Goal: Information Seeking & Learning: Learn about a topic

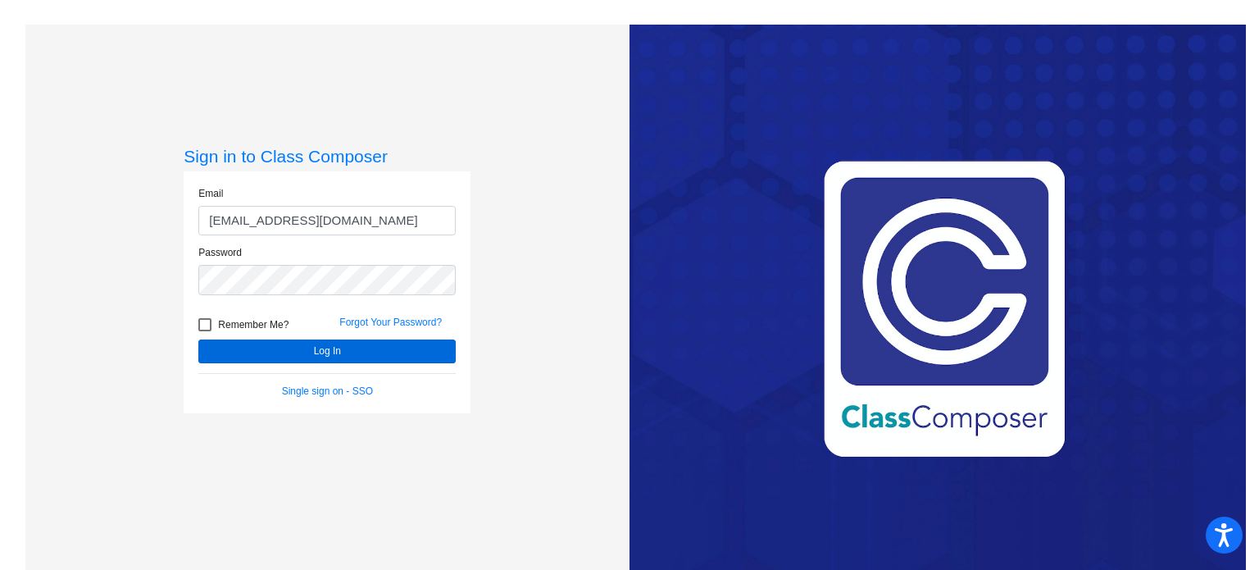
click at [292, 344] on button "Log In" at bounding box center [326, 351] width 257 height 24
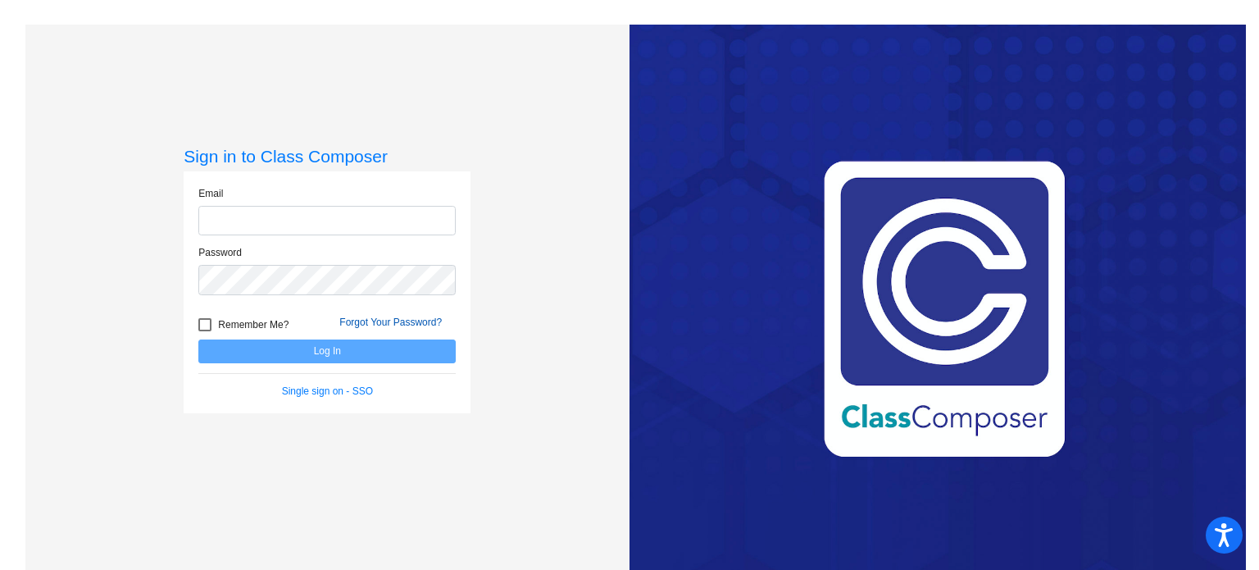
type input "[EMAIL_ADDRESS][DOMAIN_NAME]"
click at [391, 321] on link "Forgot Your Password?" at bounding box center [390, 322] width 102 height 11
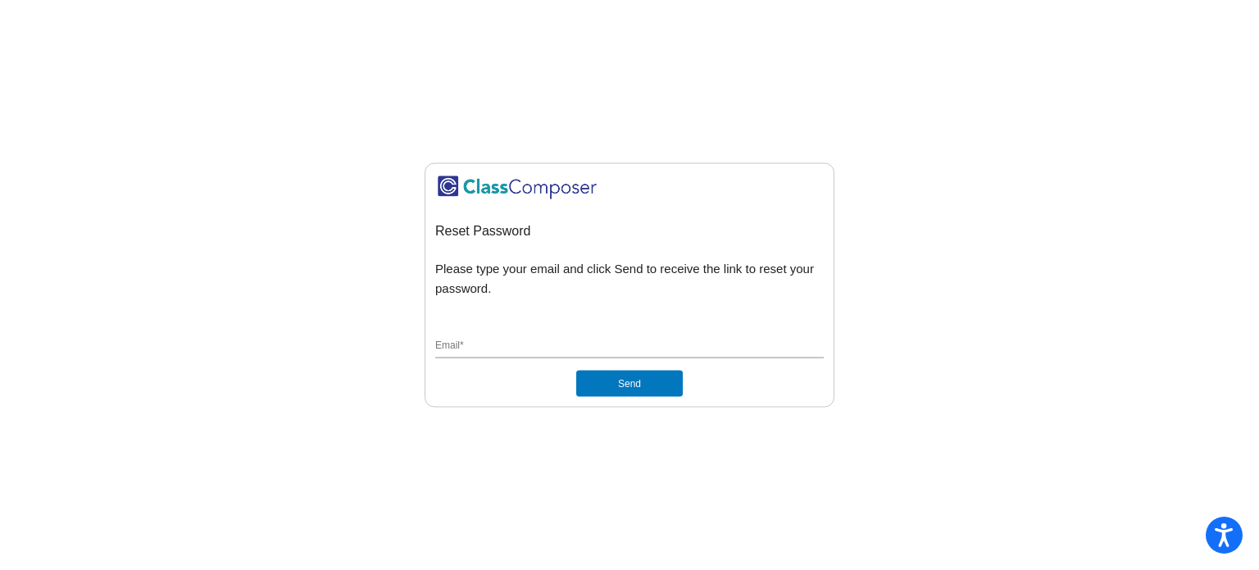
click at [463, 339] on input "Email *" at bounding box center [629, 346] width 389 height 15
type input "[EMAIL_ADDRESS][DOMAIN_NAME]"
click at [601, 379] on button "Send" at bounding box center [629, 384] width 107 height 26
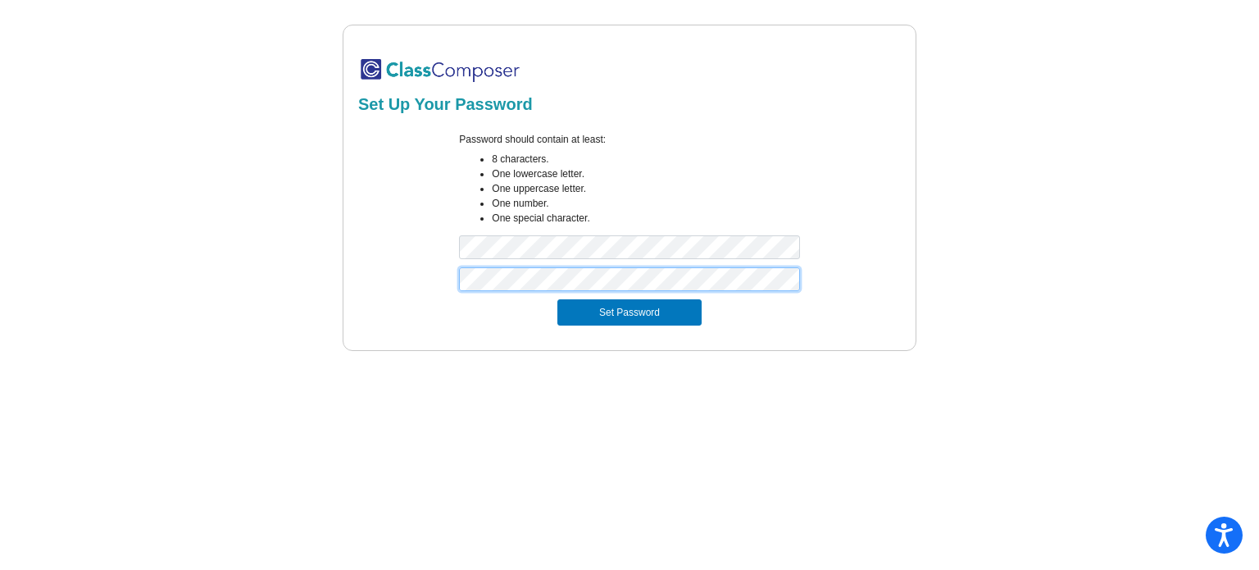
click at [558, 299] on button "Set Password" at bounding box center [630, 312] width 144 height 26
click at [984, 360] on mat-sidenav-content "Set Up Your Password Password should contain at least: 8 characters. One lowerc…" at bounding box center [629, 285] width 1259 height 570
click at [644, 315] on button "Set Password" at bounding box center [630, 312] width 144 height 26
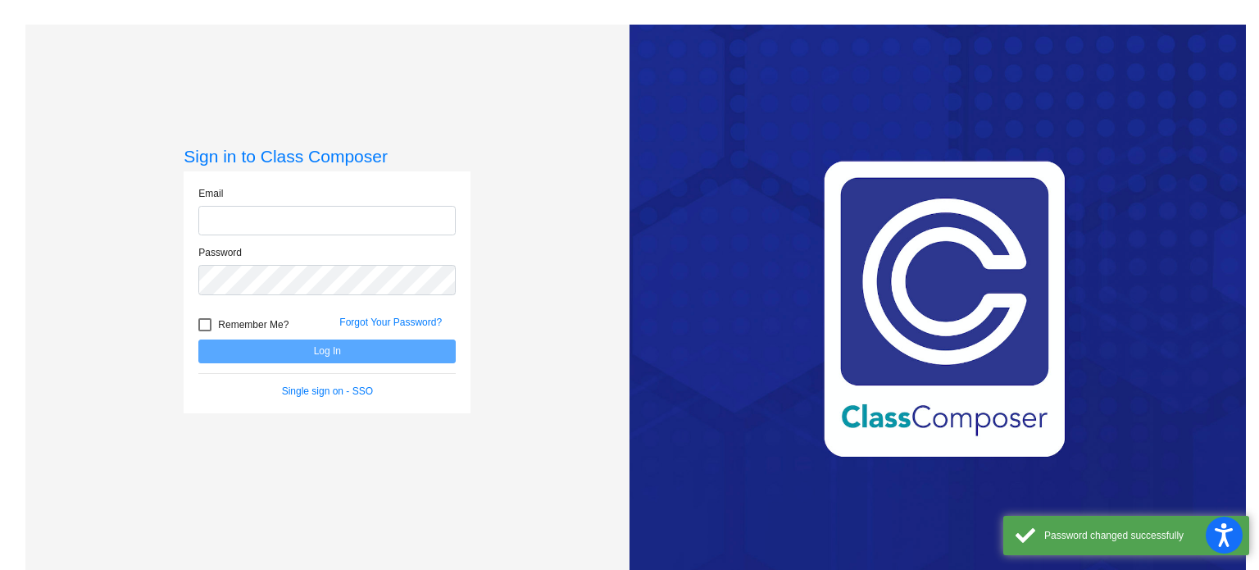
type input "[EMAIL_ADDRESS][DOMAIN_NAME]"
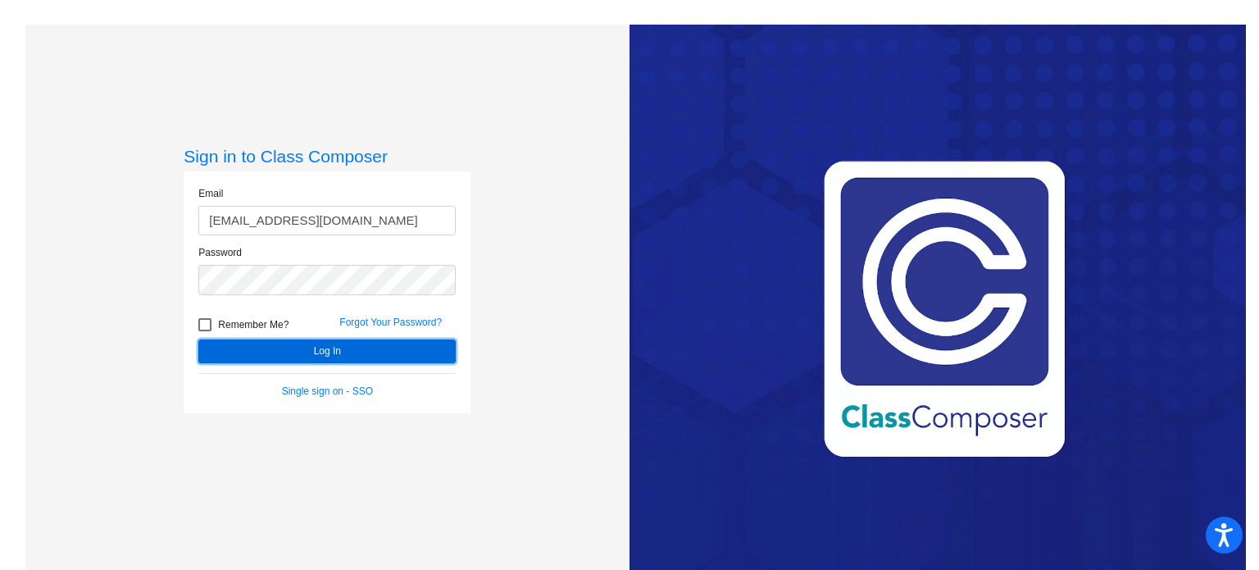
click at [358, 344] on button "Log In" at bounding box center [326, 351] width 257 height 24
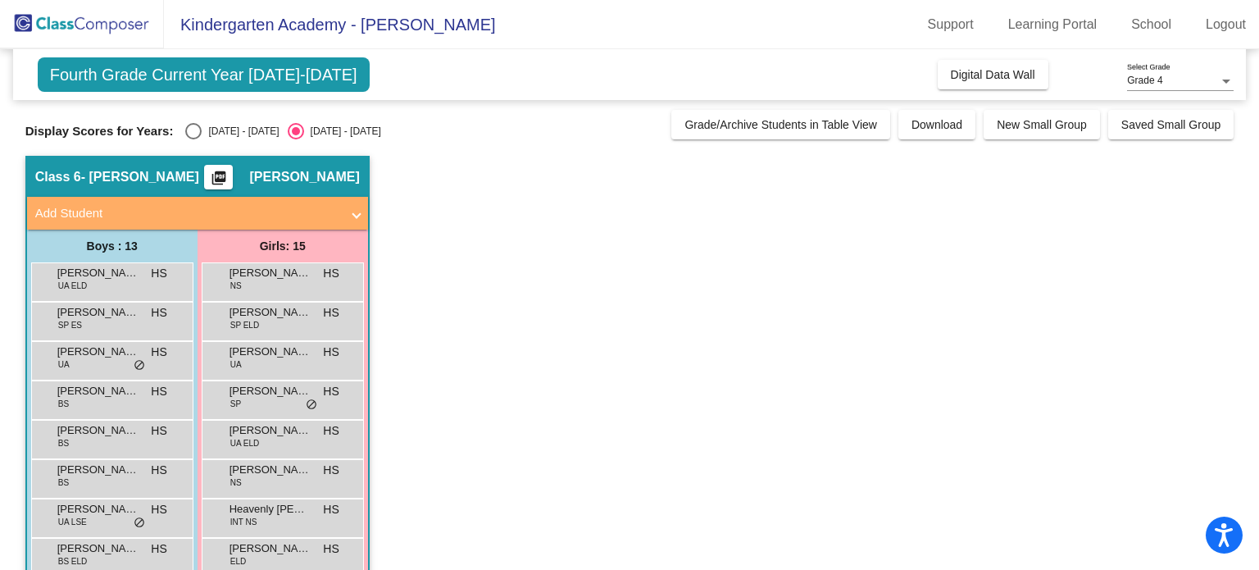
click at [433, 219] on app-classroom "Class 6 - Heather Strock picture_as_pdf Heather Strock Add Student First Name L…" at bounding box center [629, 517] width 1209 height 723
click at [278, 299] on div "Aleena Abdulla NS HS lock do_not_disturb_alt" at bounding box center [283, 281] width 162 height 39
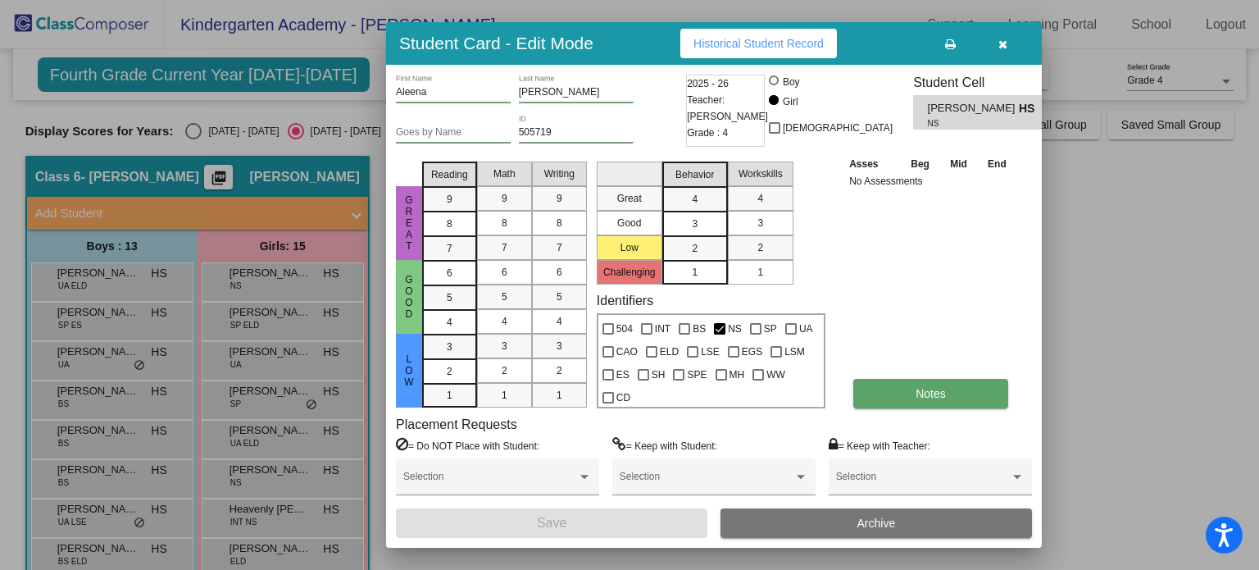
click at [880, 399] on button "Notes" at bounding box center [931, 394] width 155 height 30
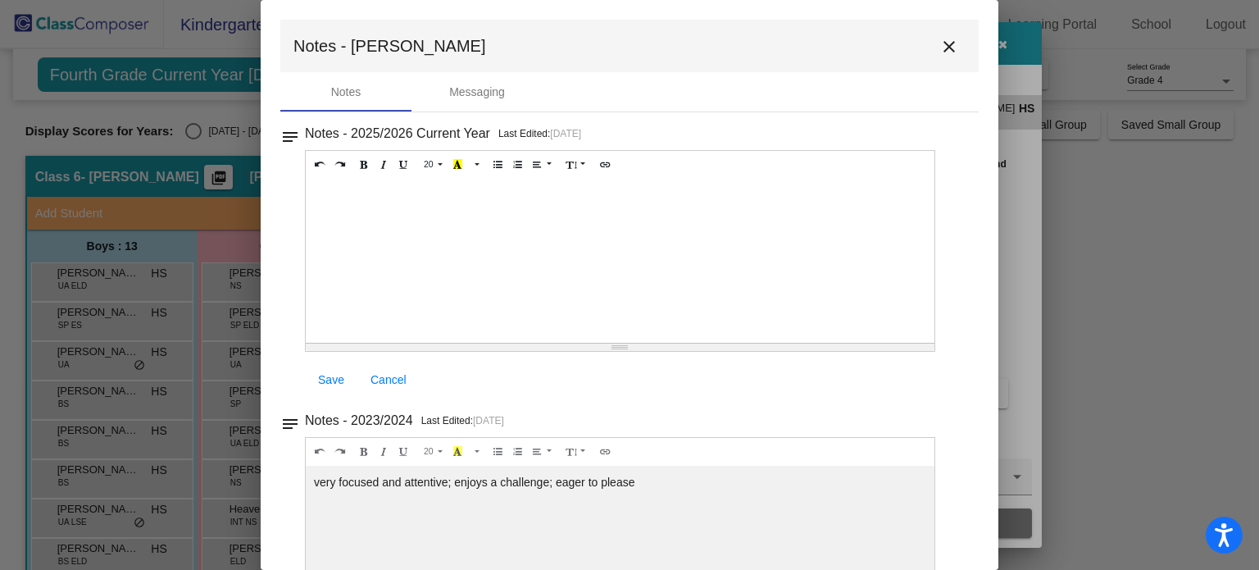
click at [945, 45] on mat-icon "close" at bounding box center [950, 47] width 20 height 20
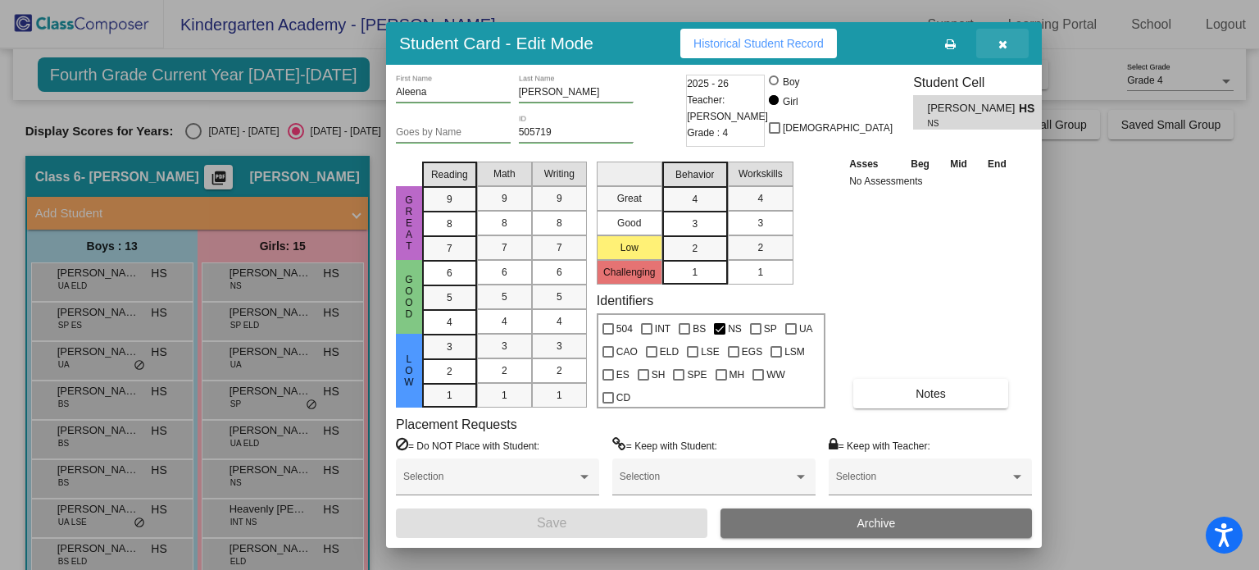
click at [1000, 42] on icon "button" at bounding box center [1003, 44] width 9 height 11
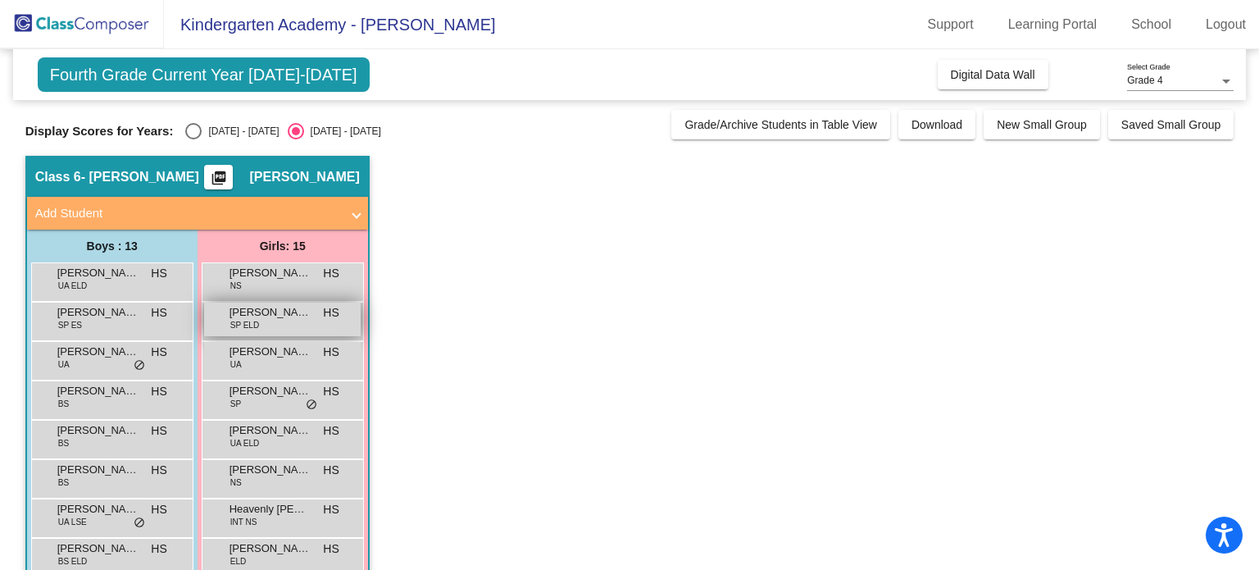
click at [258, 312] on span "Alianys Garcia-Maldonado" at bounding box center [271, 312] width 82 height 16
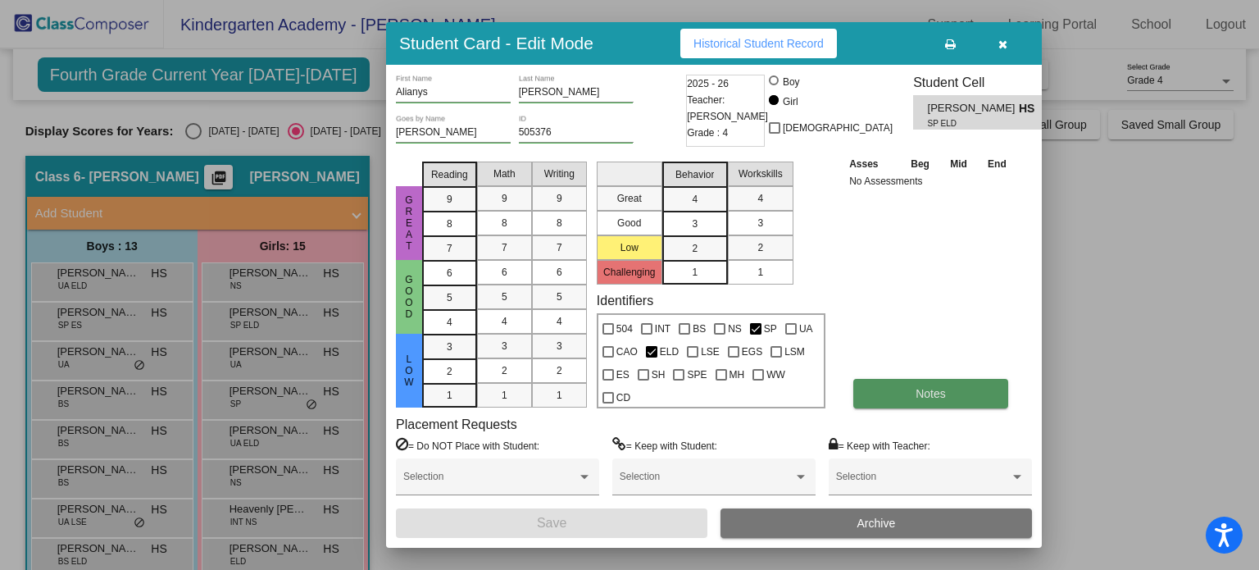
click at [898, 396] on button "Notes" at bounding box center [931, 394] width 155 height 30
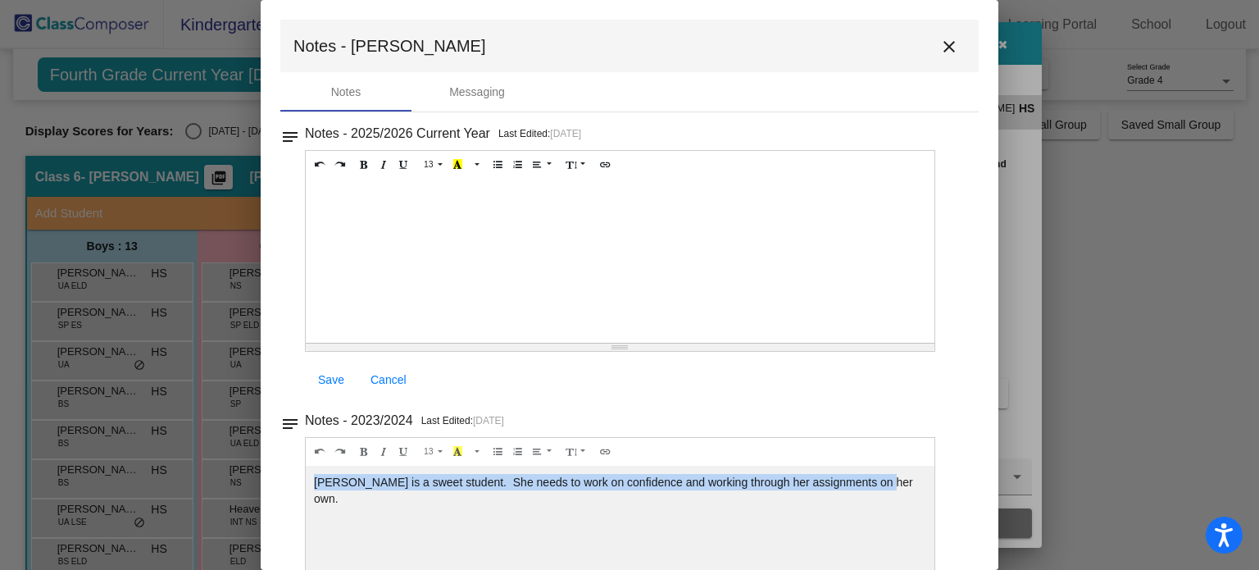
drag, startPoint x: 866, startPoint y: 481, endPoint x: 312, endPoint y: 476, distance: 553.5
click at [312, 343] on div "Ali is a sweet student. She needs to work on confidence and working through her…" at bounding box center [620, 261] width 629 height 164
copy div "Ali is a sweet student. She needs to work on confidence and working through her…"
click at [940, 55] on mat-icon "close" at bounding box center [950, 47] width 20 height 20
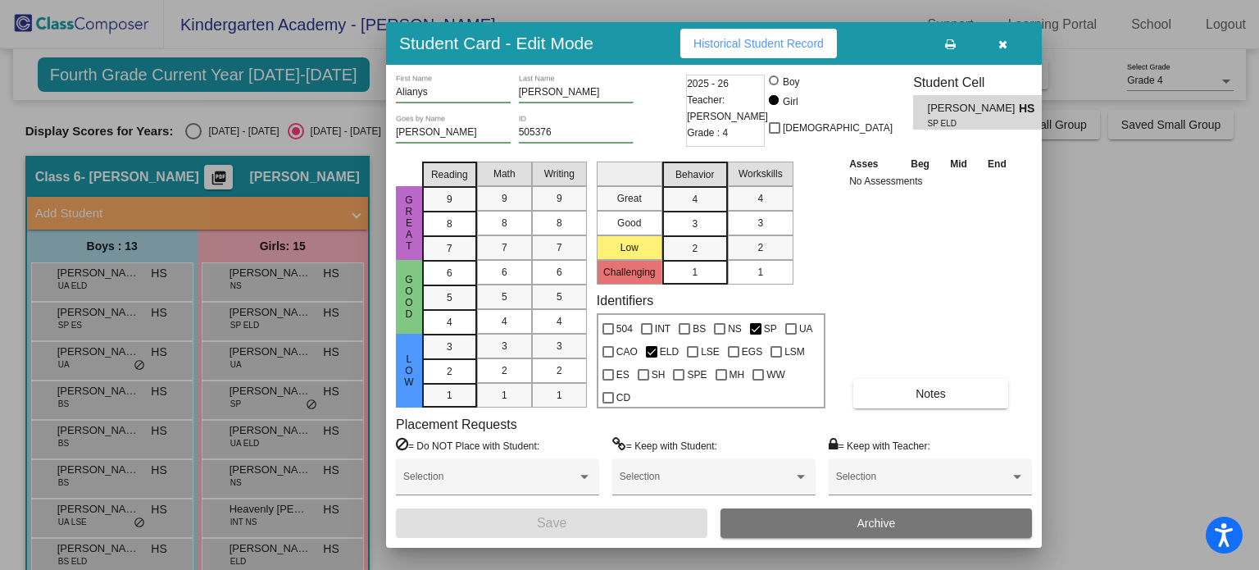
click at [1010, 43] on button "button" at bounding box center [1003, 44] width 52 height 30
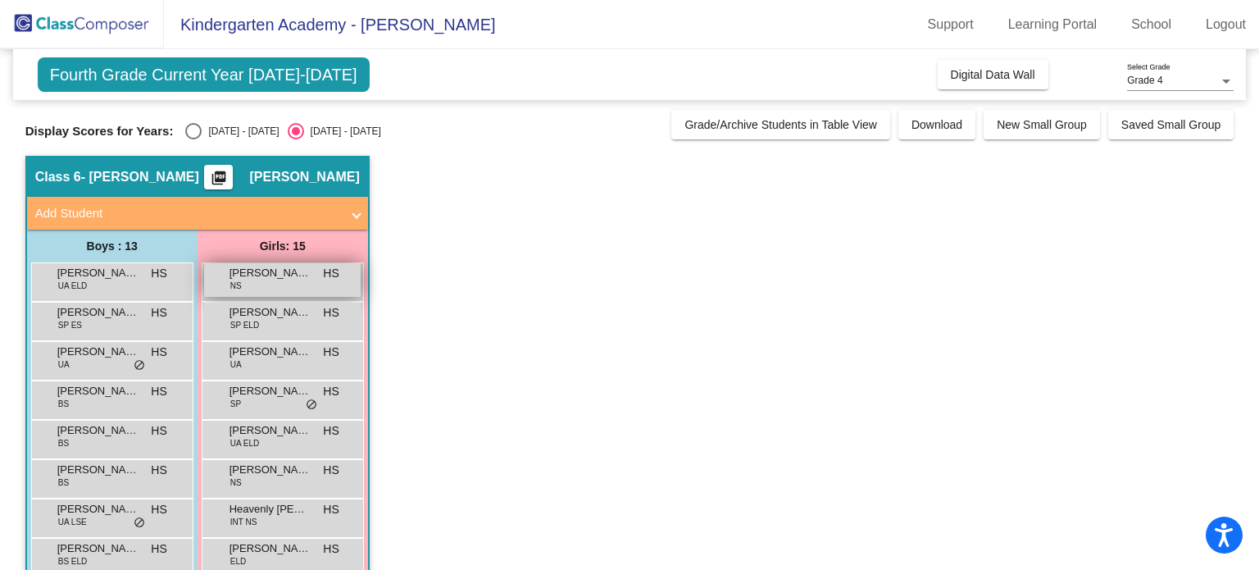
click at [262, 271] on span "Aleena Abdulla" at bounding box center [271, 273] width 82 height 16
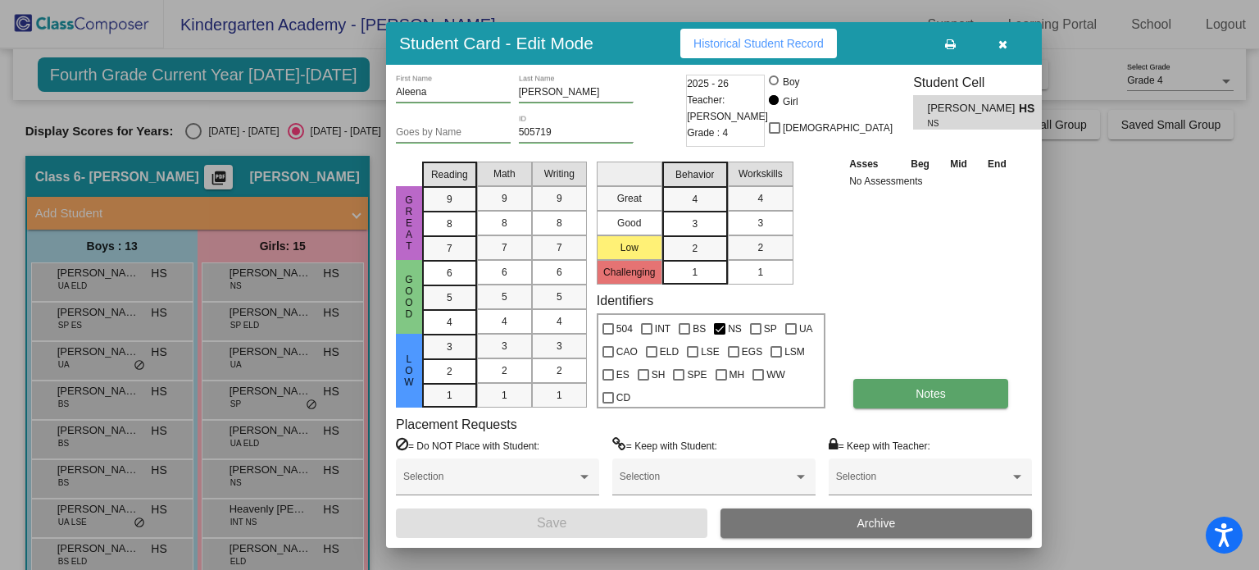
click at [969, 399] on button "Notes" at bounding box center [931, 394] width 155 height 30
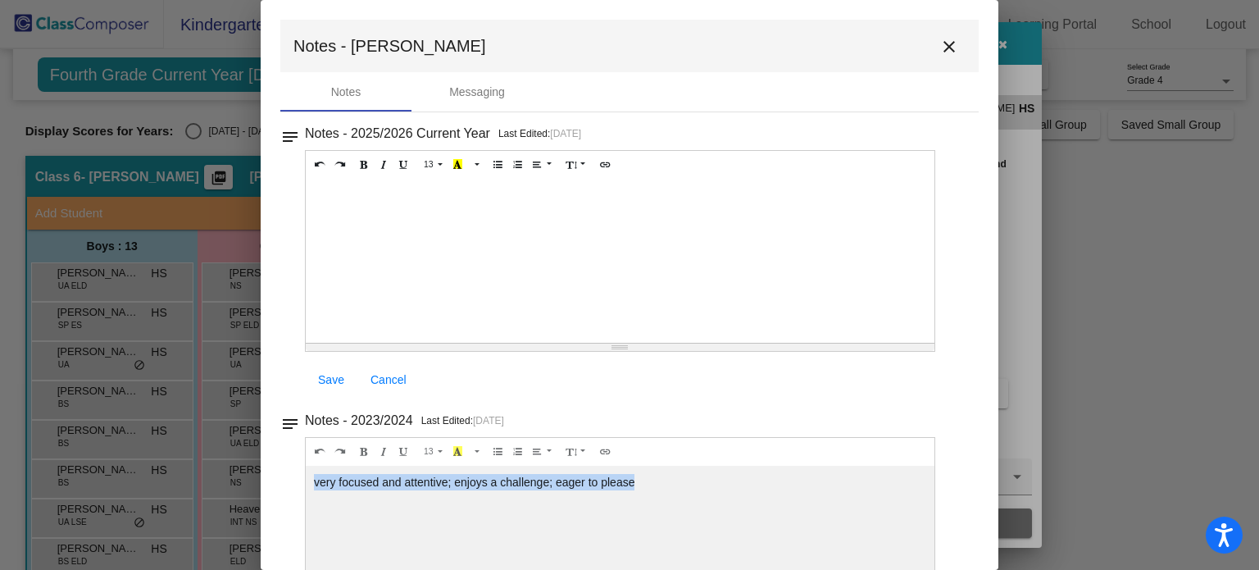
drag, startPoint x: 659, startPoint y: 471, endPoint x: 328, endPoint y: 462, distance: 331.4
click at [328, 352] on div "13 8 9 10 11 12 14 18 24 36 Background Color Transparent Select #ffff00 Text Co…" at bounding box center [620, 251] width 631 height 202
copy div "very focused and attentive; enjoys a challenge; eager to please"
click at [943, 49] on mat-icon "close" at bounding box center [950, 47] width 20 height 20
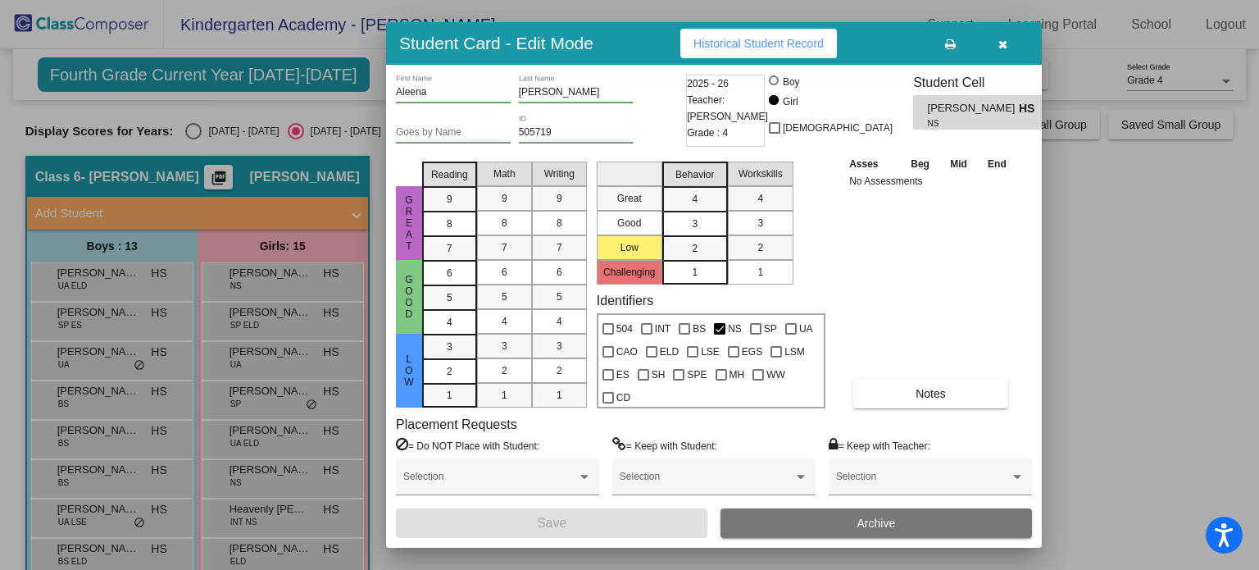
click at [1001, 42] on icon "button" at bounding box center [1003, 44] width 9 height 11
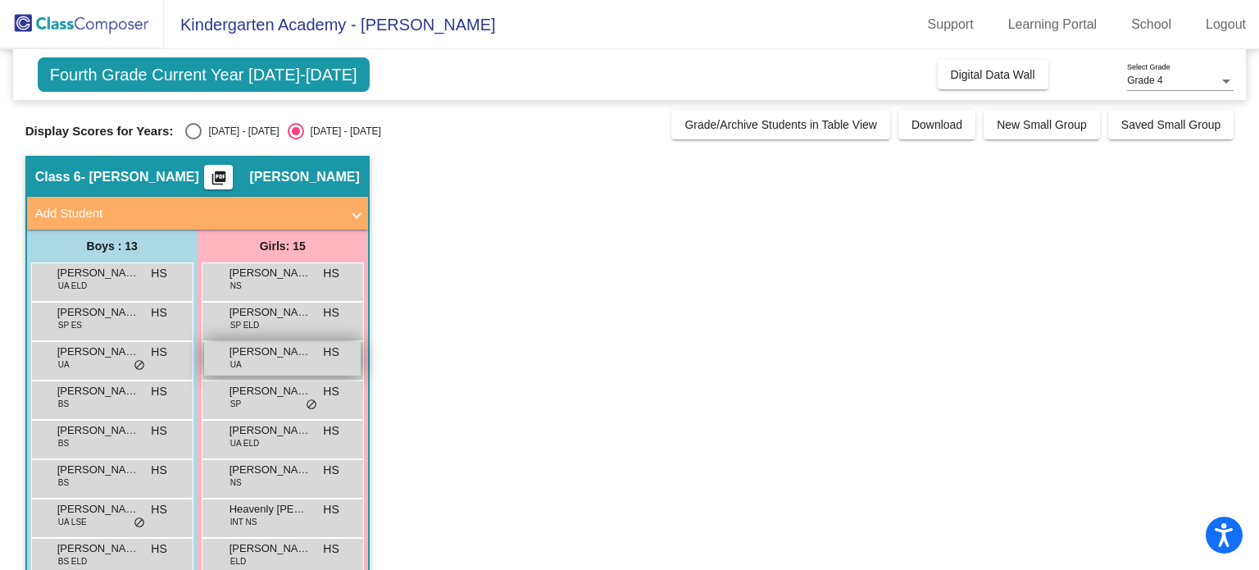
click at [279, 357] on span "Anna Wright" at bounding box center [271, 352] width 82 height 16
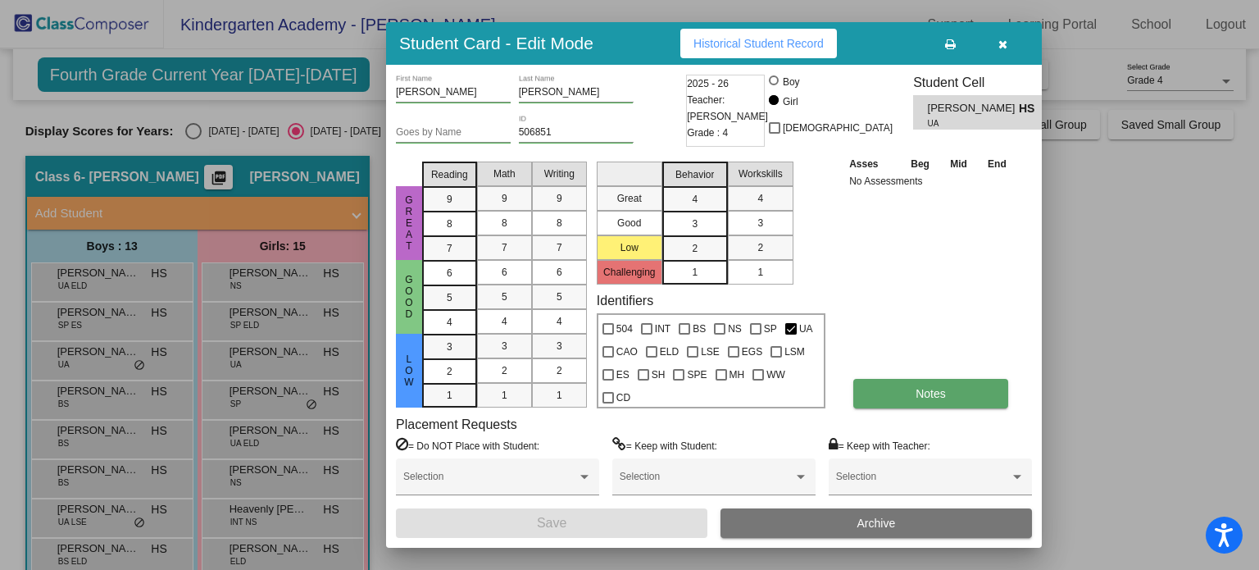
click at [898, 379] on button "Notes" at bounding box center [931, 394] width 155 height 30
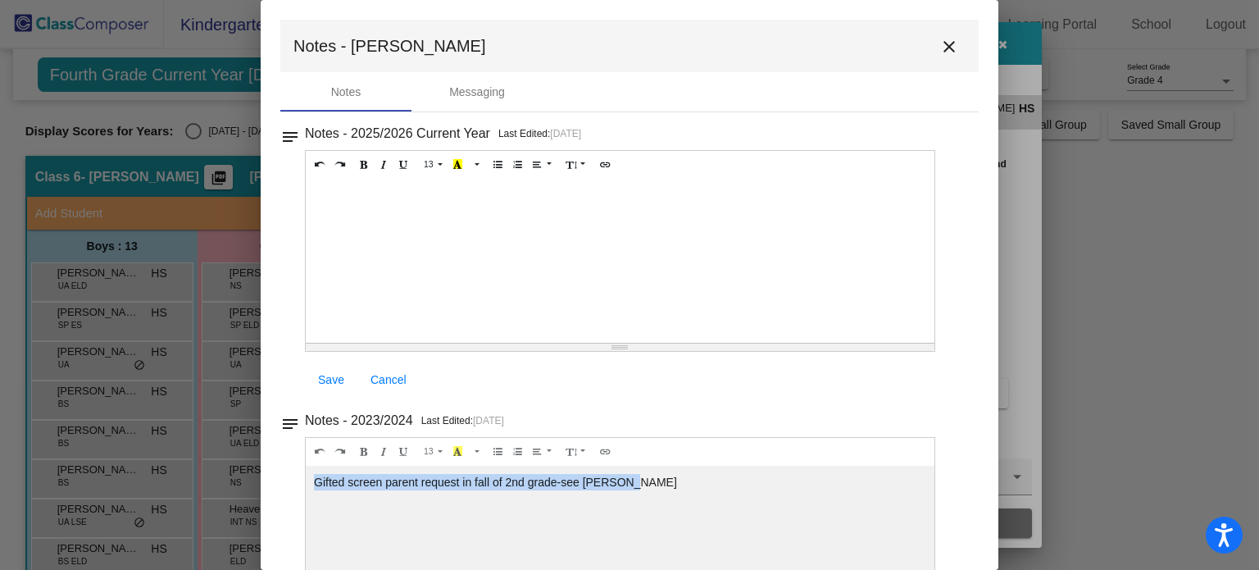
drag, startPoint x: 646, startPoint y: 482, endPoint x: 318, endPoint y: 475, distance: 328.1
click at [318, 343] on div "Gifted screen parent request in fall of 2nd grade-see Padfield" at bounding box center [620, 261] width 629 height 164
copy div "Gifted screen parent request in fall of 2nd grade-see Padfield"
click at [941, 45] on mat-icon "close" at bounding box center [950, 47] width 20 height 20
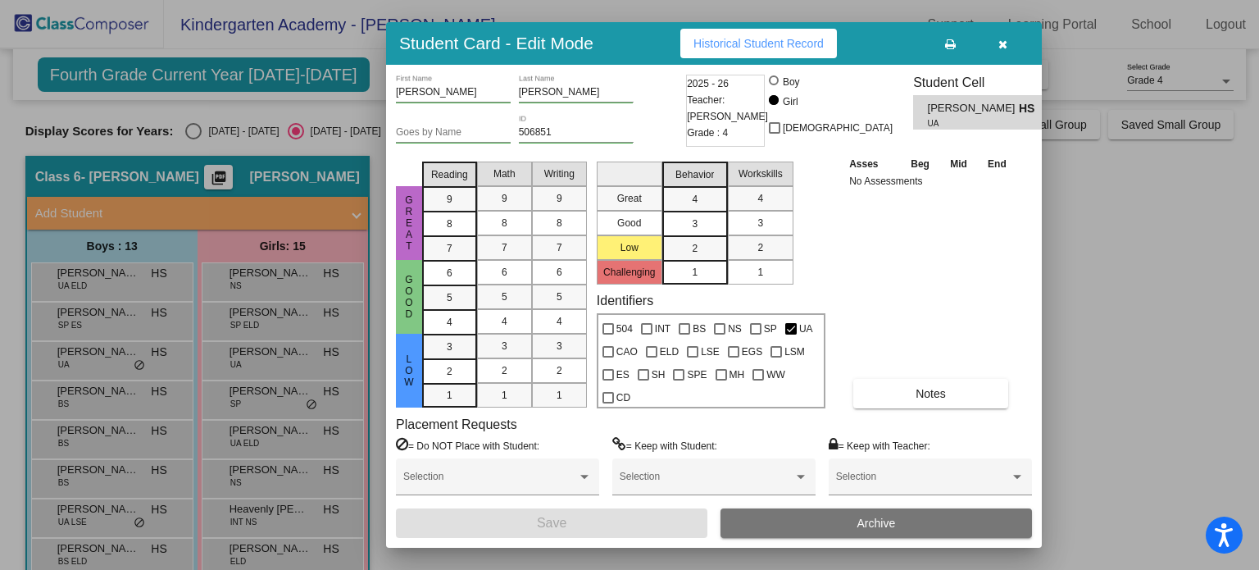
click at [1004, 50] on icon "button" at bounding box center [1003, 44] width 9 height 11
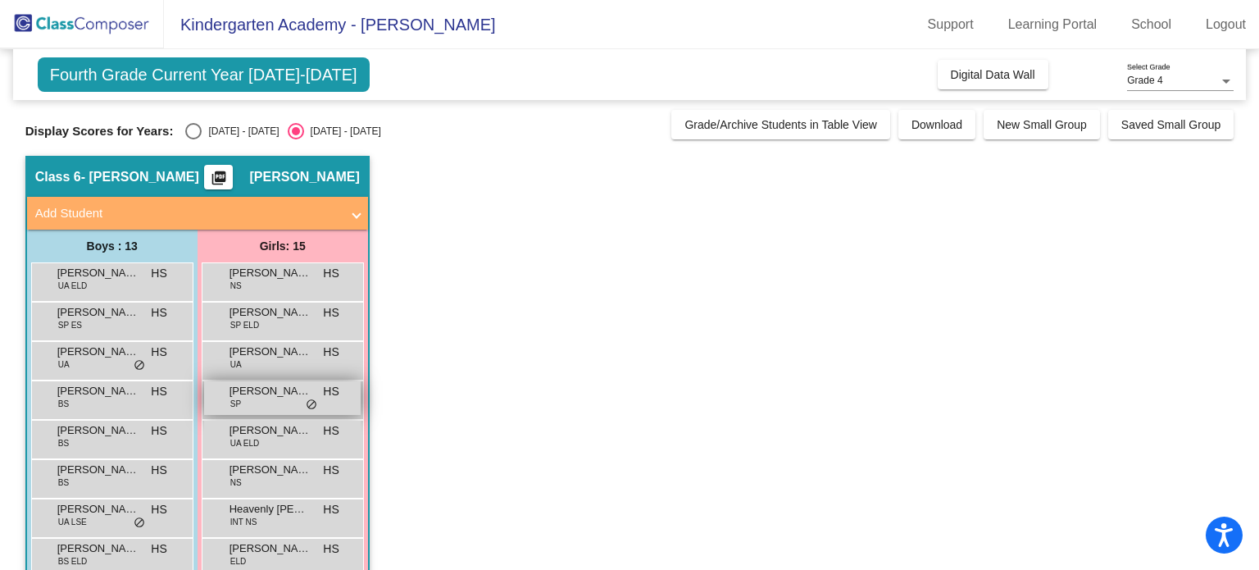
click at [260, 396] on span "Ava Scoggins" at bounding box center [271, 391] width 82 height 16
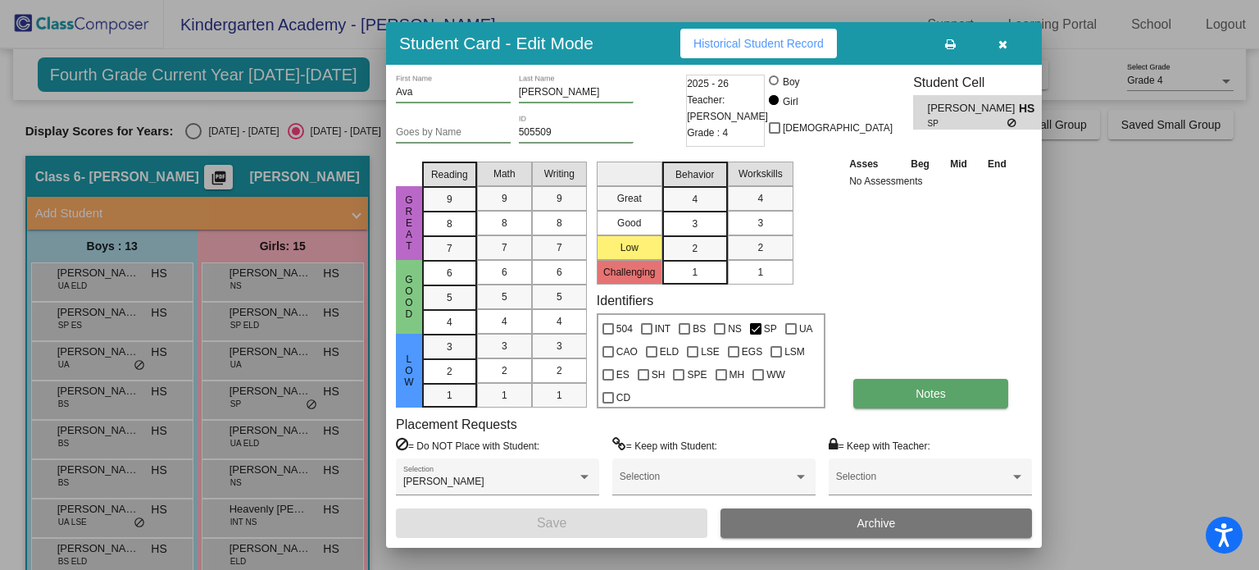
click at [899, 383] on button "Notes" at bounding box center [931, 394] width 155 height 30
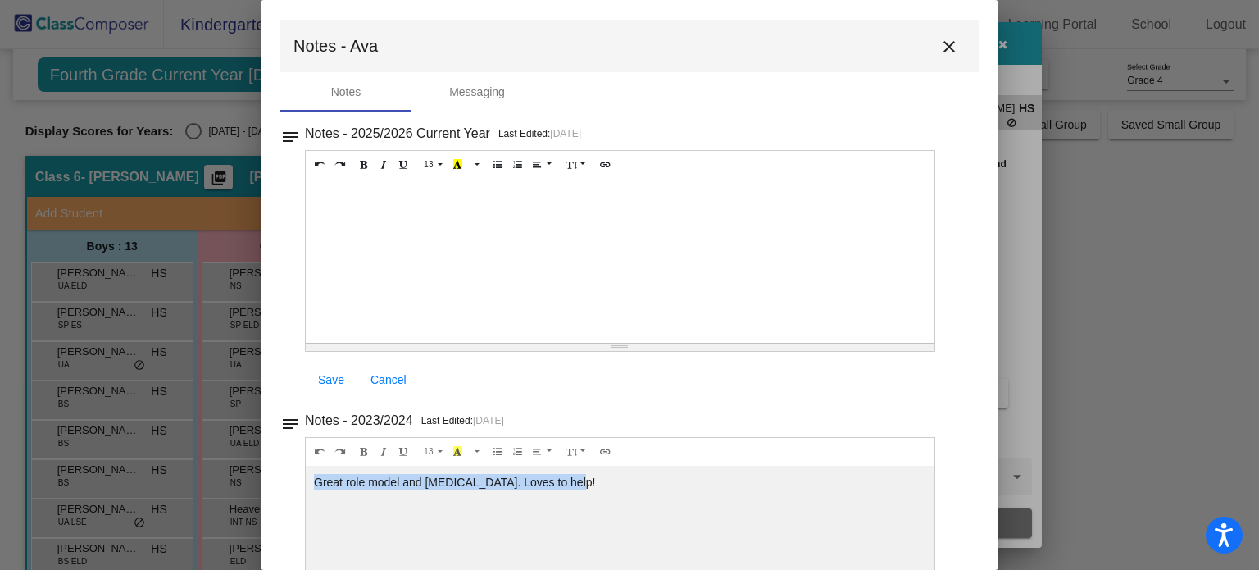
drag, startPoint x: 524, startPoint y: 464, endPoint x: 317, endPoint y: 481, distance: 208.2
click at [317, 343] on div "Great role model and peer support. Loves to help!" at bounding box center [620, 261] width 629 height 164
copy div "Great role model and peer support. Loves to help!"
click at [945, 45] on mat-icon "close" at bounding box center [950, 47] width 20 height 20
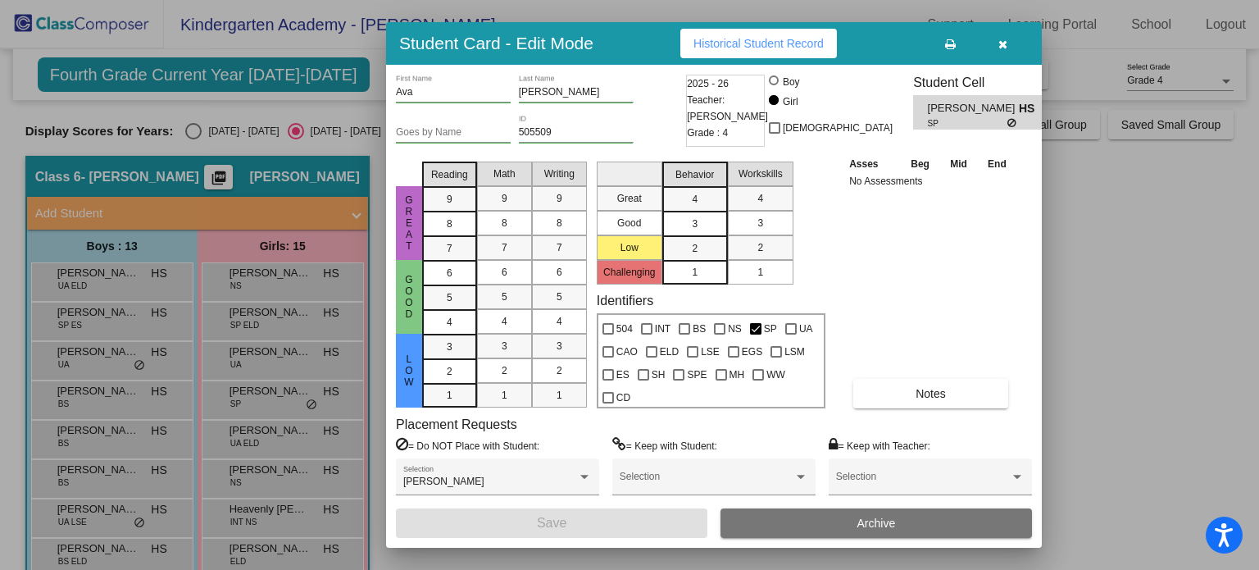
click at [1007, 40] on button "button" at bounding box center [1003, 44] width 52 height 30
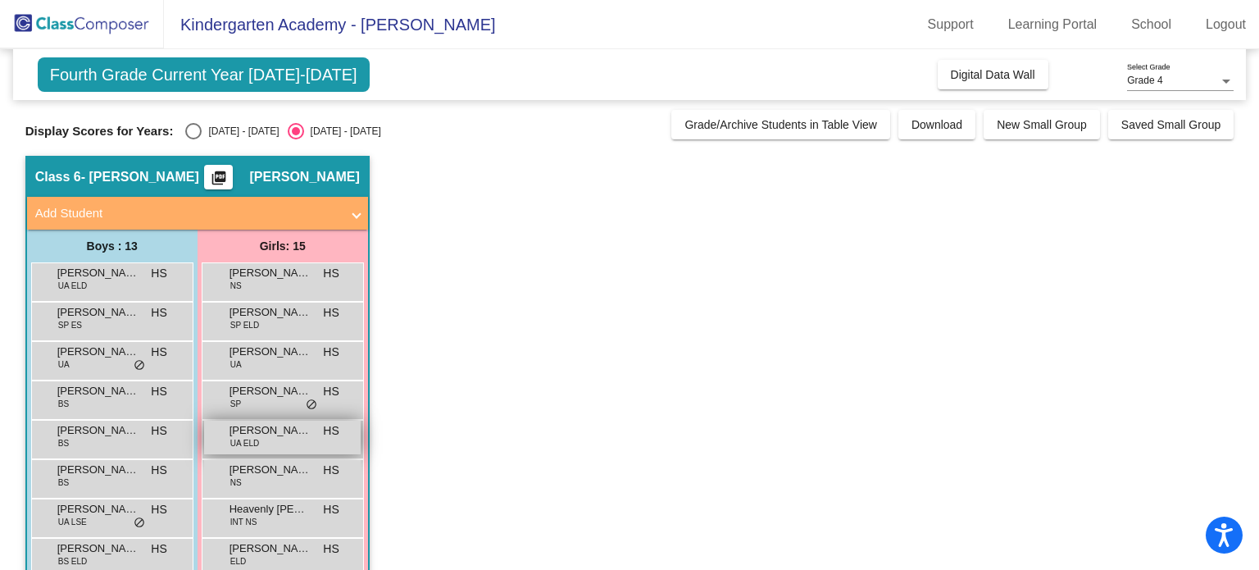
click at [302, 433] on span "Essra Hamdawi" at bounding box center [271, 430] width 82 height 16
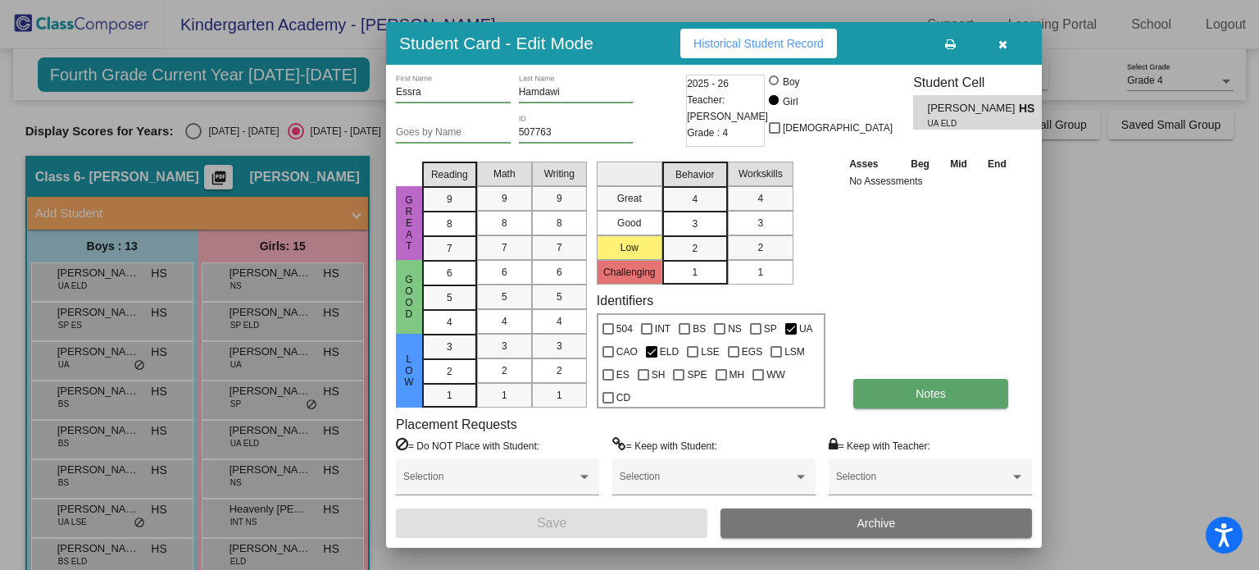
click at [955, 393] on button "Notes" at bounding box center [931, 394] width 155 height 30
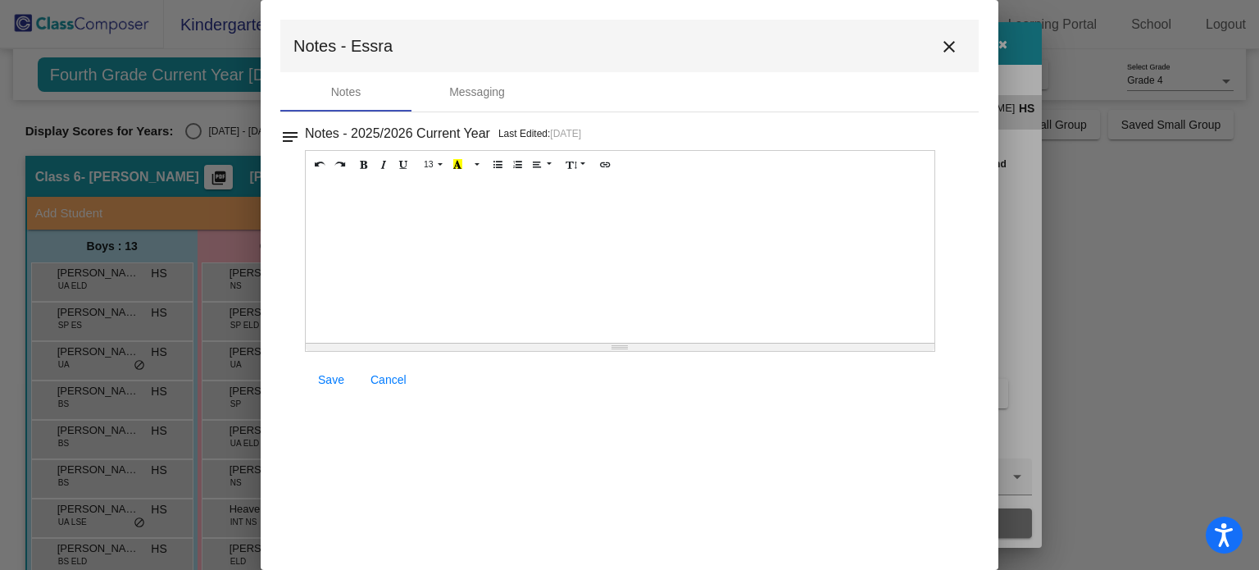
click at [951, 47] on mat-icon "close" at bounding box center [950, 47] width 20 height 20
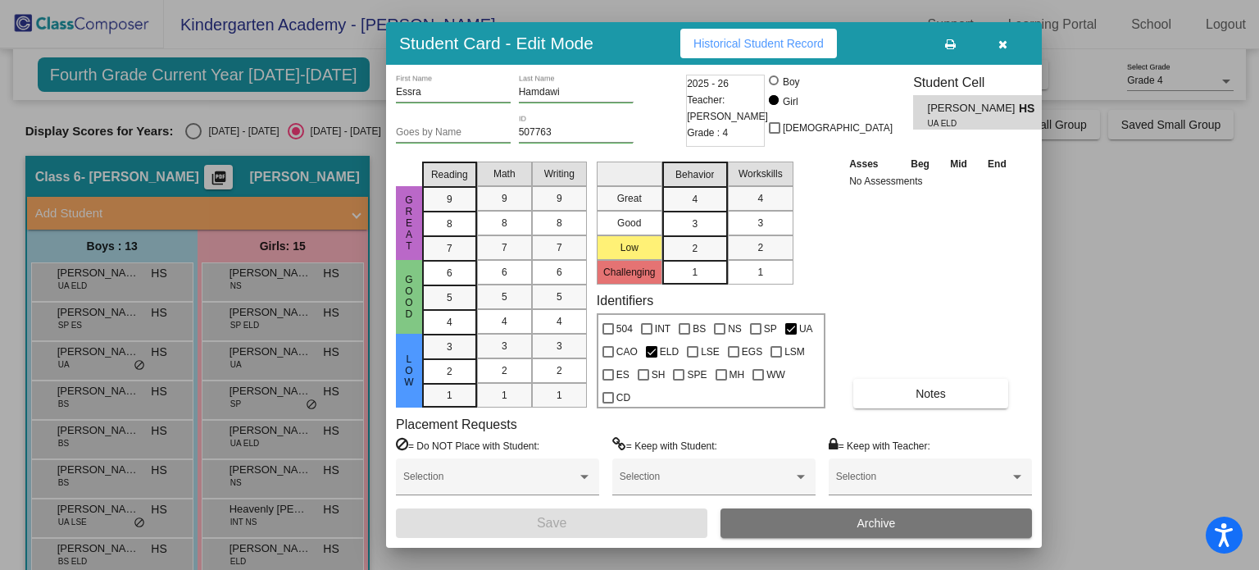
click at [1000, 40] on icon "button" at bounding box center [1003, 44] width 9 height 11
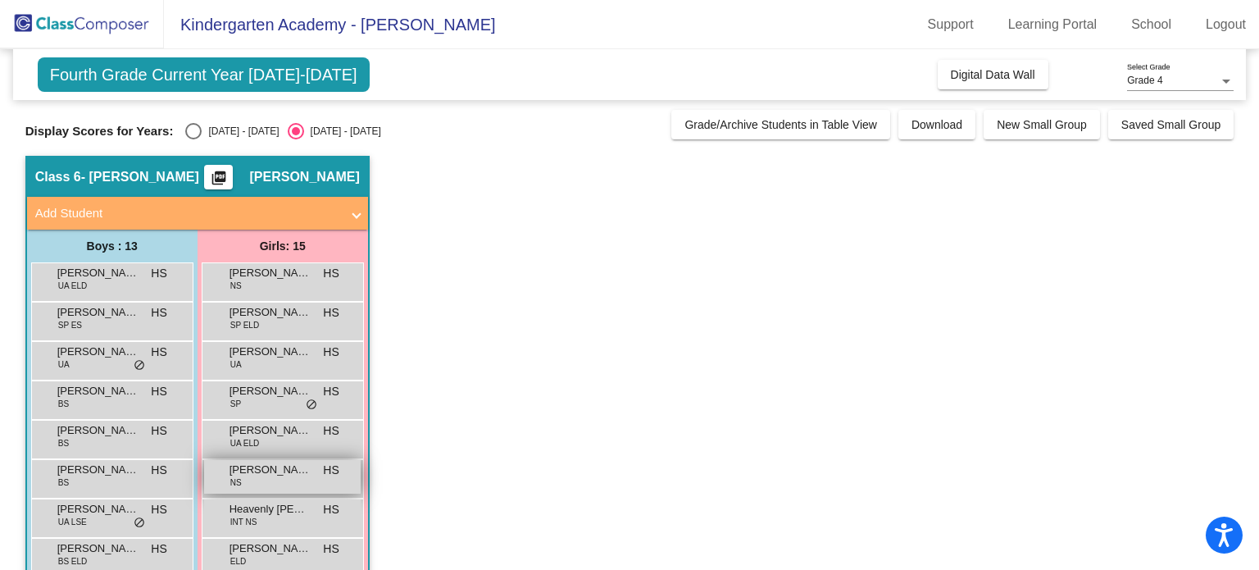
click at [294, 465] on span "Everly Sprenkle" at bounding box center [271, 470] width 82 height 16
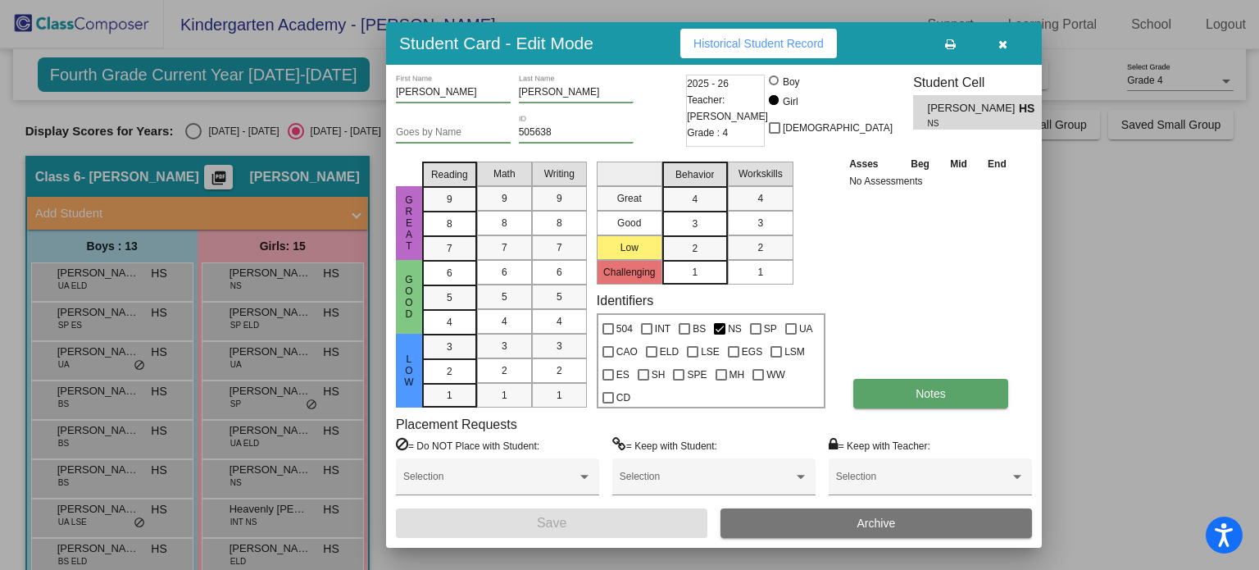
click at [921, 383] on button "Notes" at bounding box center [931, 394] width 155 height 30
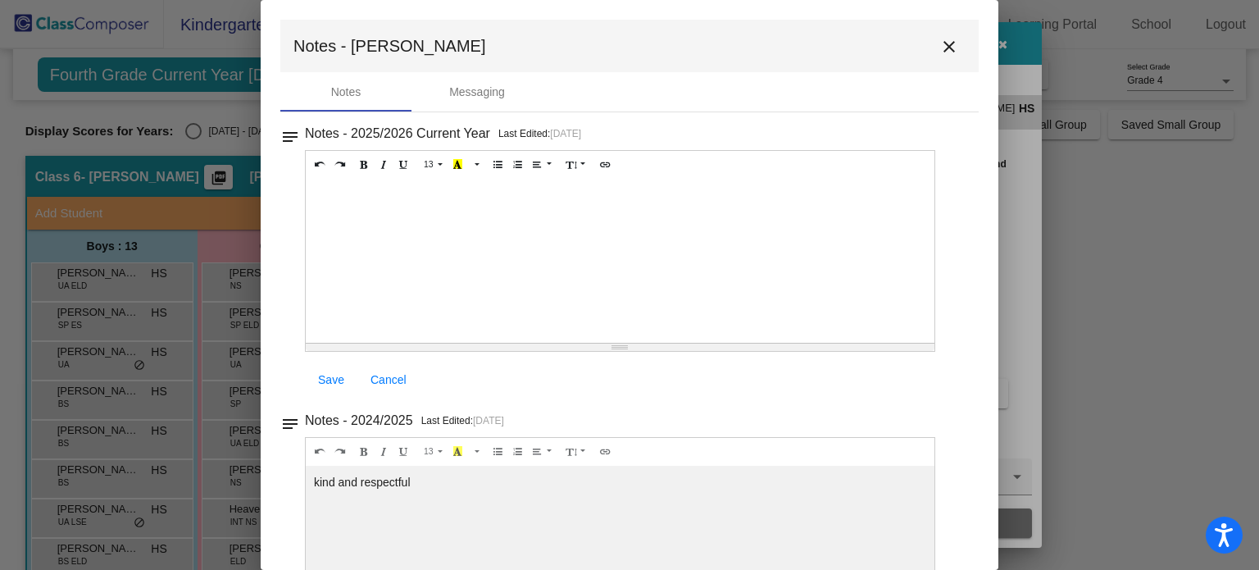
click at [414, 343] on div "kind and respectful" at bounding box center [620, 261] width 629 height 164
click at [941, 43] on mat-icon "close" at bounding box center [950, 47] width 20 height 20
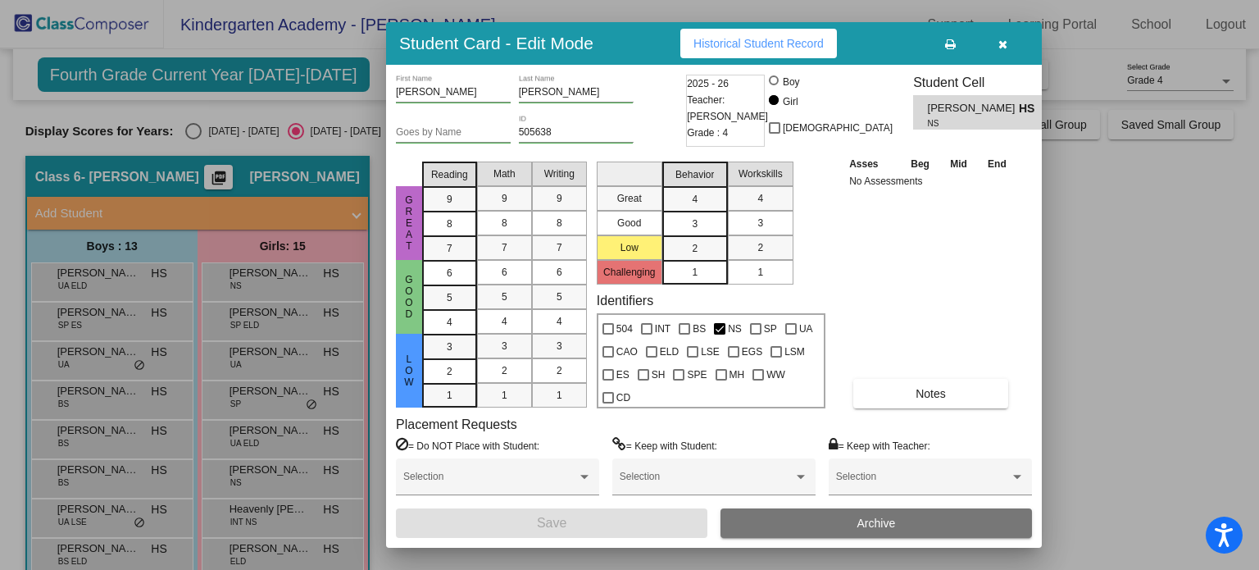
click at [1004, 43] on icon "button" at bounding box center [1003, 44] width 9 height 11
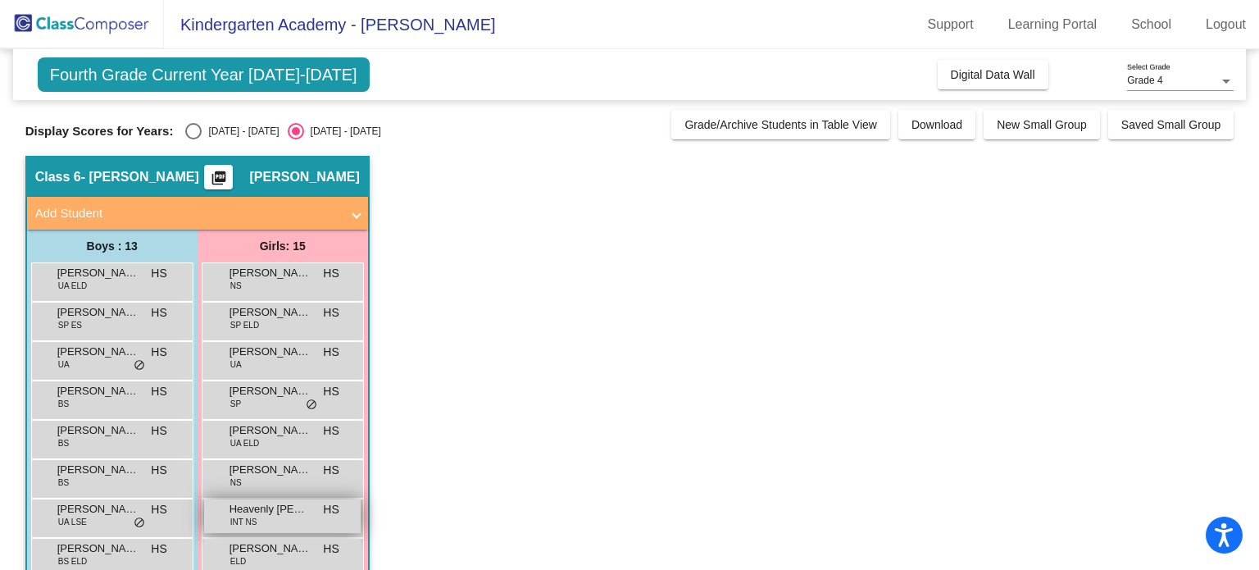
click at [251, 528] on div "Heavenly Adams INT NS HS lock do_not_disturb_alt" at bounding box center [282, 516] width 157 height 34
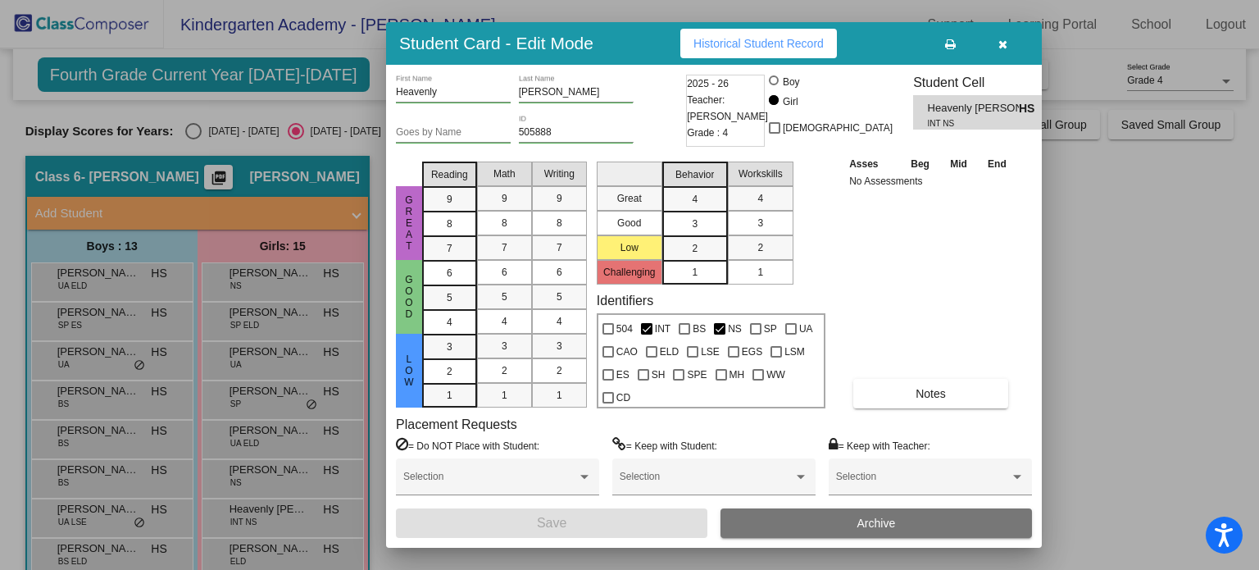
click at [915, 410] on div "Heavenly First Name Adams Last Name Goes by Name 505888 ID 2025 - 26 Teacher: H…" at bounding box center [714, 306] width 636 height 463
click at [921, 394] on span "Notes" at bounding box center [931, 393] width 30 height 13
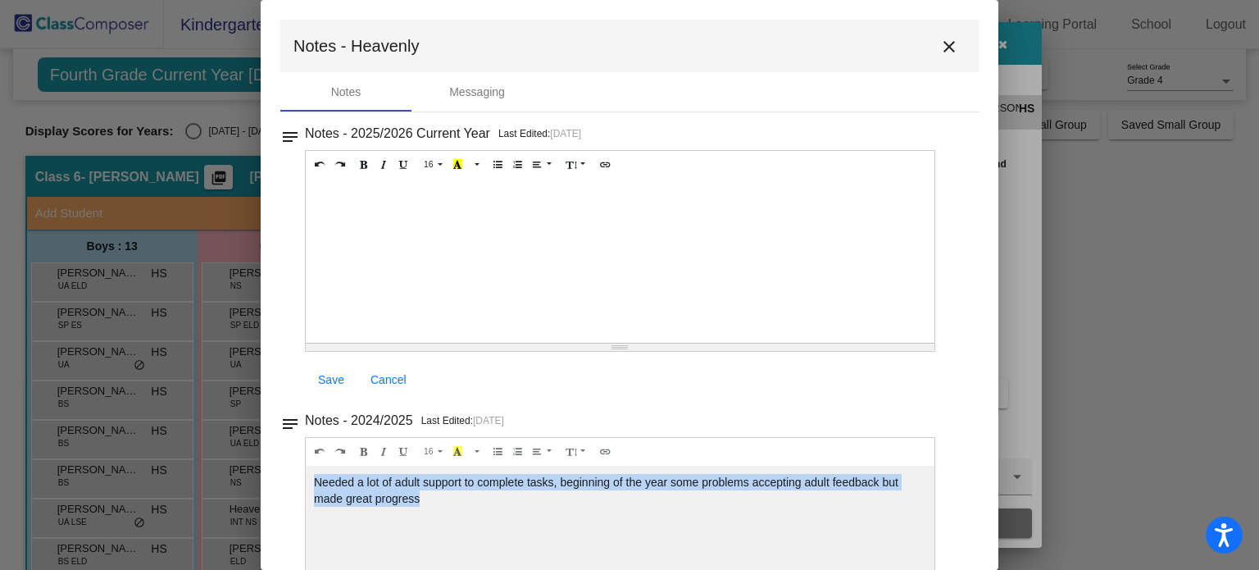
drag, startPoint x: 456, startPoint y: 498, endPoint x: 312, endPoint y: 483, distance: 144.3
click at [312, 343] on div "Needed a lot of adult support to complete tasks, beginning of the year some pro…" at bounding box center [620, 261] width 629 height 164
copy div "Needed a lot of adult support to complete tasks, beginning of the year some pro…"
click at [940, 55] on mat-icon "close" at bounding box center [950, 47] width 20 height 20
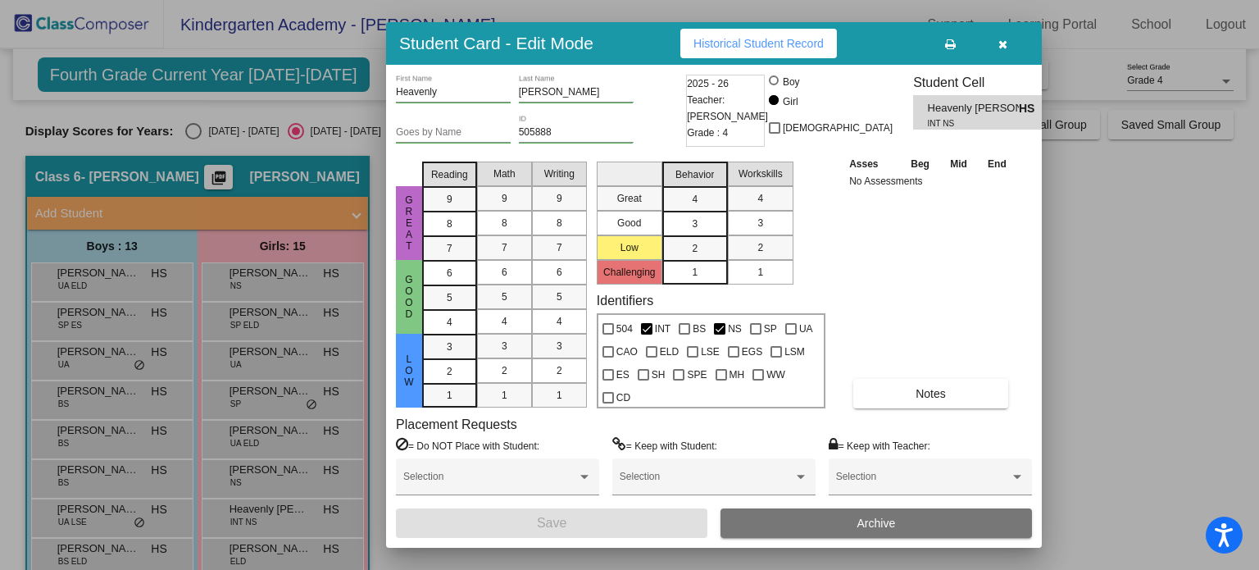
click at [1006, 48] on icon "button" at bounding box center [1003, 44] width 9 height 11
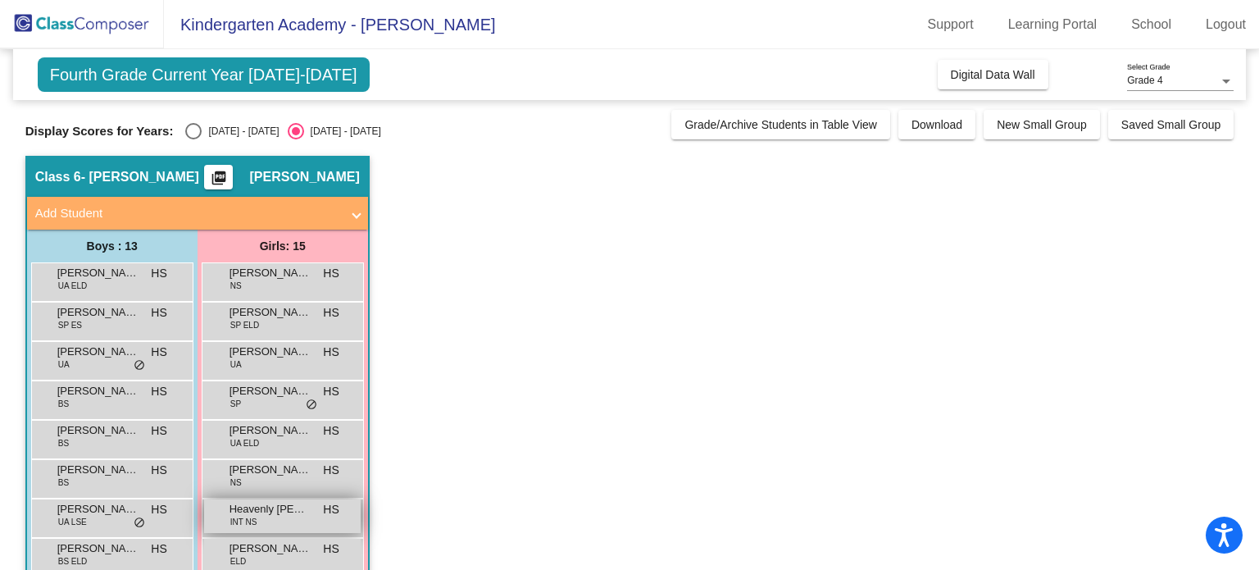
click at [258, 528] on div "Heavenly Adams INT NS HS lock do_not_disturb_alt" at bounding box center [282, 516] width 157 height 34
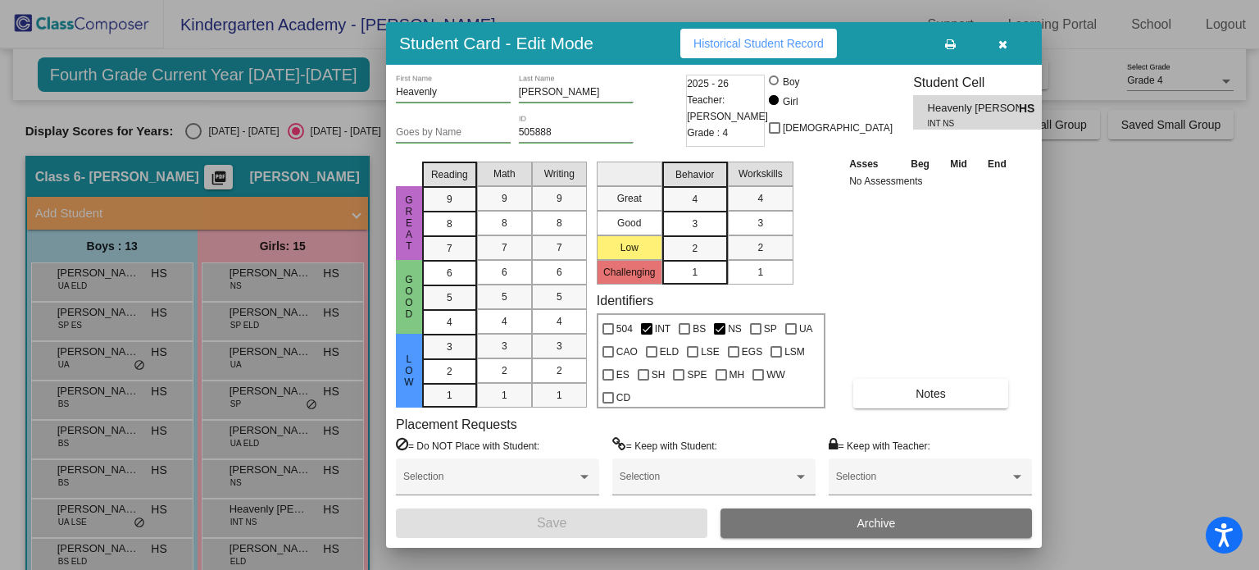
click at [892, 363] on div "Asses Beg Mid End No Assessments Notes" at bounding box center [931, 281] width 172 height 253
click at [882, 376] on div "Asses Beg Mid End No Assessments Notes" at bounding box center [931, 281] width 172 height 253
click at [879, 383] on button "Notes" at bounding box center [931, 394] width 155 height 30
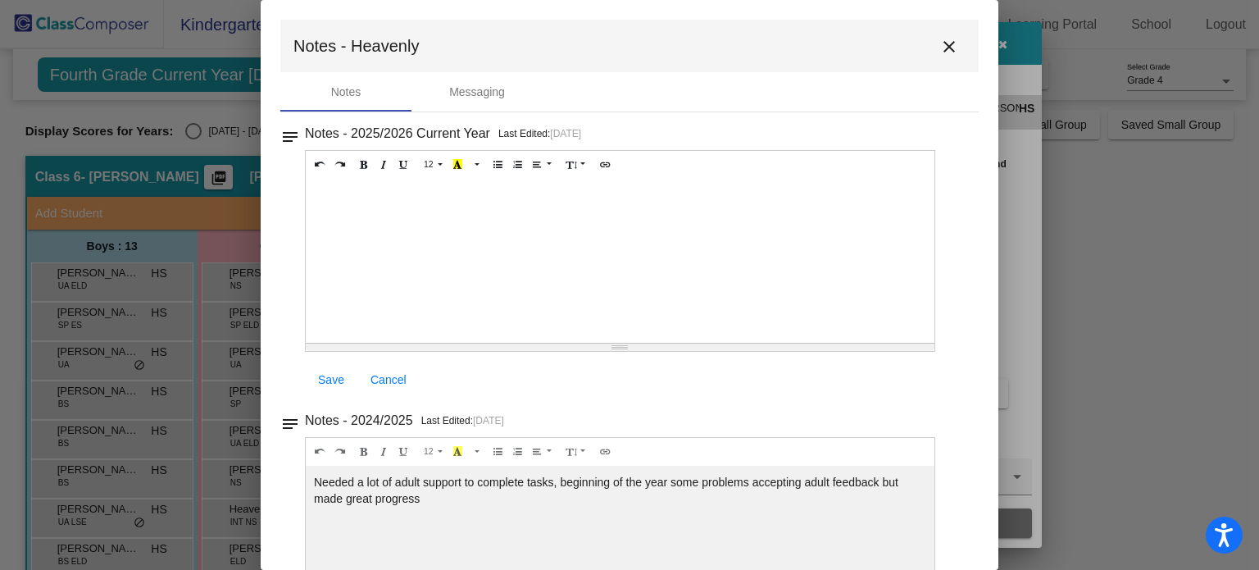
click at [948, 48] on mat-icon "close" at bounding box center [950, 47] width 20 height 20
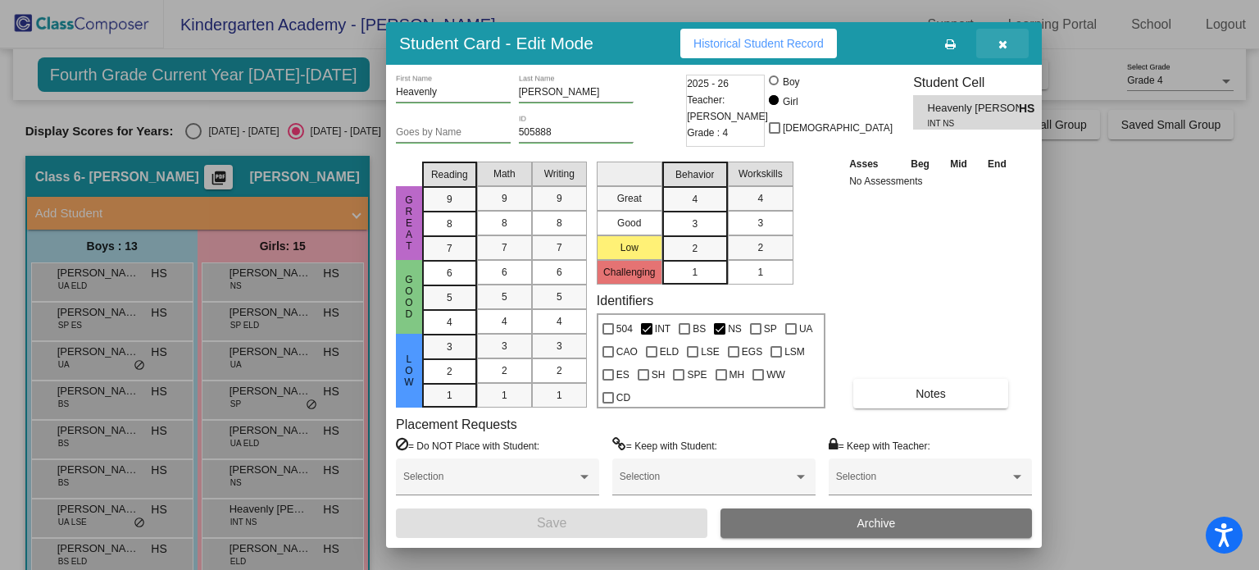
click at [1000, 41] on icon "button" at bounding box center [1003, 44] width 9 height 11
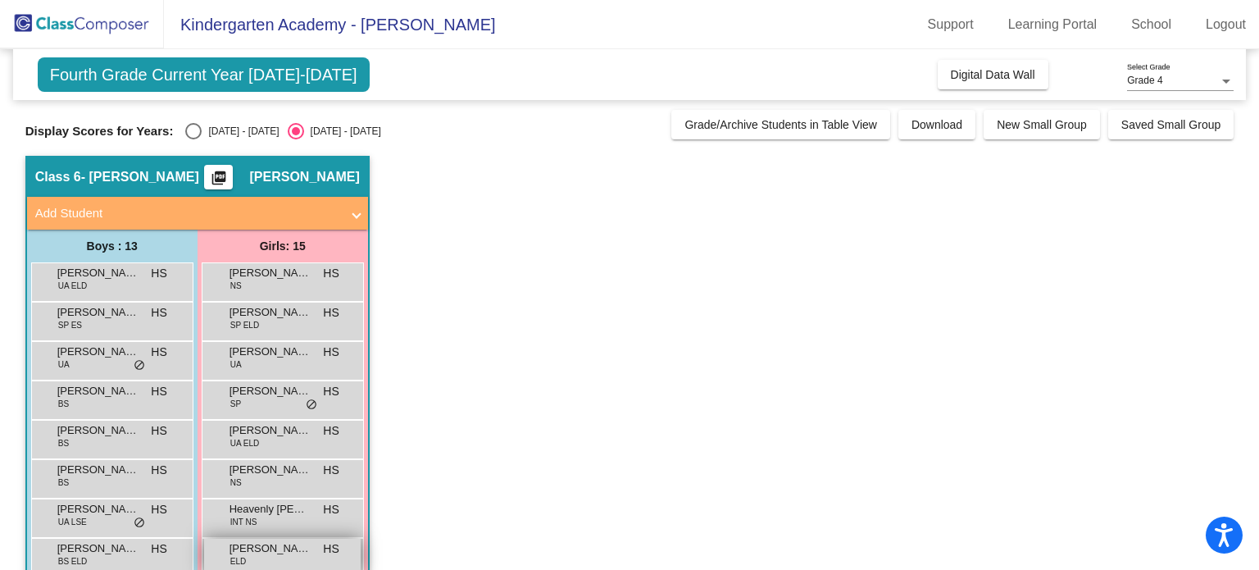
click at [244, 550] on span "Malia Murutu" at bounding box center [271, 548] width 82 height 16
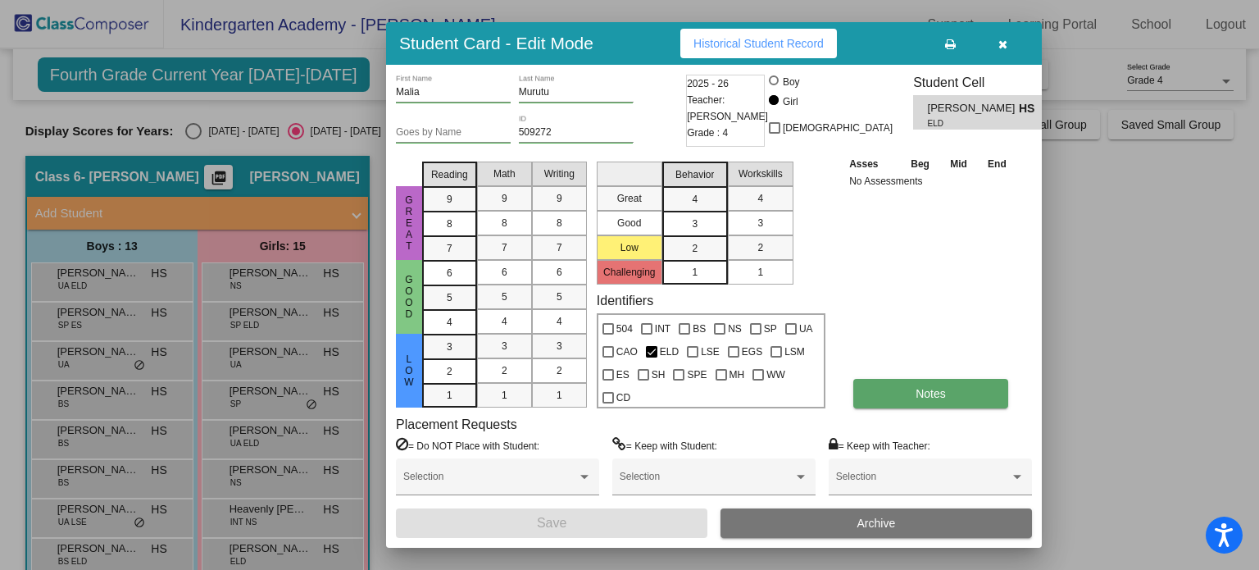
click at [954, 399] on button "Notes" at bounding box center [931, 394] width 155 height 30
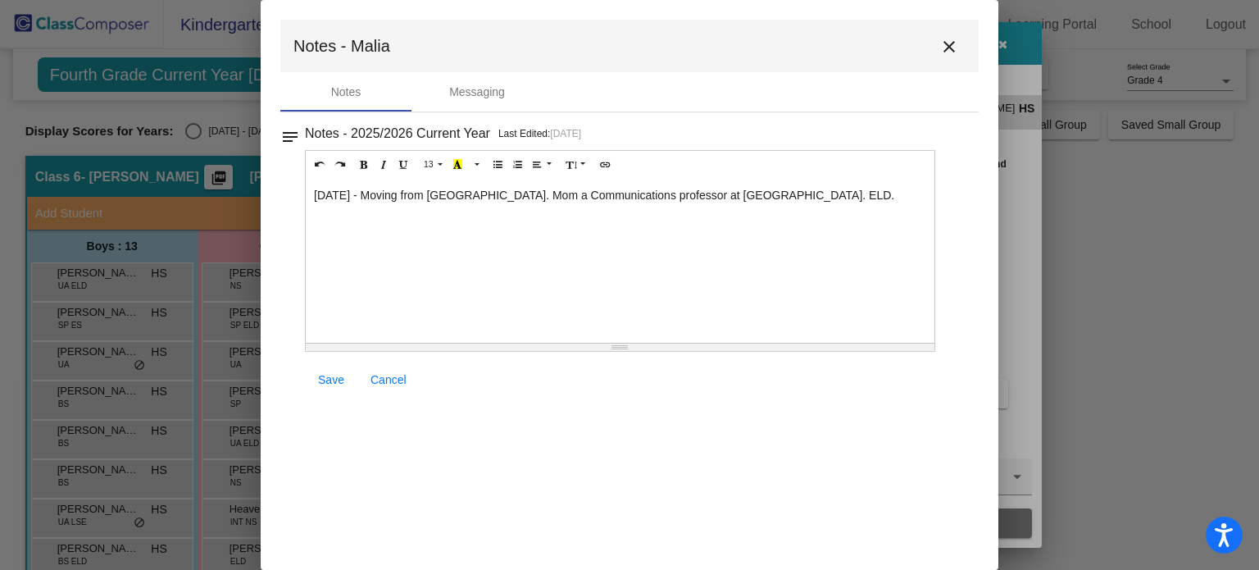
click at [959, 43] on mat-icon "close" at bounding box center [950, 47] width 20 height 20
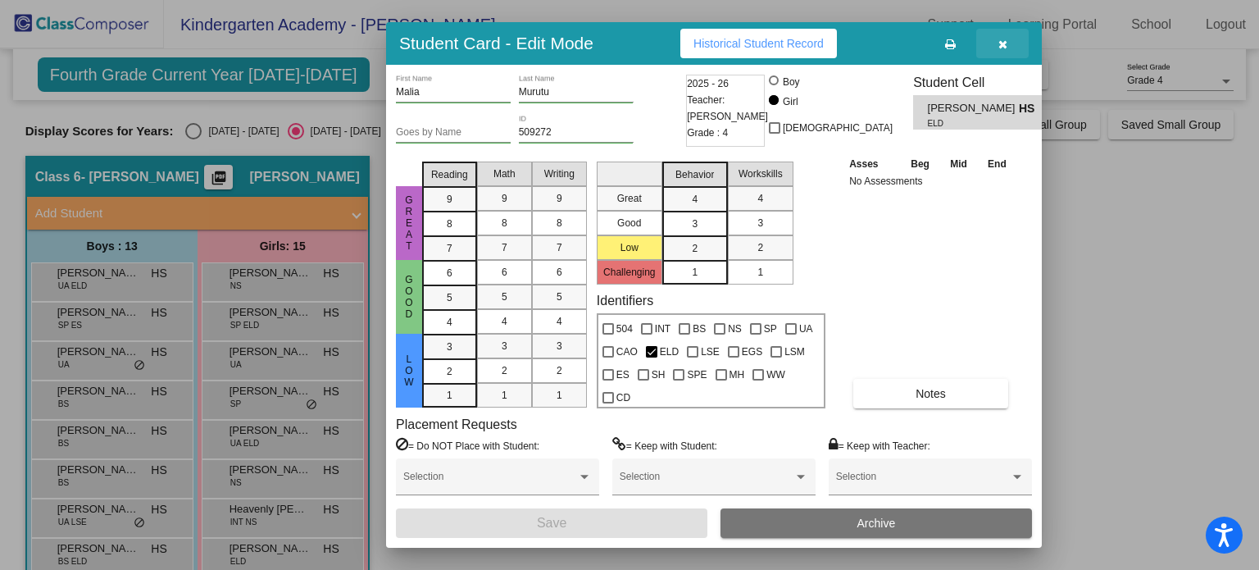
click at [1004, 53] on button "button" at bounding box center [1003, 44] width 52 height 30
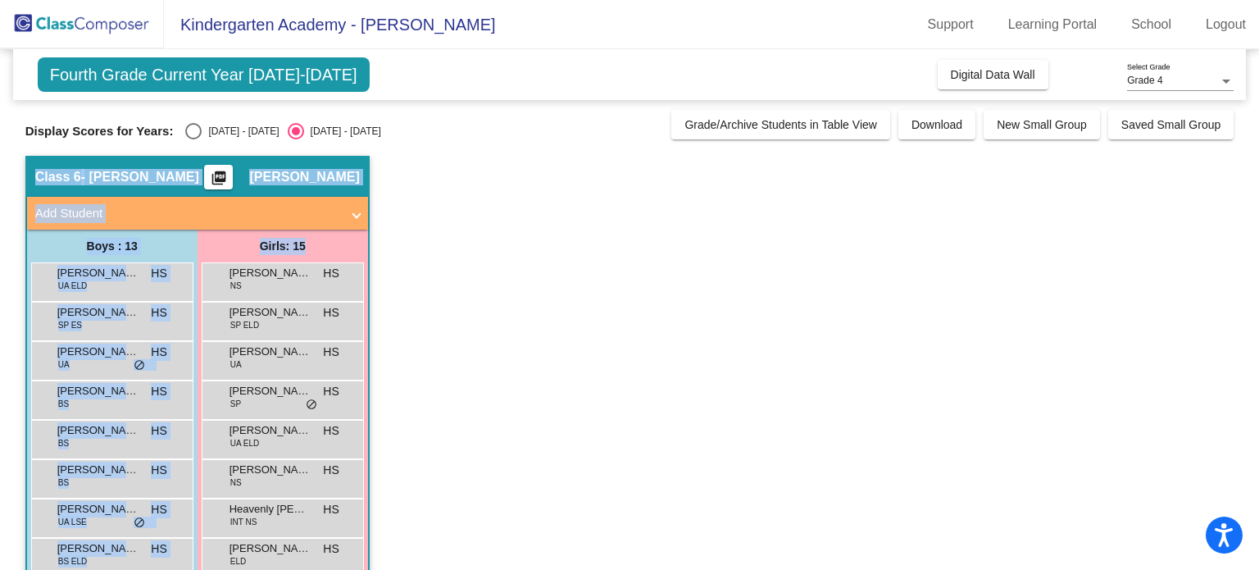
drag, startPoint x: 1250, startPoint y: 116, endPoint x: 1259, endPoint y: 262, distance: 145.4
click at [1259, 262] on mat-sidenav-content "Grade 4 Select Grade Fourth Grade Current Year 2025-2026 Add, Move, or Retain S…" at bounding box center [629, 309] width 1259 height 521
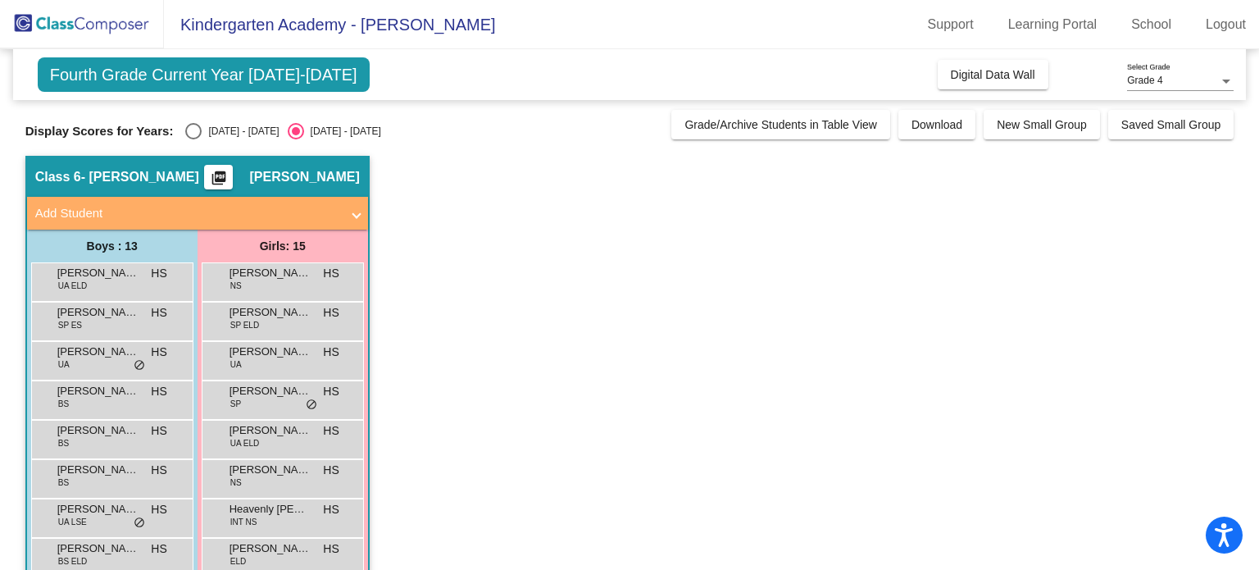
click at [442, 283] on app-classroom "Class 6 - Heather Strock picture_as_pdf Heather Strock Add Student First Name L…" at bounding box center [629, 517] width 1209 height 723
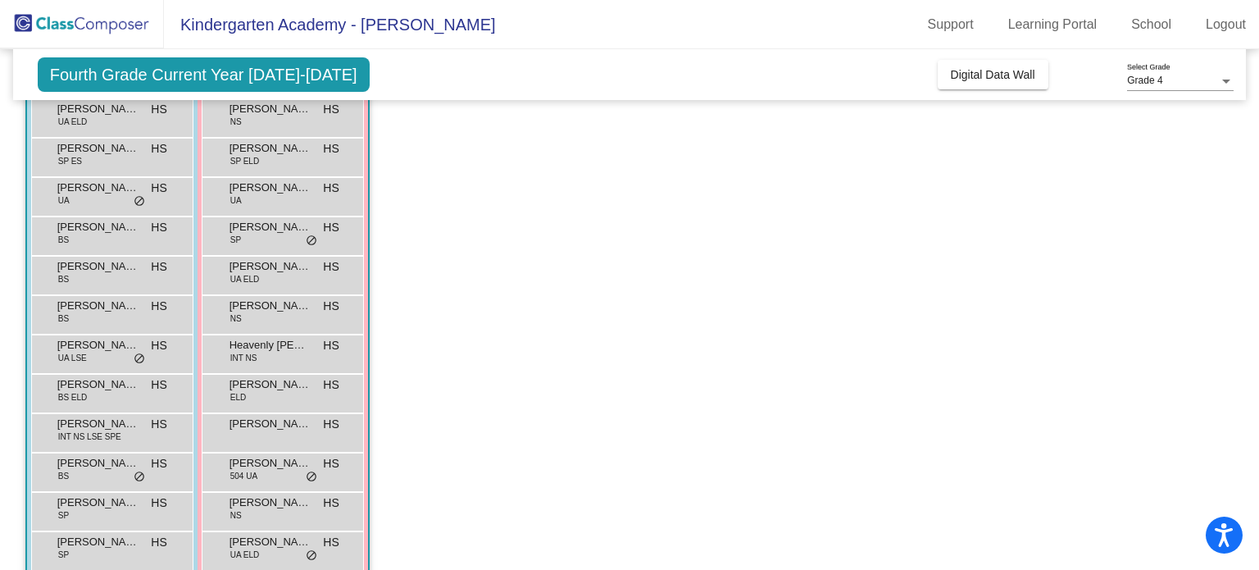
scroll to position [197, 0]
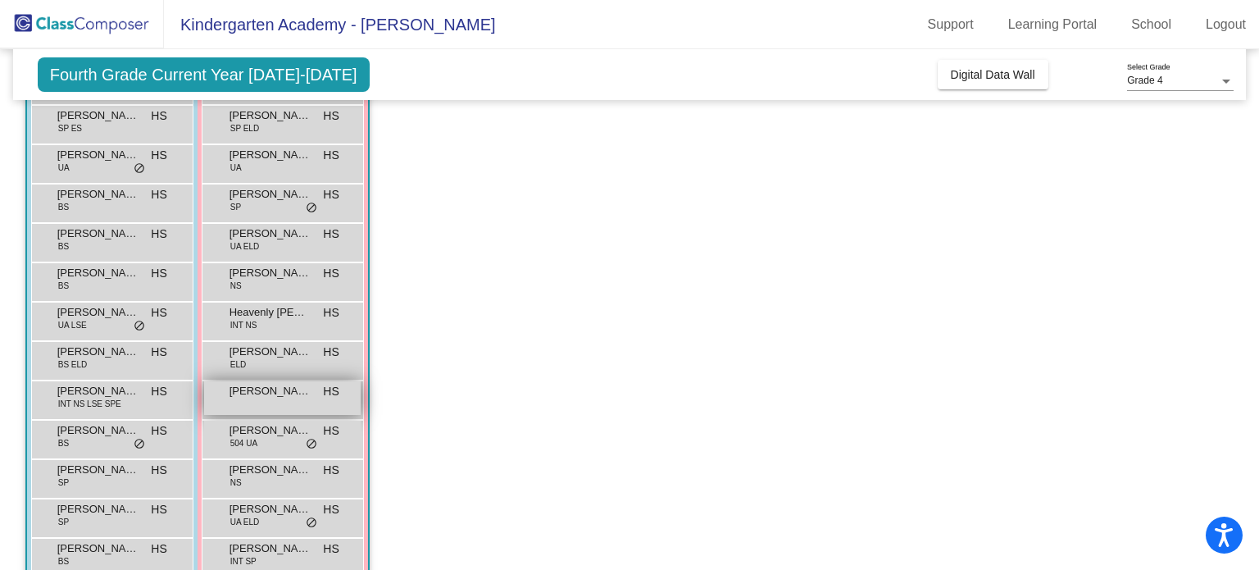
click at [257, 401] on div "Ma’Riyah Schoffstall HS lock do_not_disturb_alt" at bounding box center [282, 398] width 157 height 34
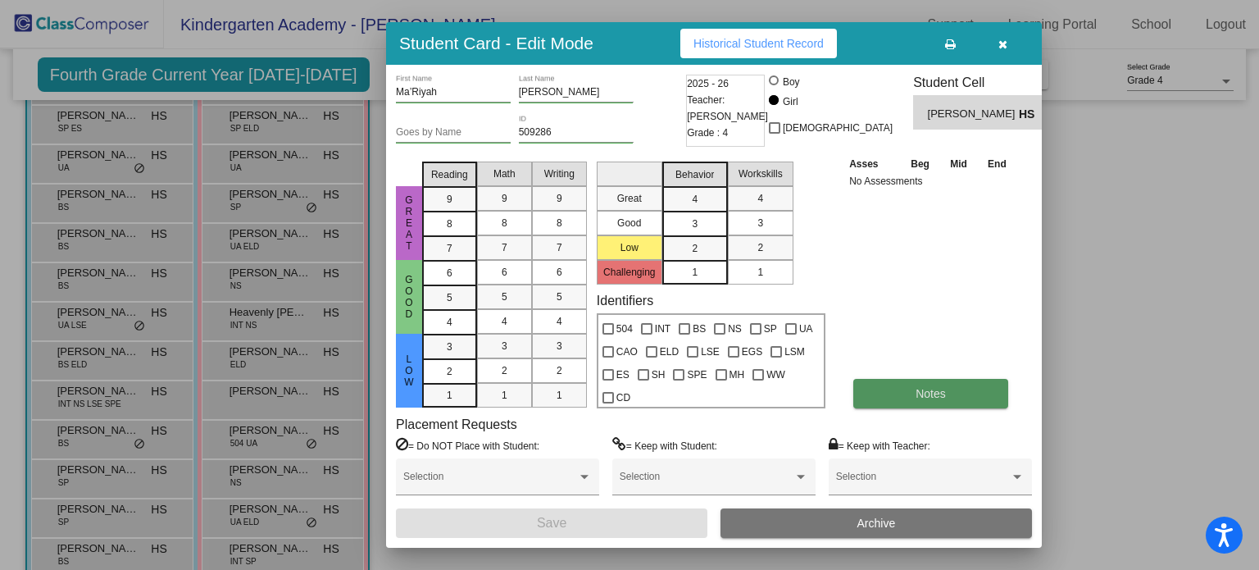
click at [925, 391] on span "Notes" at bounding box center [931, 393] width 30 height 13
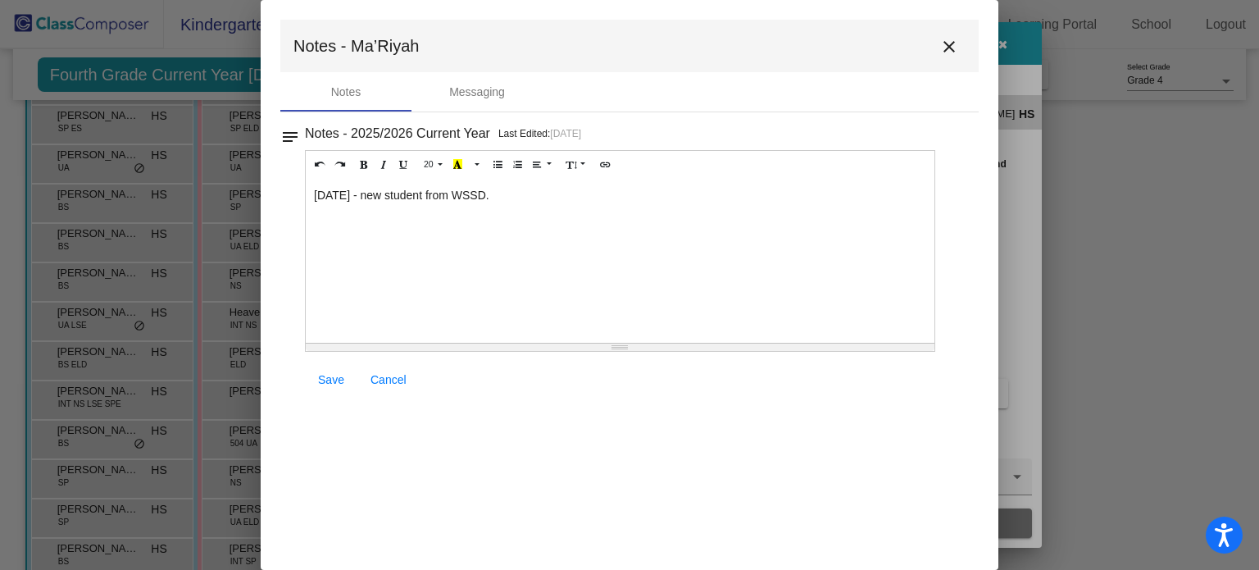
click at [948, 37] on mat-icon "close" at bounding box center [950, 47] width 20 height 20
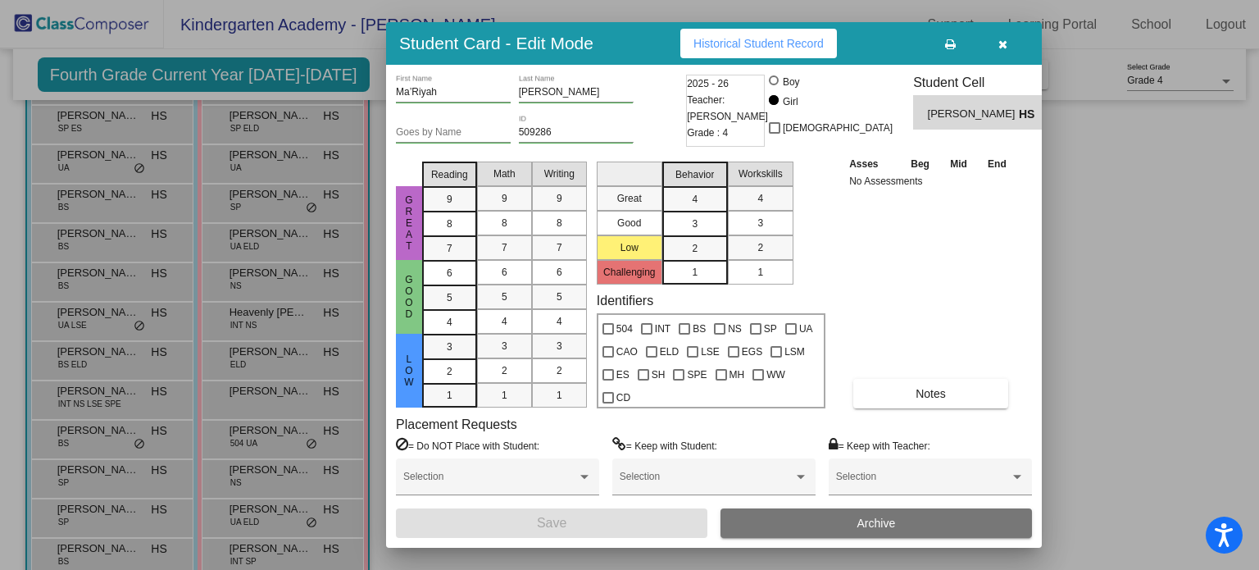
click at [999, 42] on icon "button" at bounding box center [1003, 44] width 9 height 11
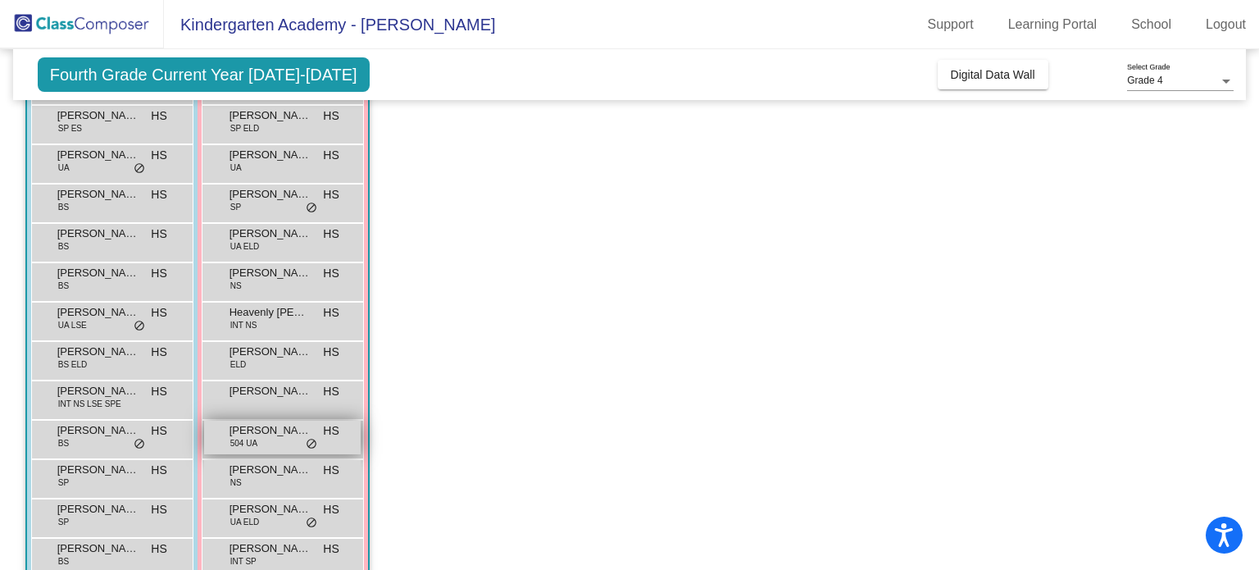
click at [266, 428] on span "Mila Newell" at bounding box center [271, 430] width 82 height 16
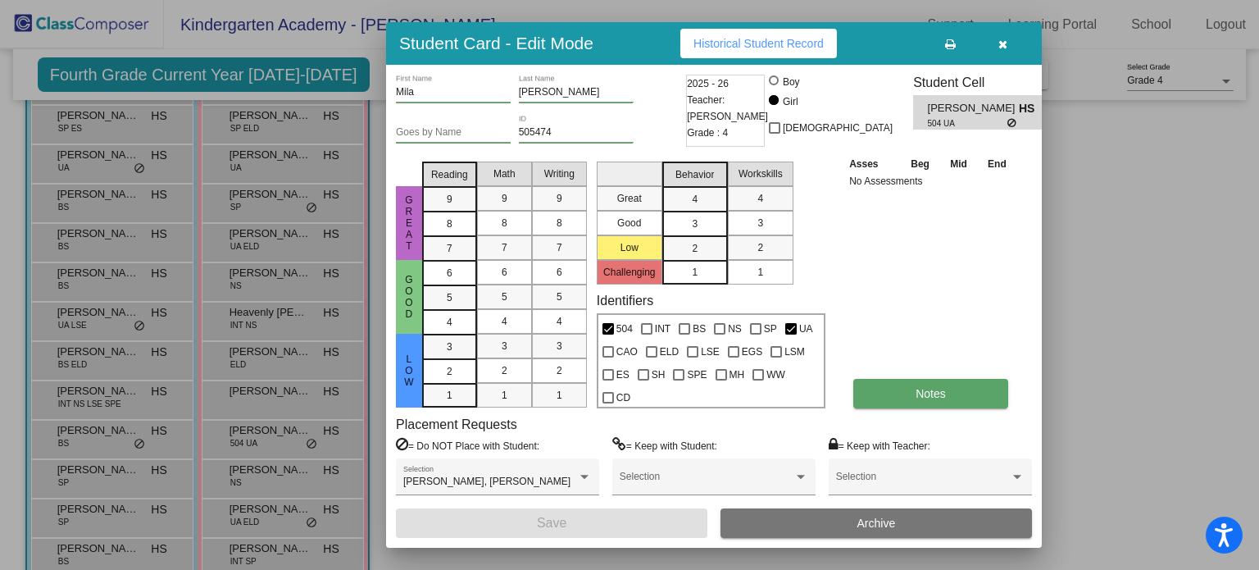
click at [898, 385] on button "Notes" at bounding box center [931, 394] width 155 height 30
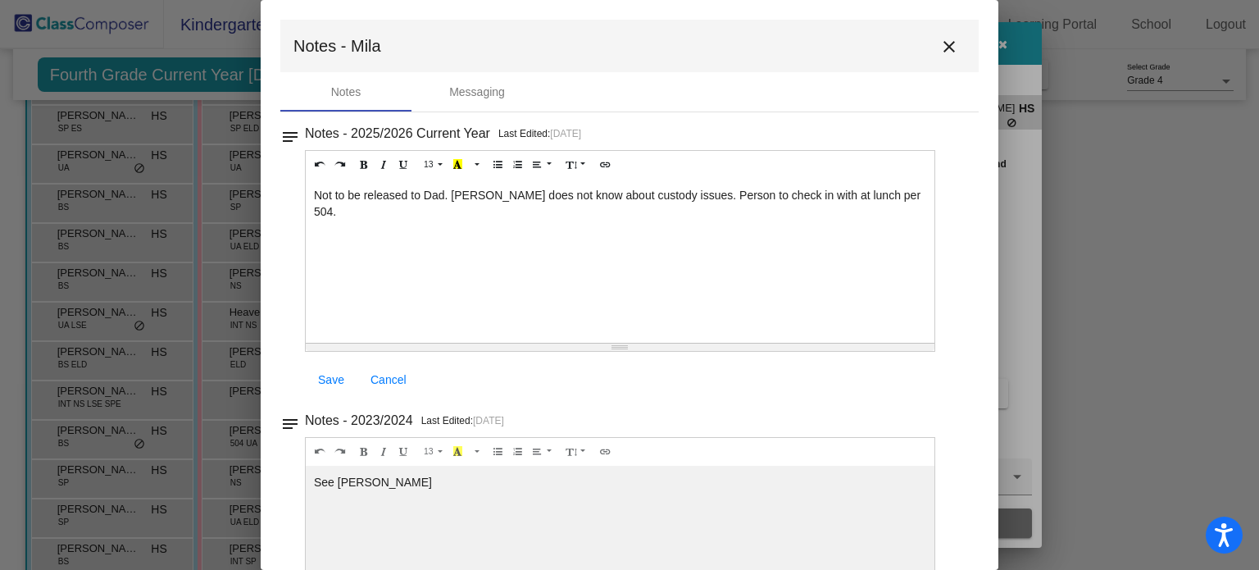
drag, startPoint x: 876, startPoint y: 200, endPoint x: 311, endPoint y: 199, distance: 565.0
click at [311, 199] on div "Not to be released to Dad. Mila does not know about custody issues. Person to c…" at bounding box center [620, 261] width 629 height 164
copy p "Not to be released to Dad. Mila does not know about custody issues. Person to c…"
click at [941, 42] on mat-icon "close" at bounding box center [950, 47] width 20 height 20
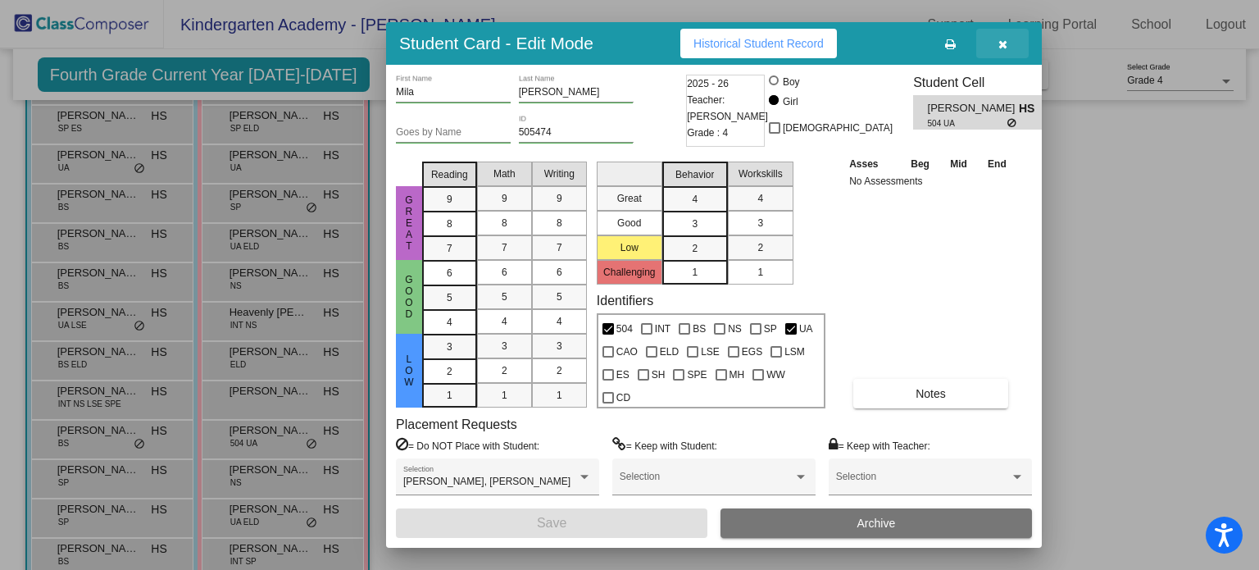
click at [1004, 39] on icon "button" at bounding box center [1003, 44] width 9 height 11
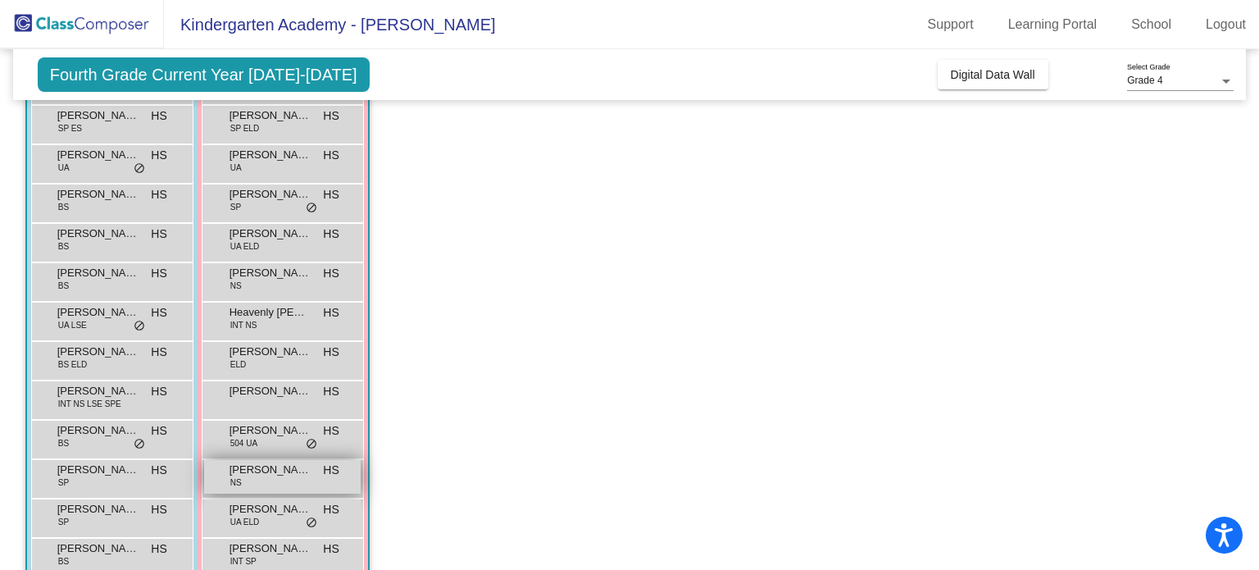
click at [282, 485] on div "Reagan Pursell NS HS lock do_not_disturb_alt" at bounding box center [282, 477] width 157 height 34
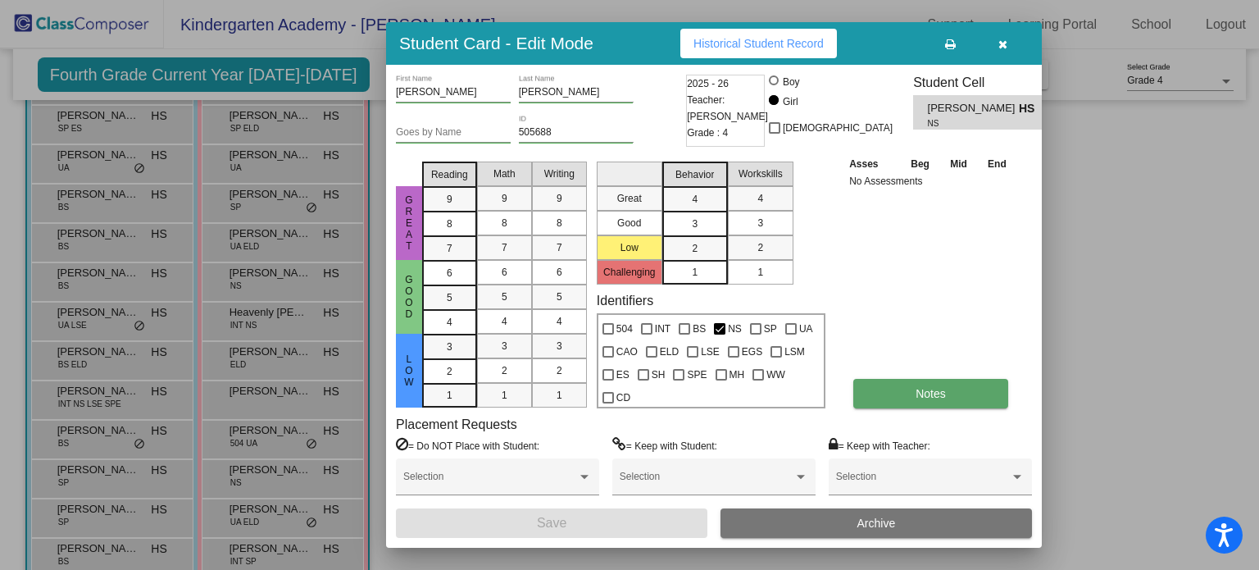
click at [935, 385] on button "Notes" at bounding box center [931, 394] width 155 height 30
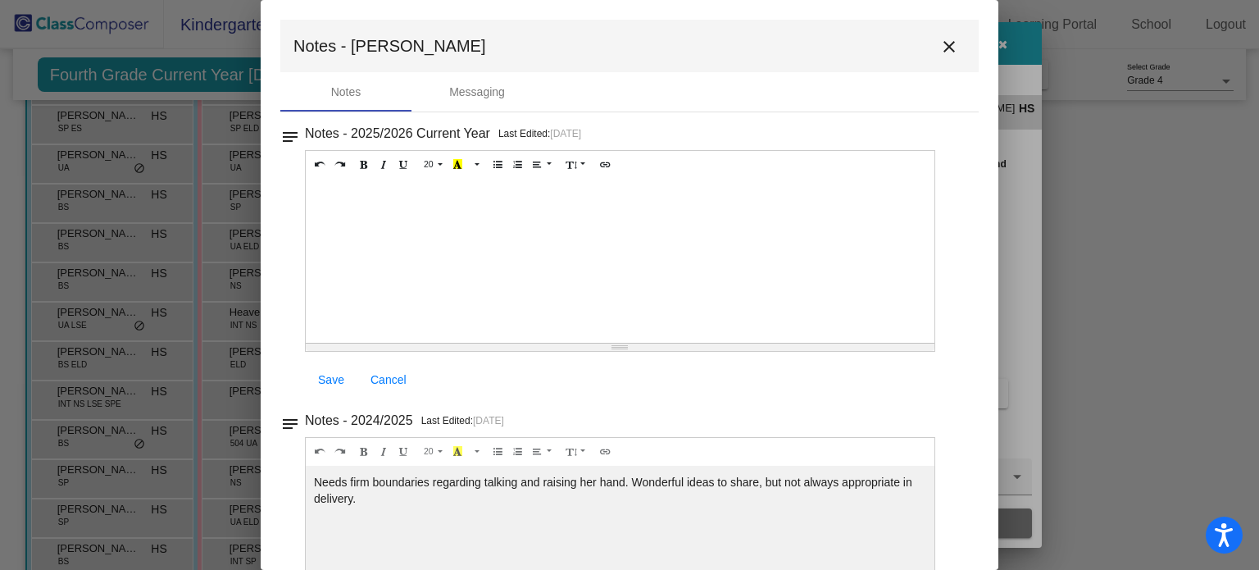
drag, startPoint x: 376, startPoint y: 498, endPoint x: 313, endPoint y: 481, distance: 65.4
click at [313, 343] on div "Needs firm boundaries regarding talking and raising her hand. Wonderful ideas t…" at bounding box center [620, 261] width 629 height 164
copy div "Needs firm boundaries regarding talking and raising her hand. Wonderful ideas t…"
click at [943, 45] on mat-icon "close" at bounding box center [950, 47] width 20 height 20
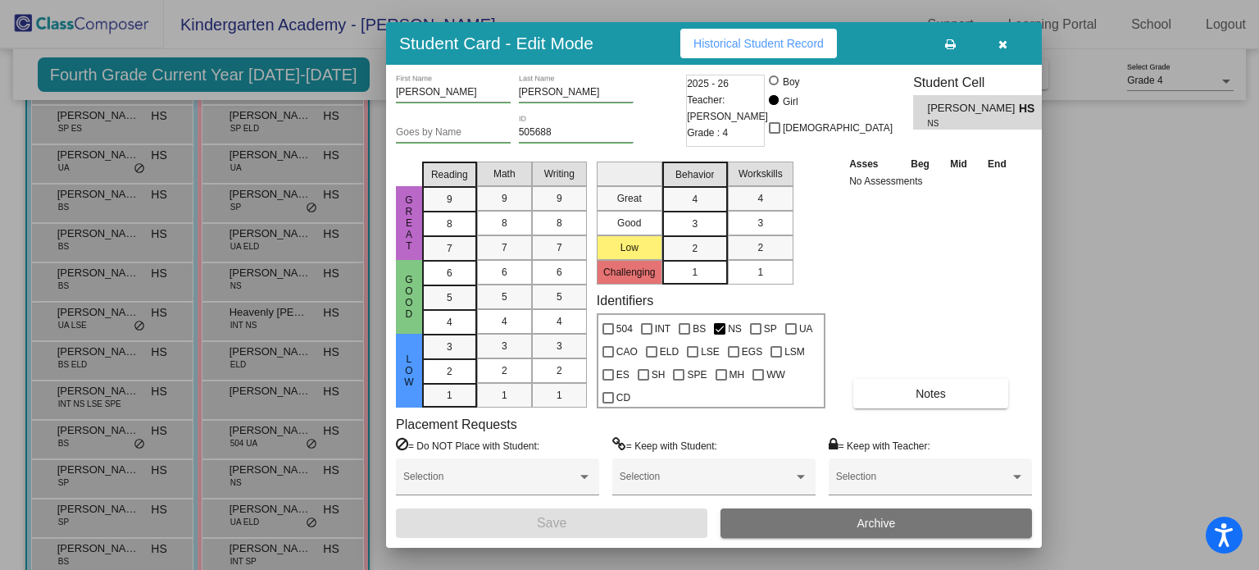
click at [1004, 42] on icon "button" at bounding box center [1003, 44] width 9 height 11
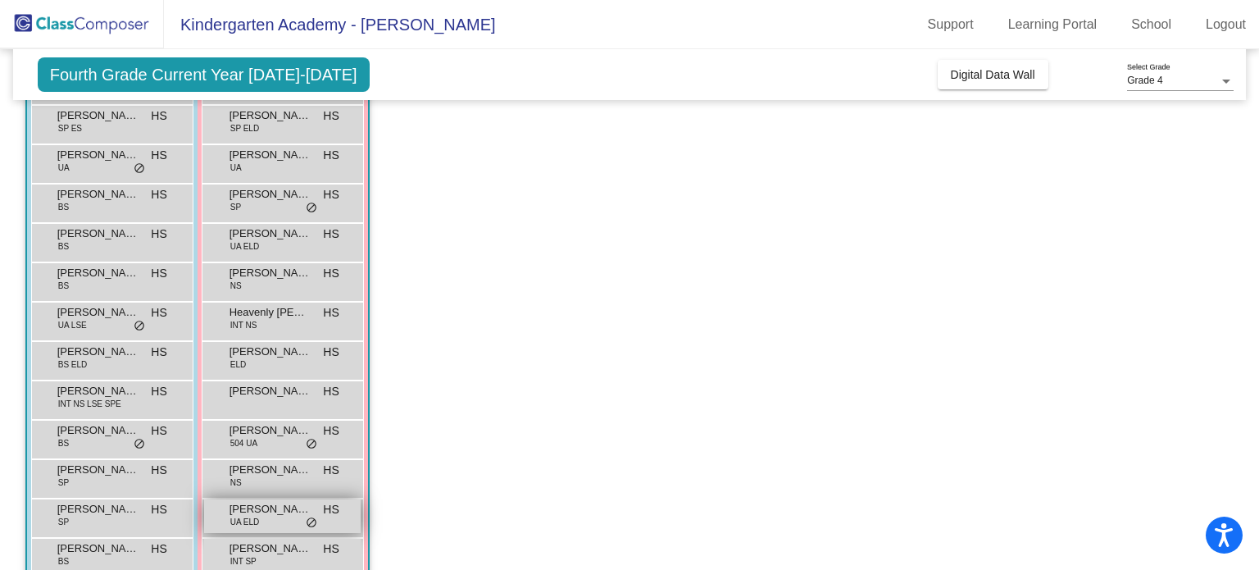
click at [243, 503] on span "Ridhima Rai" at bounding box center [271, 509] width 82 height 16
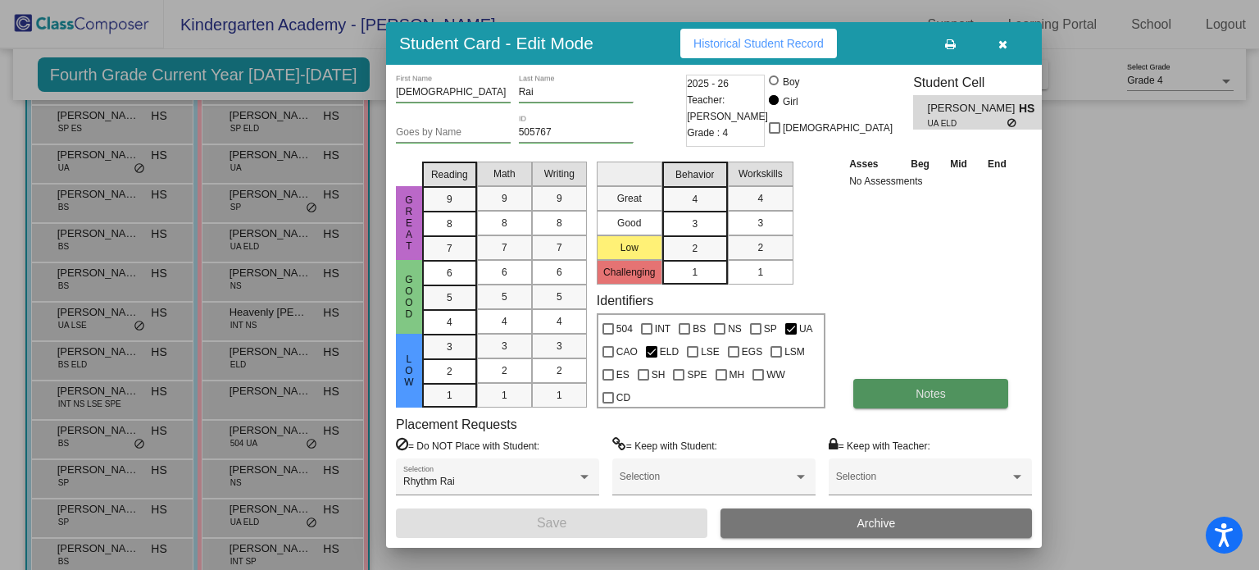
click at [879, 389] on button "Notes" at bounding box center [931, 394] width 155 height 30
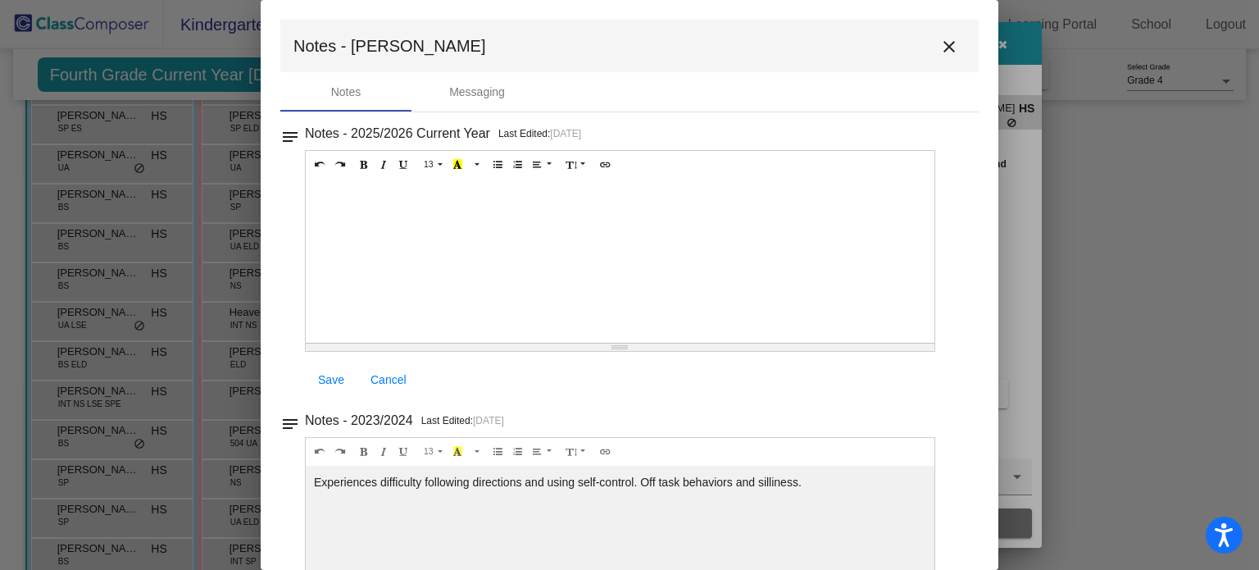
drag, startPoint x: 824, startPoint y: 481, endPoint x: 303, endPoint y: 494, distance: 520.8
click at [303, 494] on div "notes Notes - 2023/2024 Last Edited: 4/9/24 13 8 9 10 11 12 14 18 24 36 Backgro…" at bounding box center [629, 524] width 699 height 230
copy div "Experiences difficulty following directions and using self-control. Off task be…"
click at [940, 47] on mat-icon "close" at bounding box center [950, 47] width 20 height 20
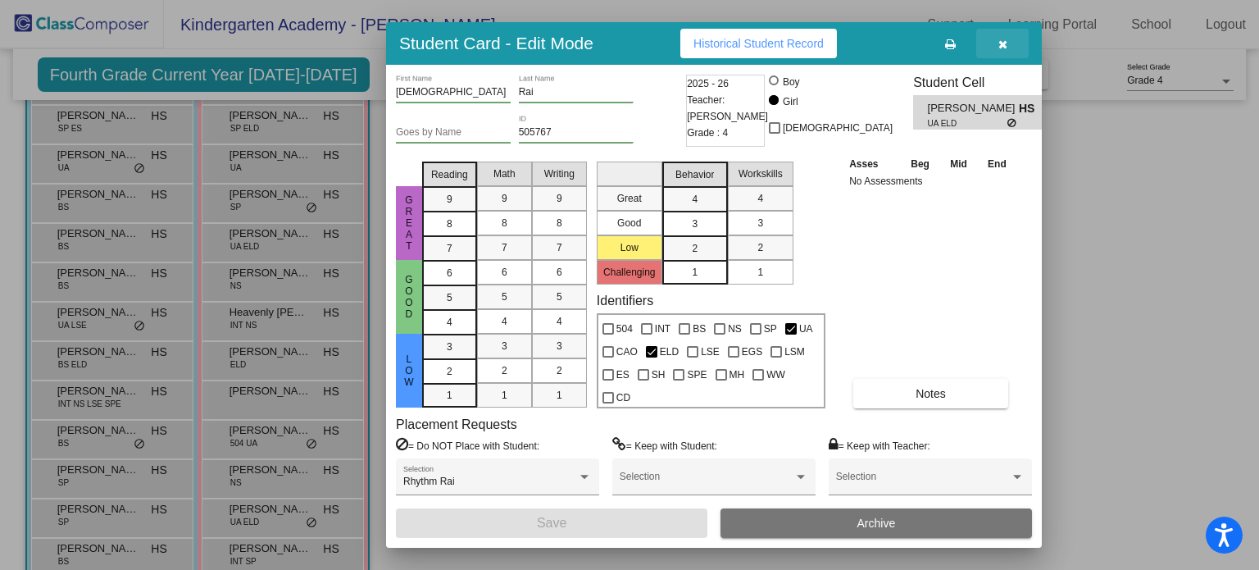
click at [1002, 48] on icon "button" at bounding box center [1003, 44] width 9 height 11
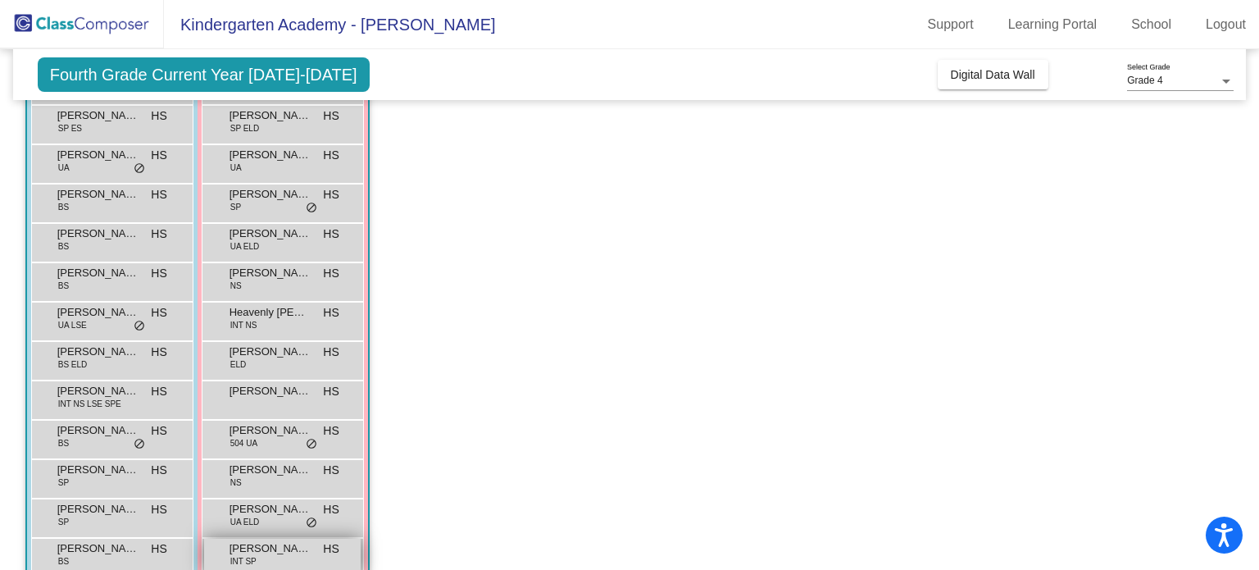
click at [298, 544] on span "Ryan Henderson" at bounding box center [271, 548] width 82 height 16
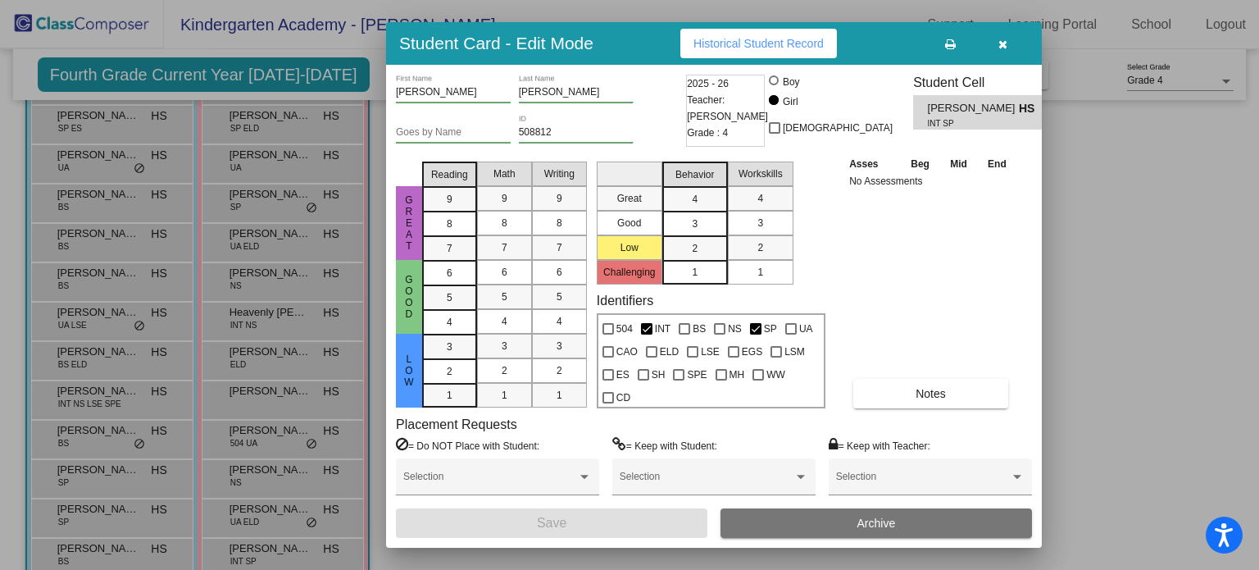
drag, startPoint x: 1252, startPoint y: 239, endPoint x: 1259, endPoint y: 399, distance: 160.8
click at [1259, 399] on div at bounding box center [629, 285] width 1259 height 570
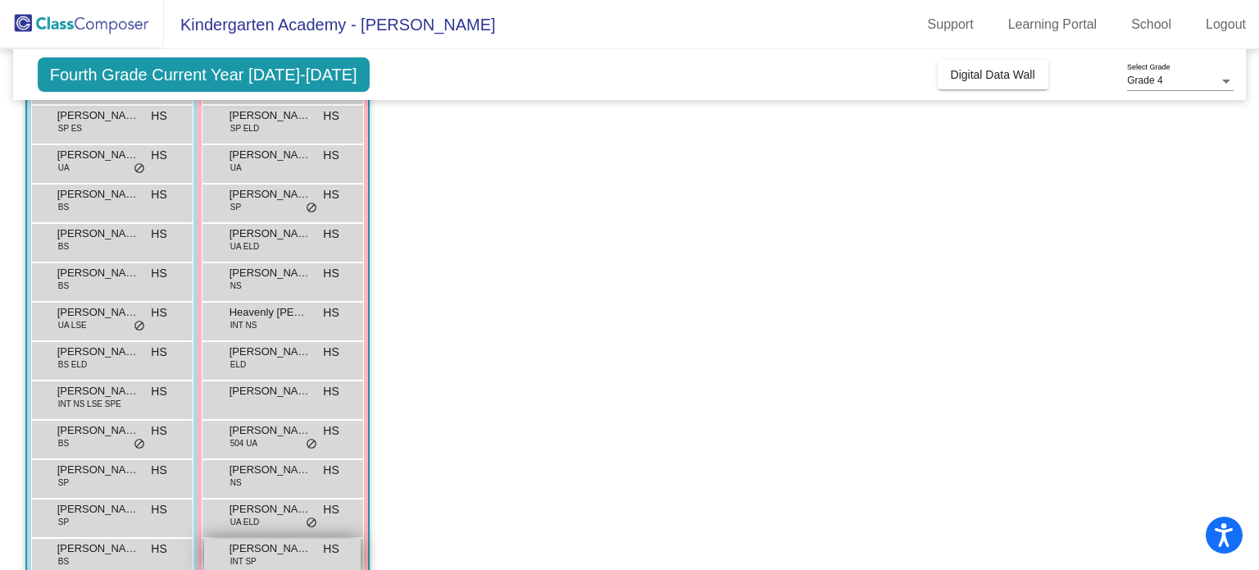
click at [262, 544] on span "Ryan Henderson" at bounding box center [271, 548] width 82 height 16
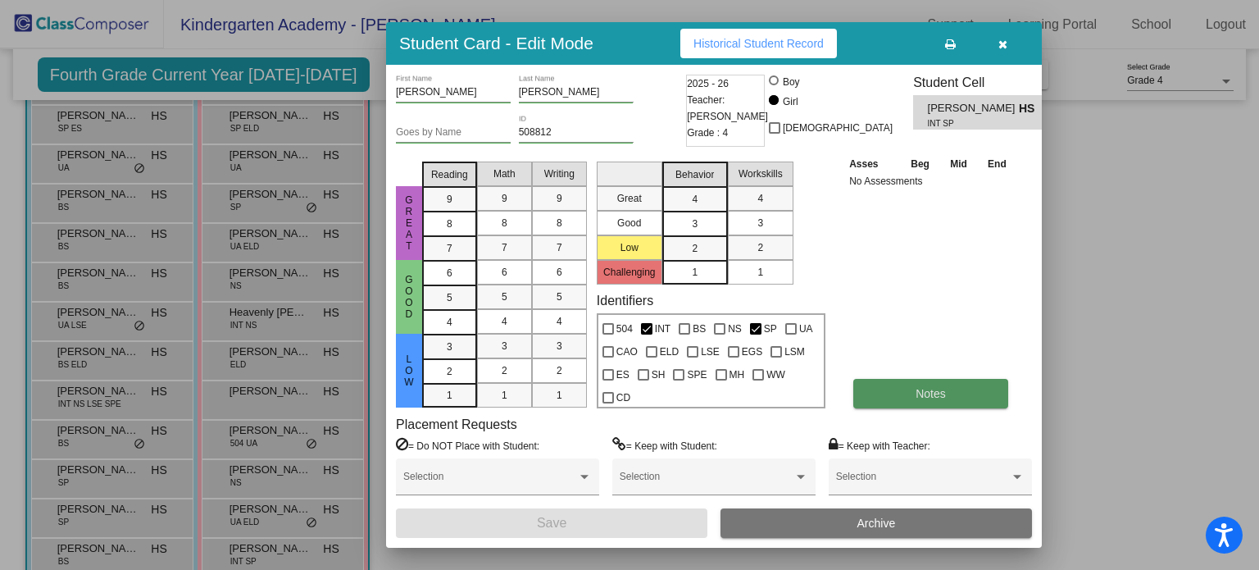
click at [902, 392] on button "Notes" at bounding box center [931, 394] width 155 height 30
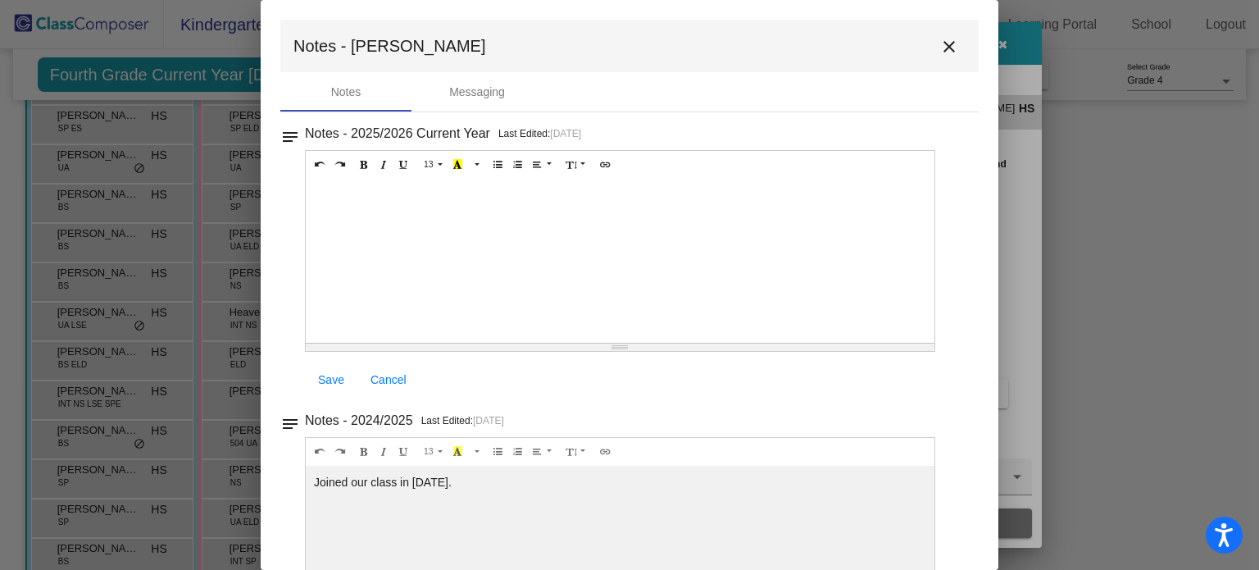
click at [593, 343] on div "Joined our class in January 2025." at bounding box center [620, 261] width 629 height 164
click at [945, 399] on div "Notes - 2024/2025 Last Edited: 3/31/25 14 8 9 10 11 12 14 18 24 36 Background C…" at bounding box center [636, 260] width 663 height 277
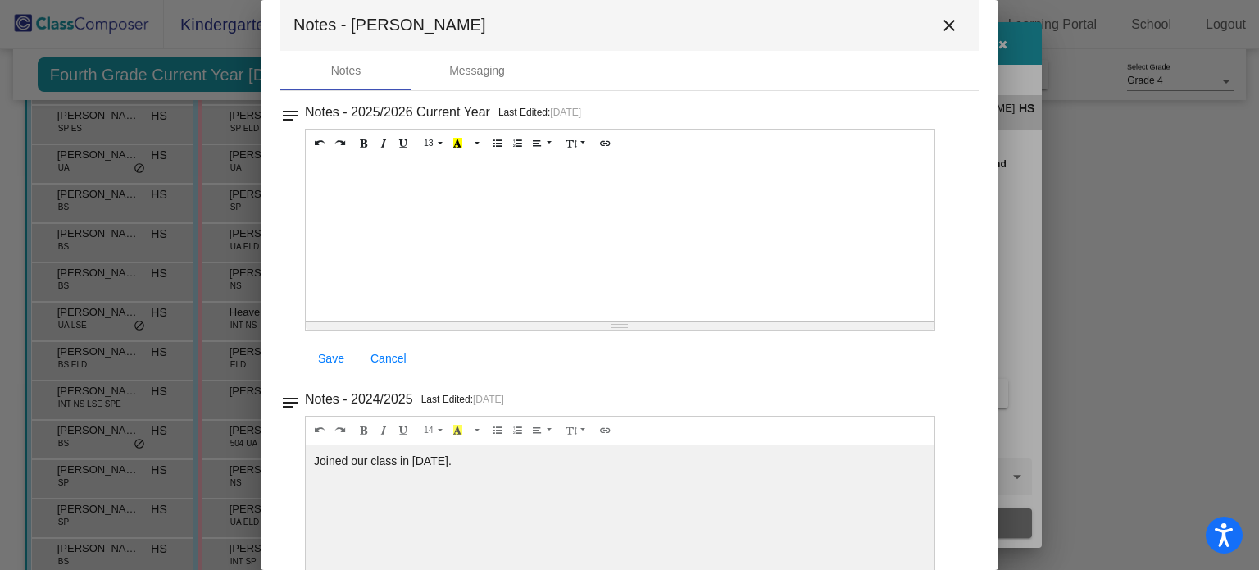
scroll to position [0, 0]
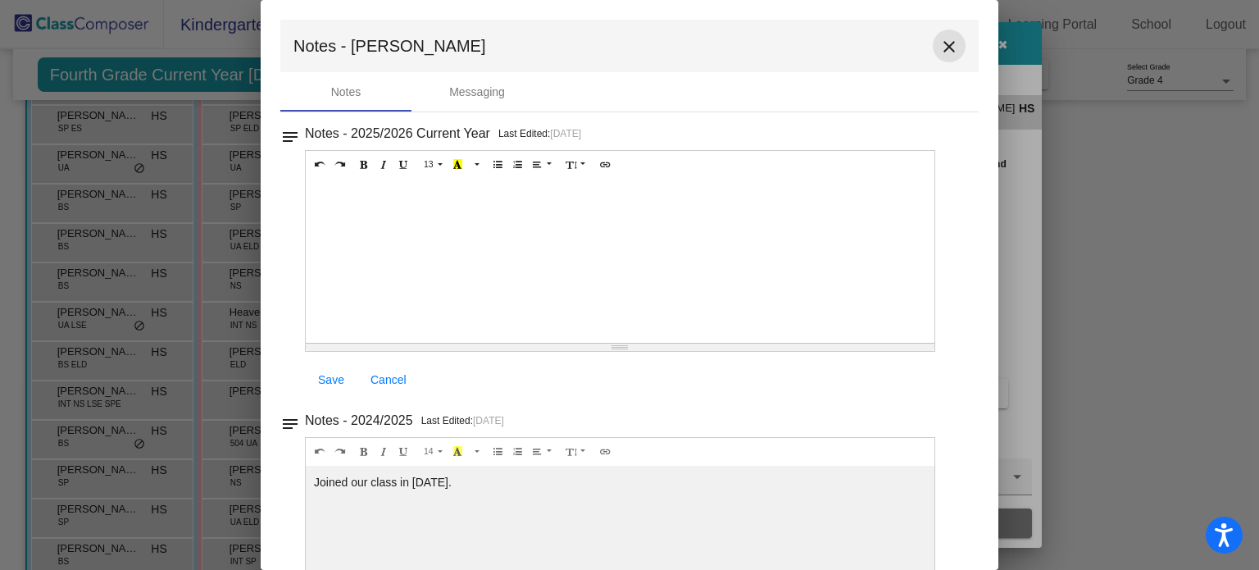
click at [948, 42] on mat-icon "close" at bounding box center [950, 47] width 20 height 20
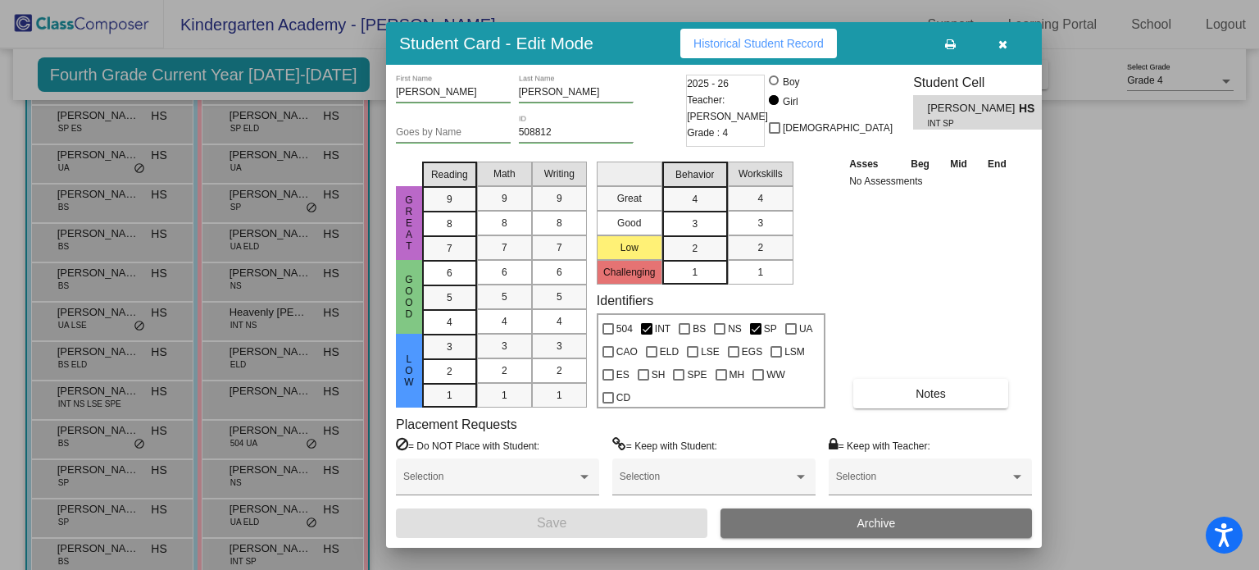
click at [1097, 232] on div at bounding box center [629, 285] width 1259 height 570
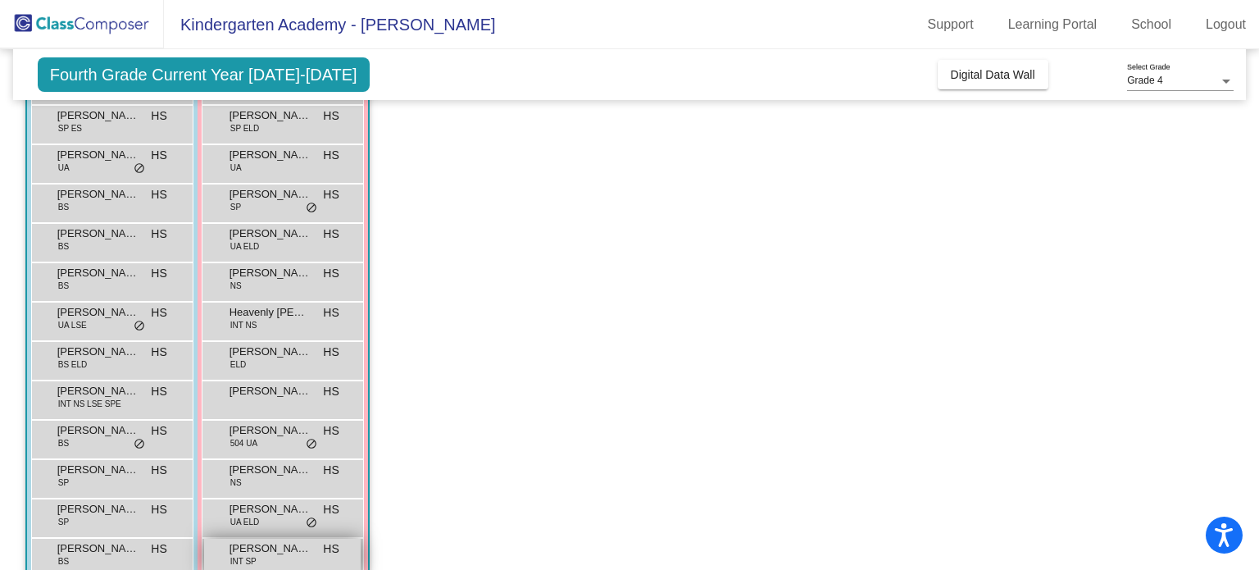
click at [261, 545] on span "Ryan Henderson" at bounding box center [271, 548] width 82 height 16
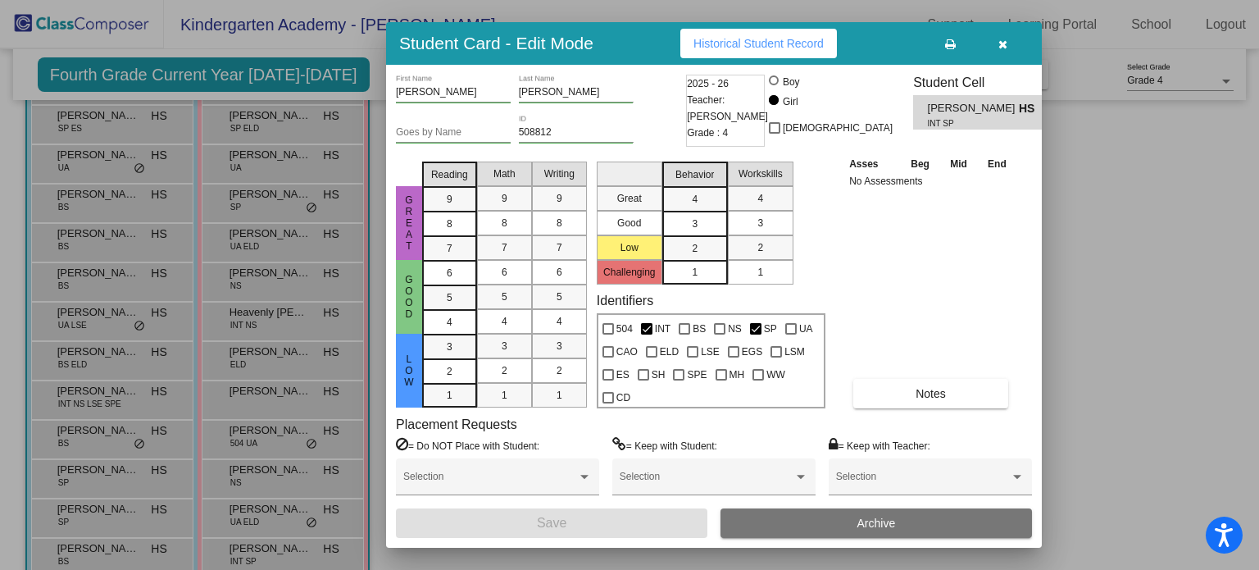
click at [1083, 233] on div at bounding box center [629, 285] width 1259 height 570
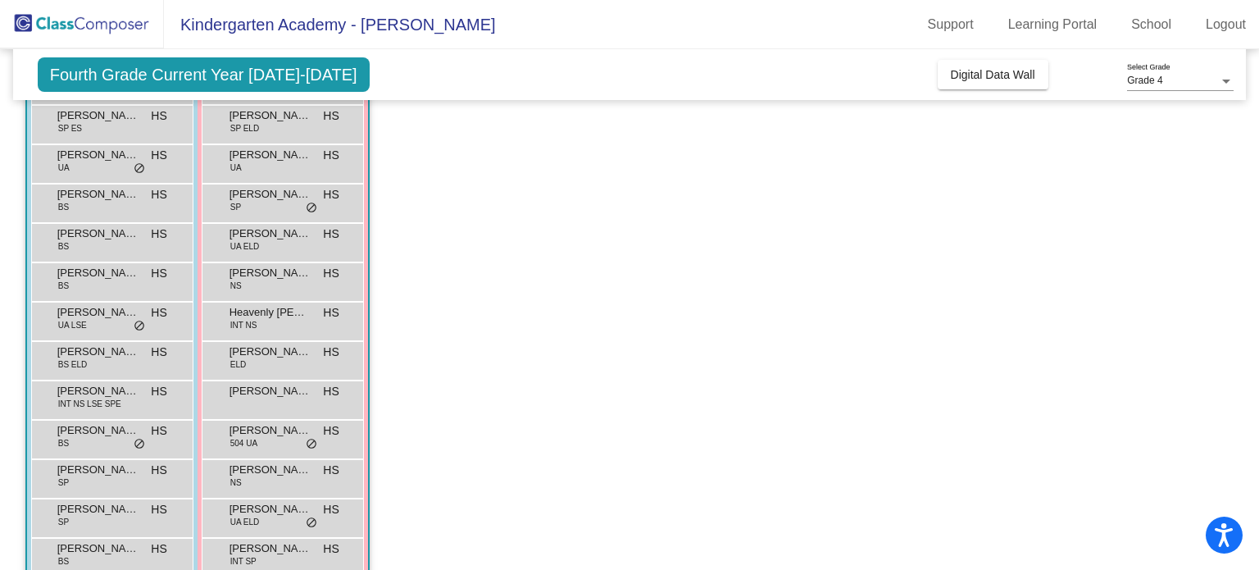
click at [549, 396] on app-classroom "Class 6 - Heather Strock picture_as_pdf Heather Strock Add Student First Name L…" at bounding box center [629, 320] width 1209 height 723
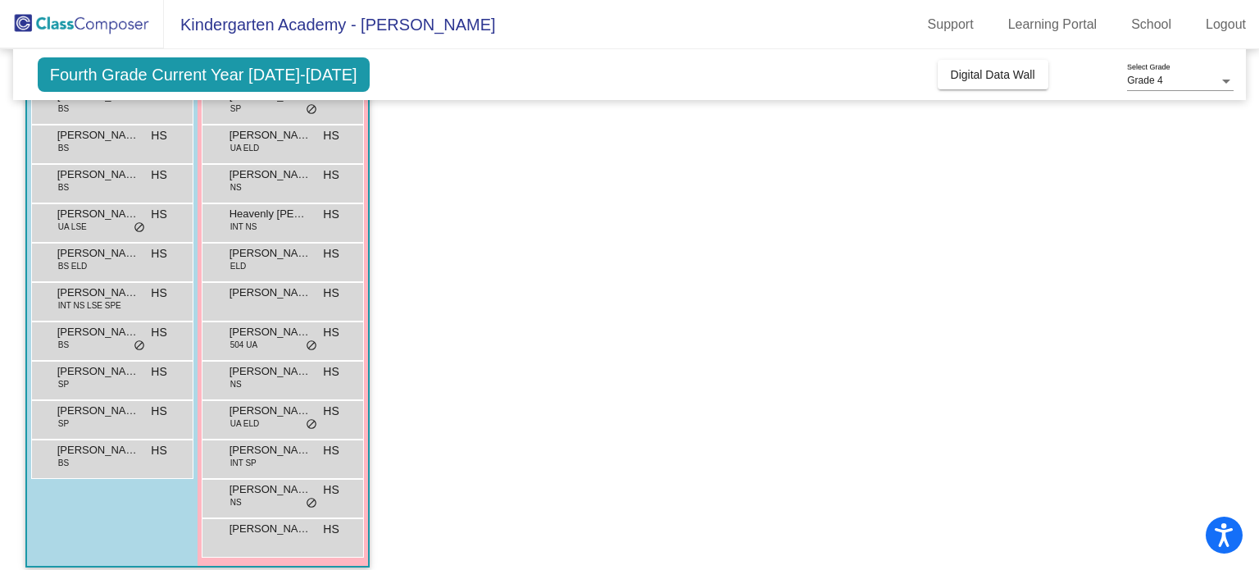
scroll to position [308, 0]
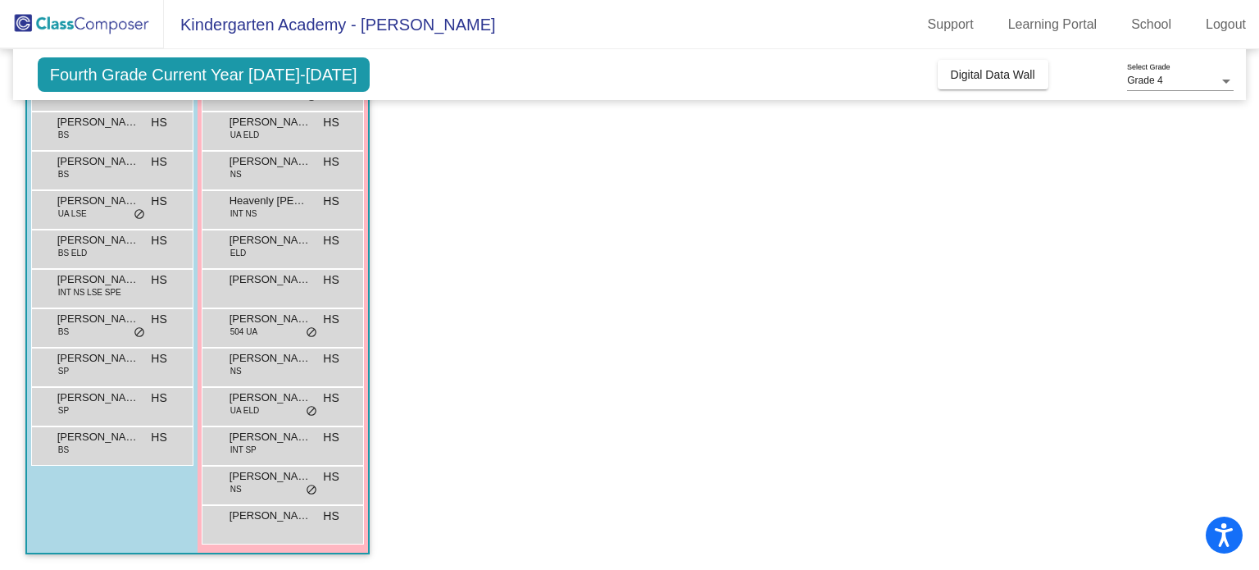
click at [417, 319] on app-classroom "Class 6 - Heather Strock picture_as_pdf Heather Strock Add Student First Name L…" at bounding box center [629, 208] width 1209 height 723
click at [278, 469] on span "Savannah Hoover" at bounding box center [271, 476] width 82 height 16
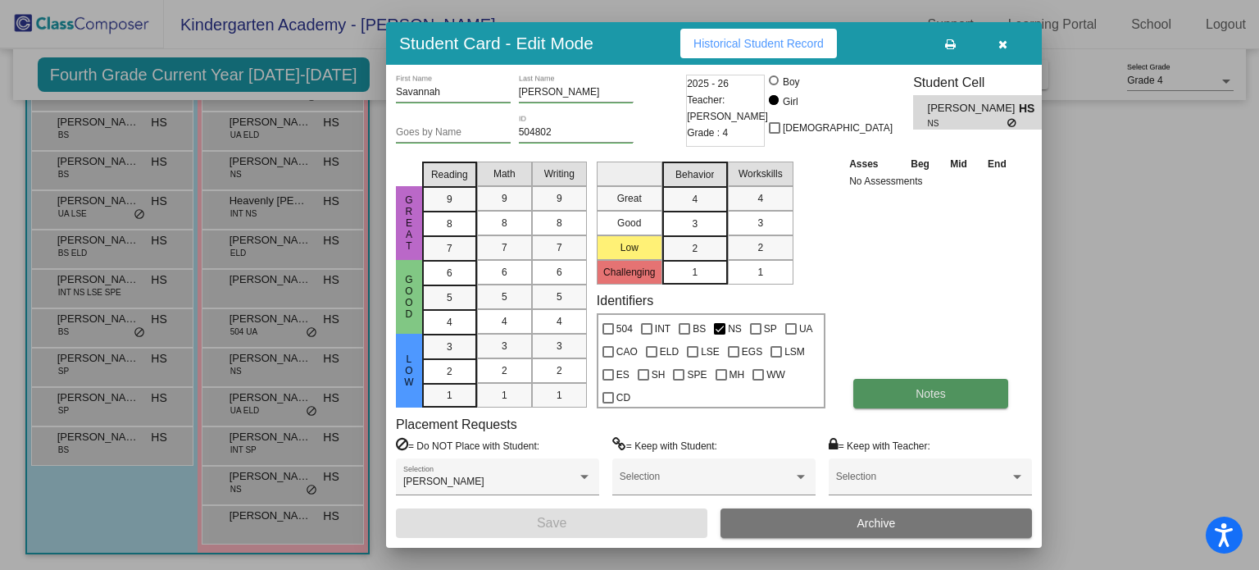
click at [948, 379] on button "Notes" at bounding box center [931, 394] width 155 height 30
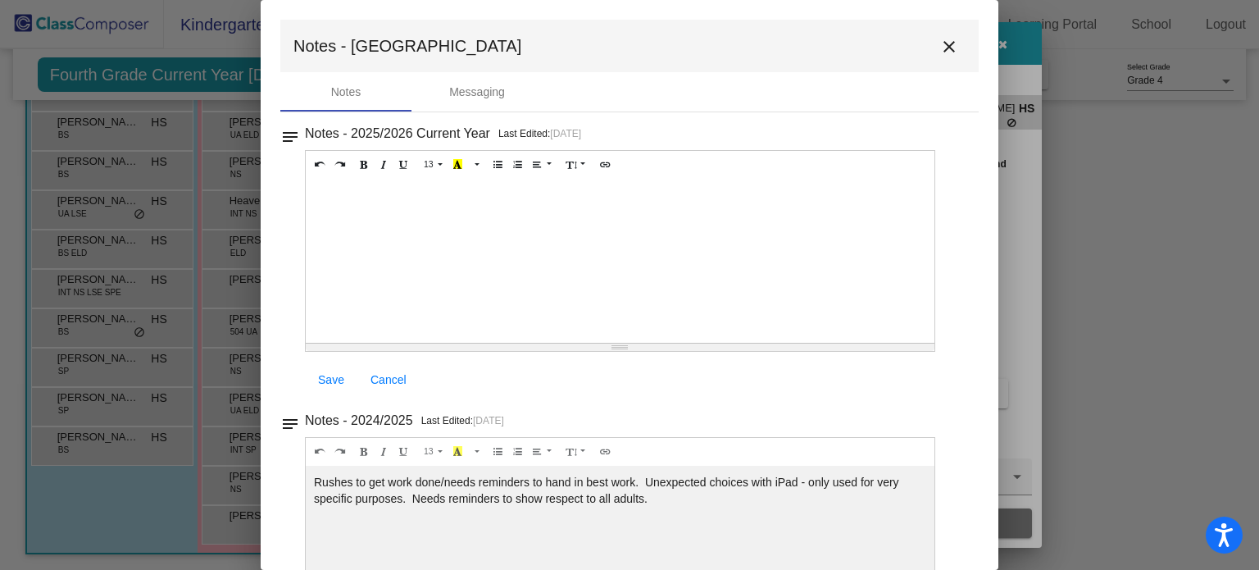
drag, startPoint x: 702, startPoint y: 507, endPoint x: 314, endPoint y: 486, distance: 388.4
click at [314, 343] on div "Rushes to get work done/needs reminders to hand in best work. Unexpected choice…" at bounding box center [620, 261] width 629 height 164
copy div "Rushes to get work done/needs reminders to hand in best work. Unexpected choice…"
click at [945, 39] on mat-icon "close" at bounding box center [950, 47] width 20 height 20
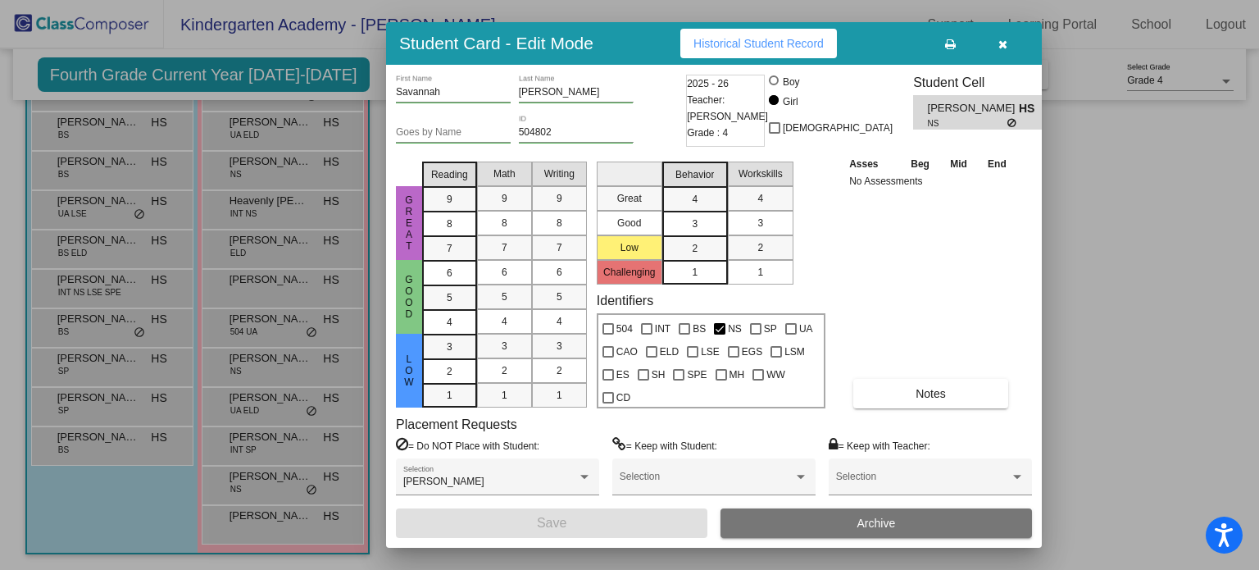
click at [1007, 48] on icon "button" at bounding box center [1003, 44] width 9 height 11
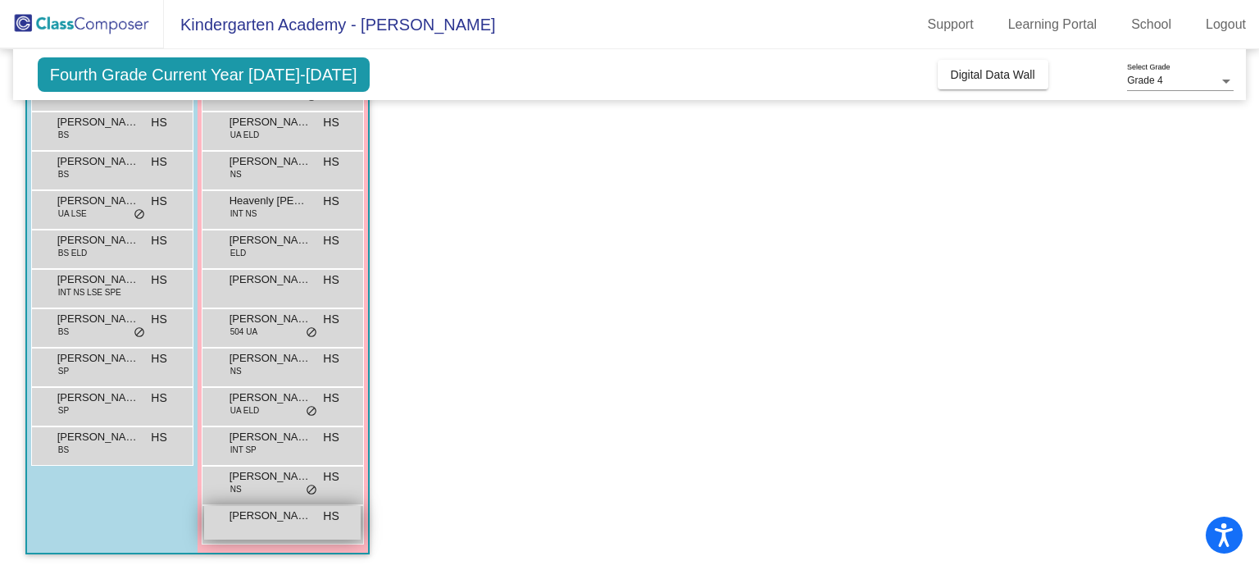
click at [262, 515] on span "aubree peck" at bounding box center [271, 516] width 82 height 16
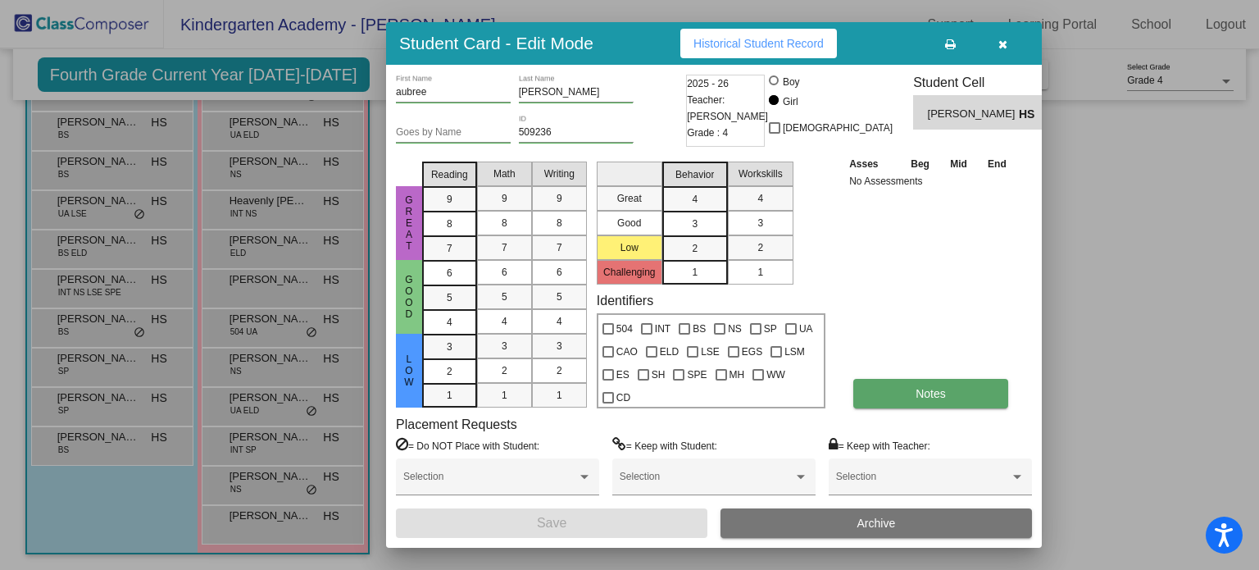
click at [909, 383] on button "Notes" at bounding box center [931, 394] width 155 height 30
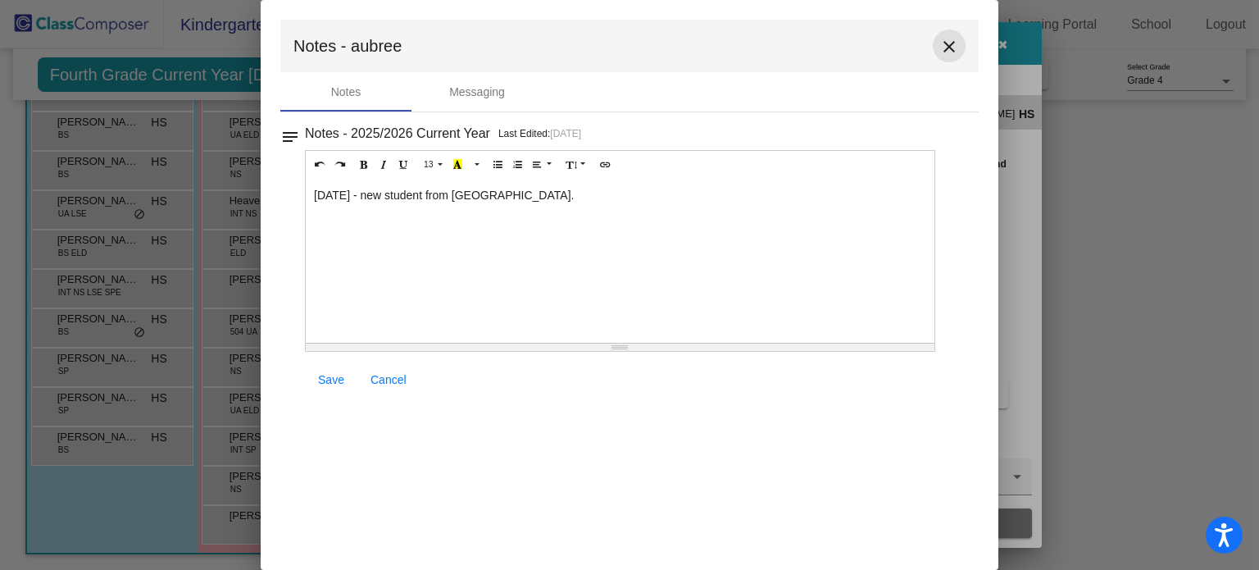
click at [950, 44] on mat-icon "close" at bounding box center [950, 47] width 20 height 20
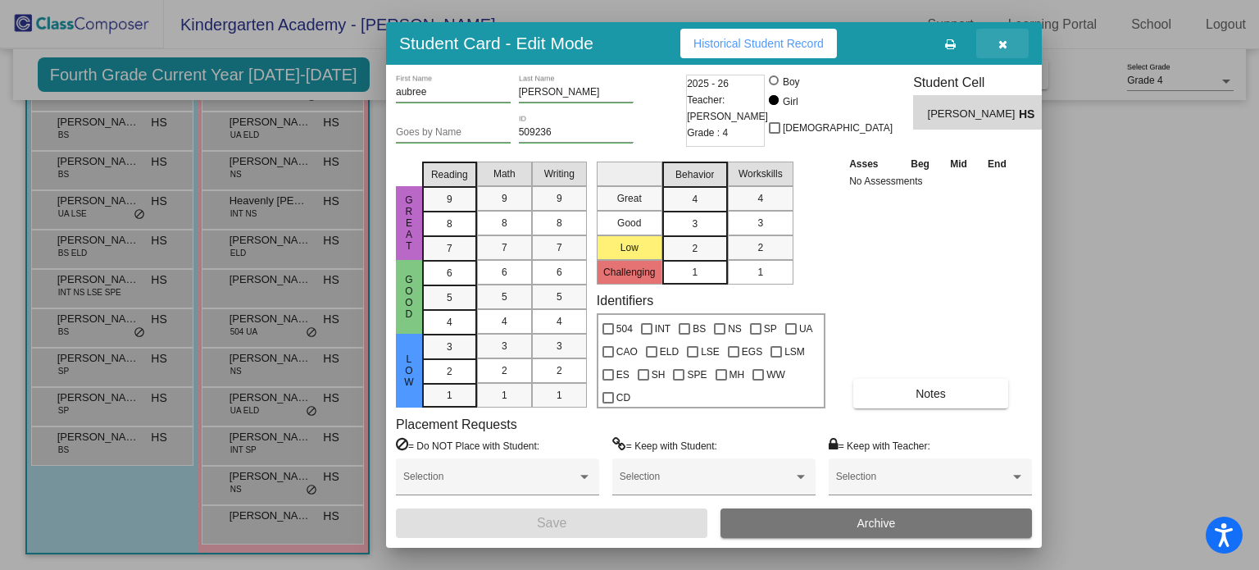
click at [1001, 46] on icon "button" at bounding box center [1003, 44] width 9 height 11
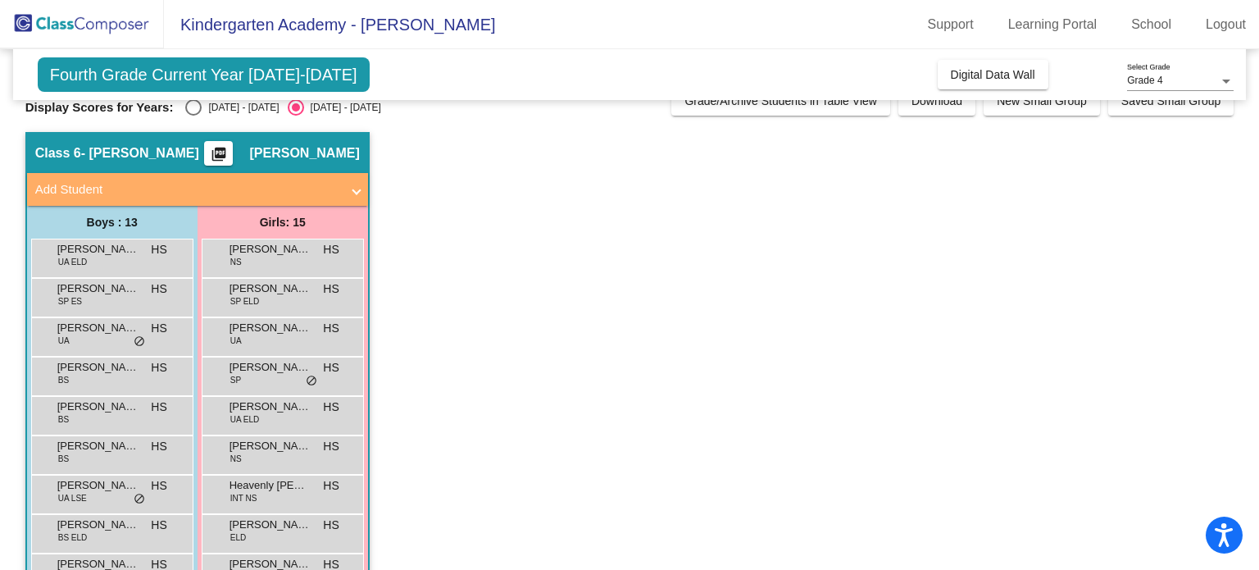
scroll to position [0, 0]
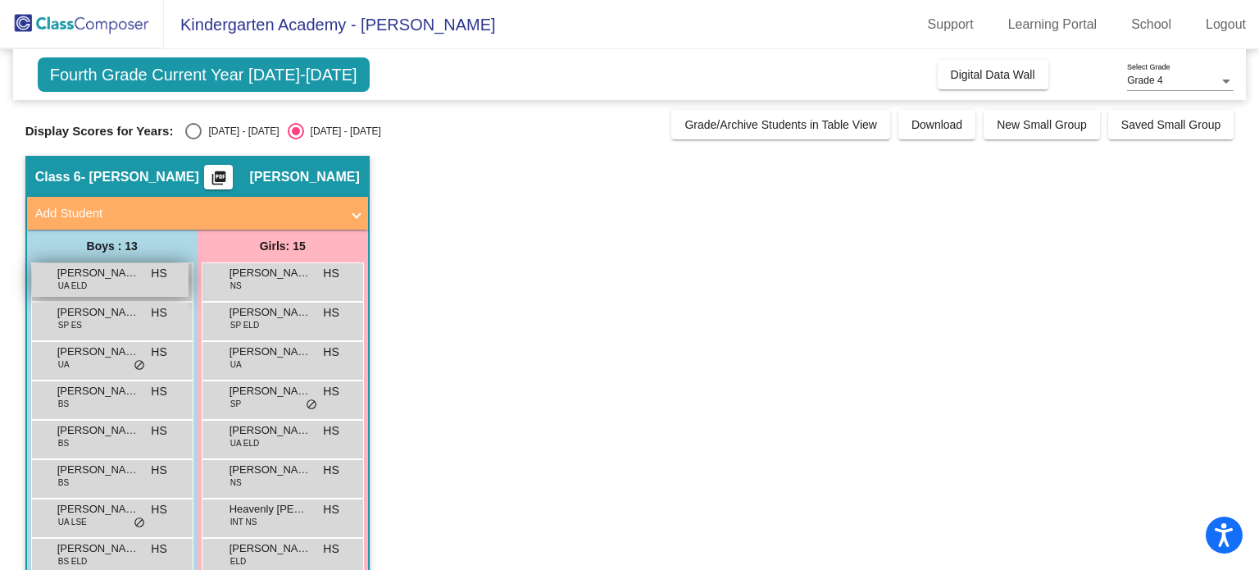
click at [52, 282] on div "Alex Thet UA ELD HS lock do_not_disturb_alt" at bounding box center [110, 280] width 157 height 34
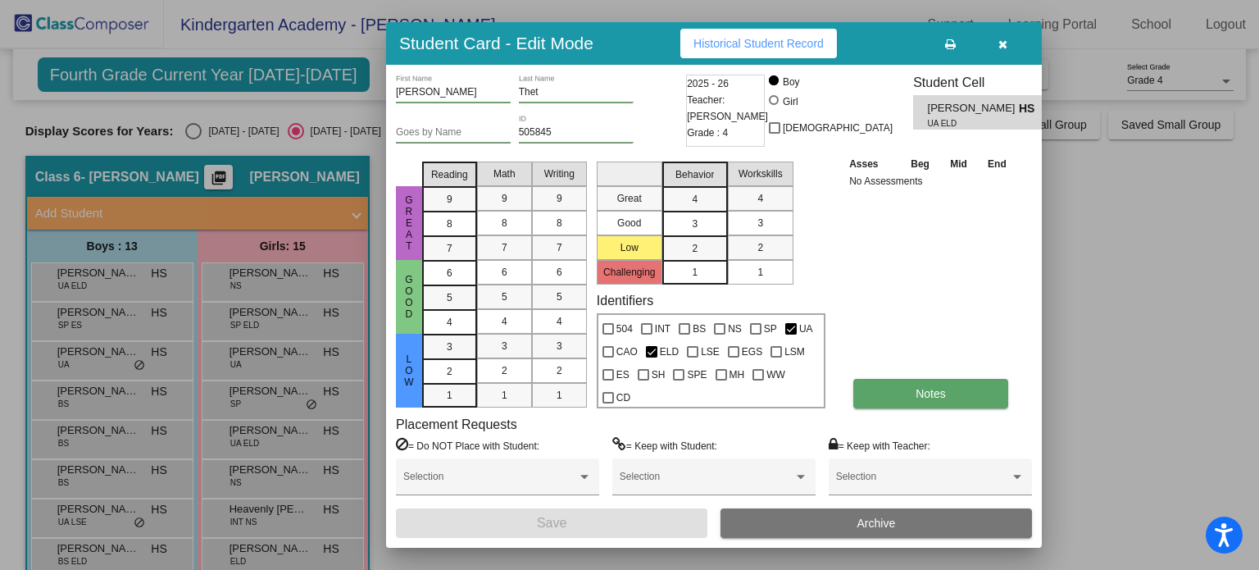
click at [924, 383] on button "Notes" at bounding box center [931, 394] width 155 height 30
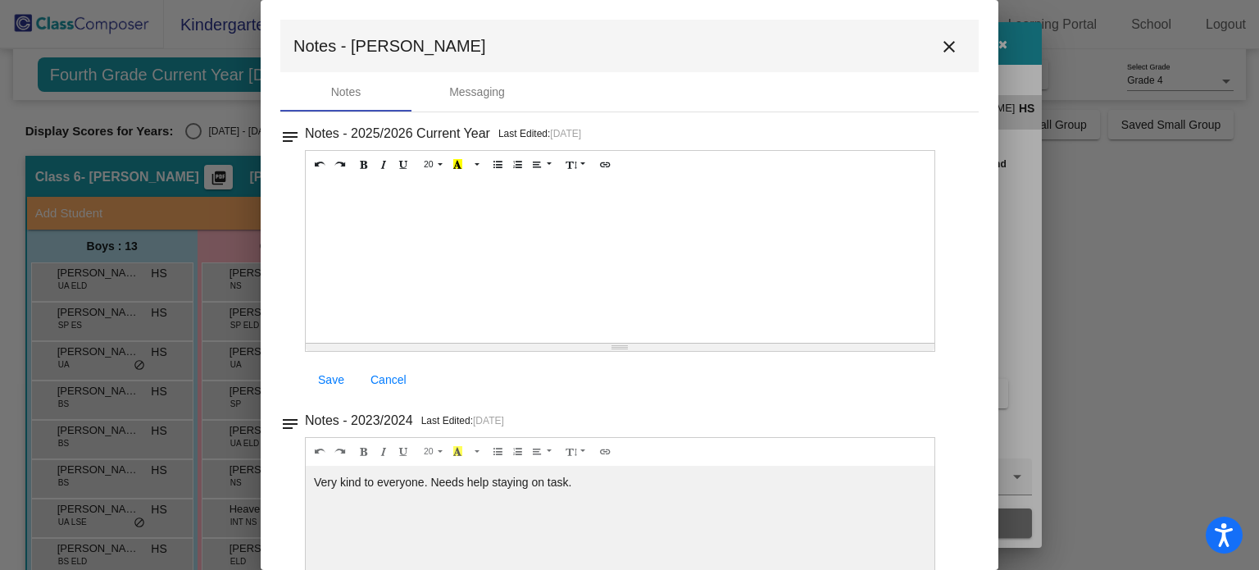
drag, startPoint x: 590, startPoint y: 471, endPoint x: 298, endPoint y: 480, distance: 292.0
click at [298, 480] on div "notes Notes - 2023/2024 Last Edited: 4/9/24 20 8 9 10 11 12 14 18 24 36 Backgro…" at bounding box center [629, 524] width 699 height 230
copy div "Very kind to everyone. Needs help staying on task."
click at [945, 41] on mat-icon "close" at bounding box center [950, 47] width 20 height 20
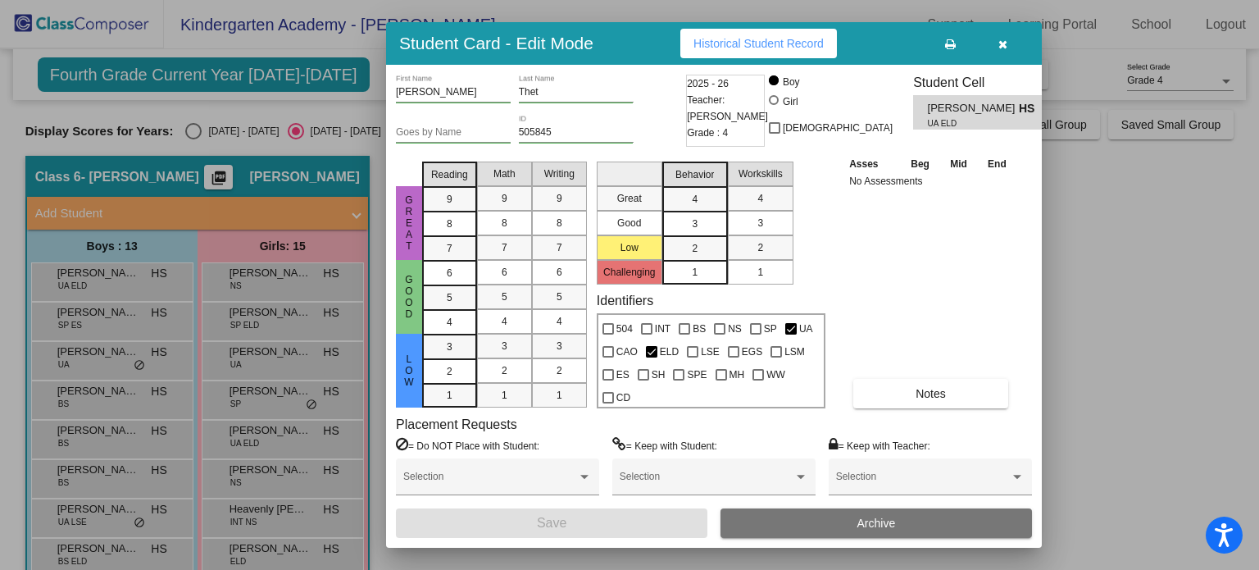
click at [1007, 42] on button "button" at bounding box center [1003, 44] width 52 height 30
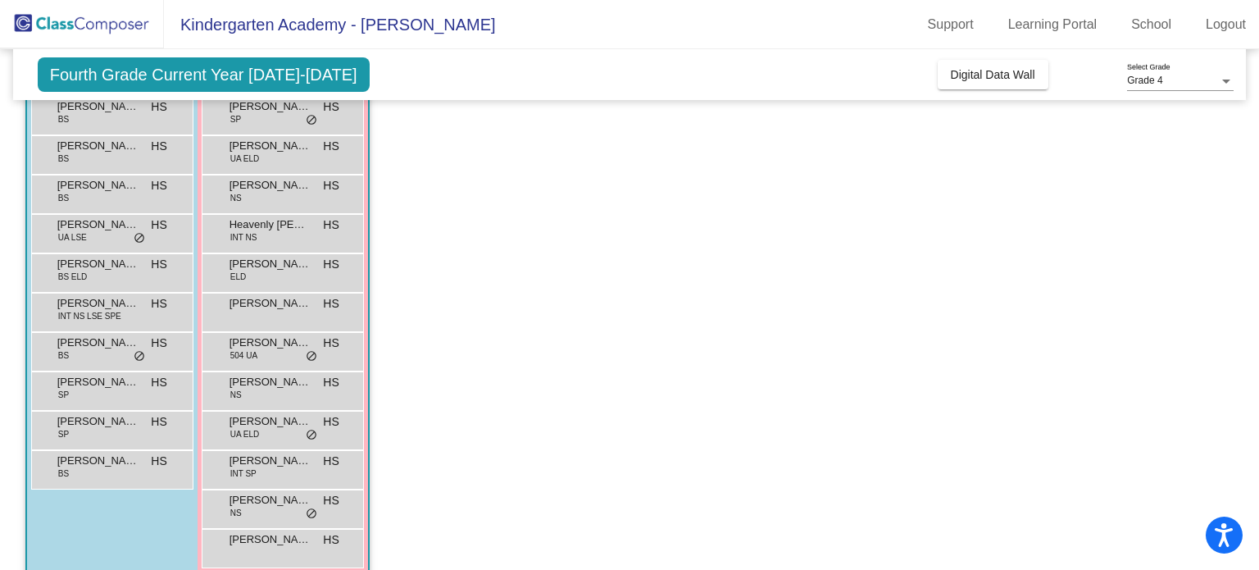
scroll to position [308, 0]
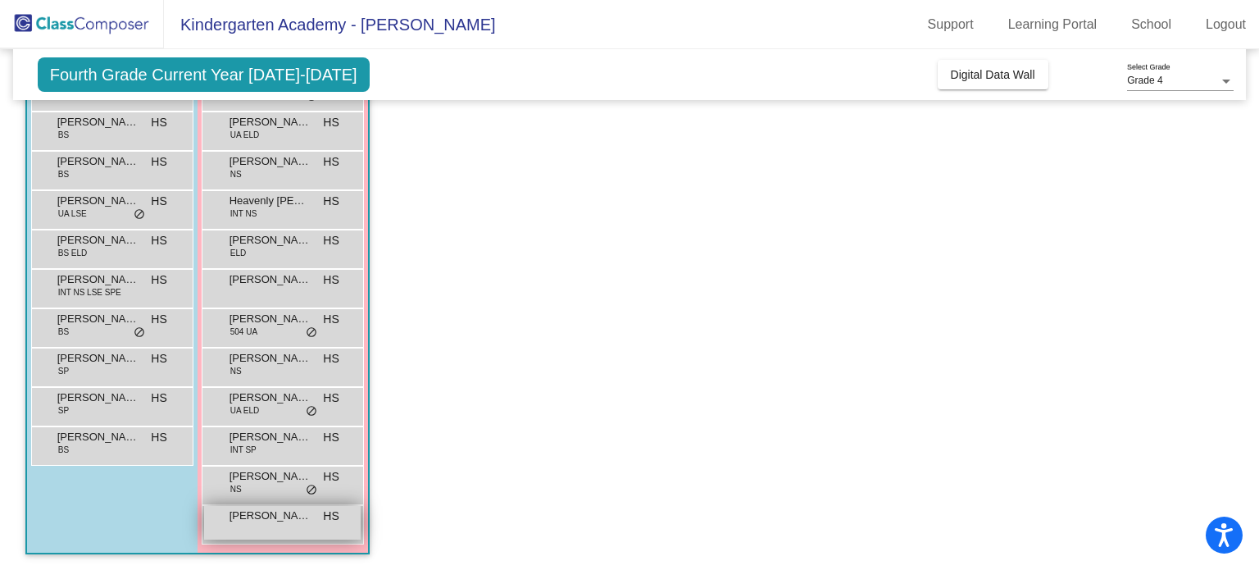
click at [296, 521] on span "aubree peck" at bounding box center [271, 516] width 82 height 16
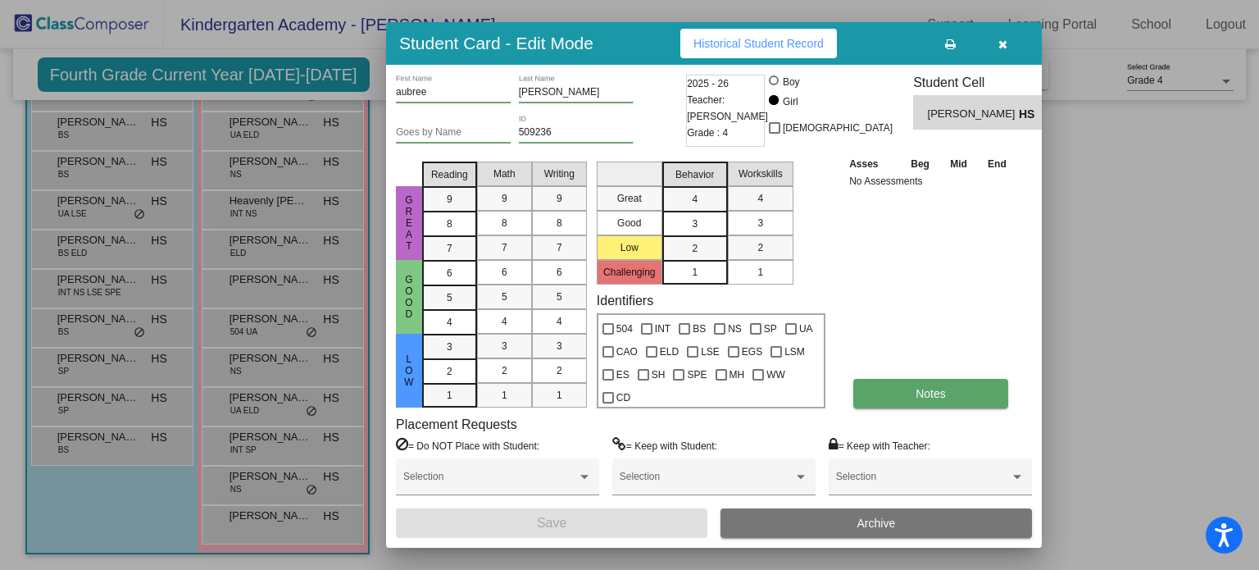
click at [966, 396] on button "Notes" at bounding box center [931, 394] width 155 height 30
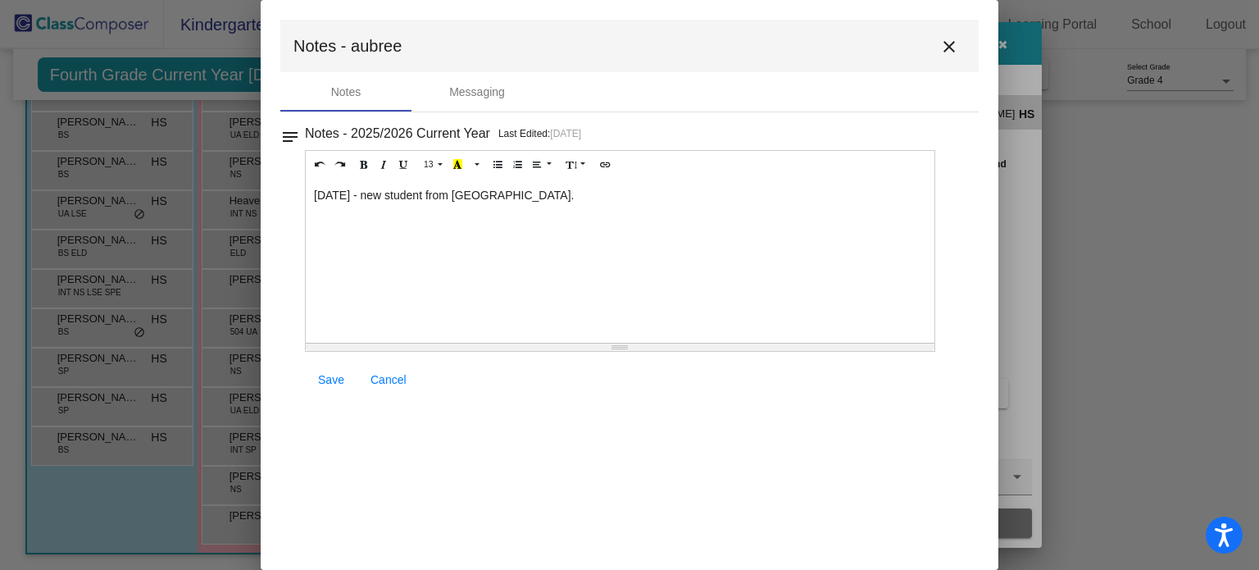
drag, startPoint x: 537, startPoint y: 199, endPoint x: 358, endPoint y: 189, distance: 179.0
click at [358, 189] on div "8/7/25 - new student from Mifflin County." at bounding box center [620, 261] width 629 height 164
click at [950, 43] on mat-icon "close" at bounding box center [950, 47] width 20 height 20
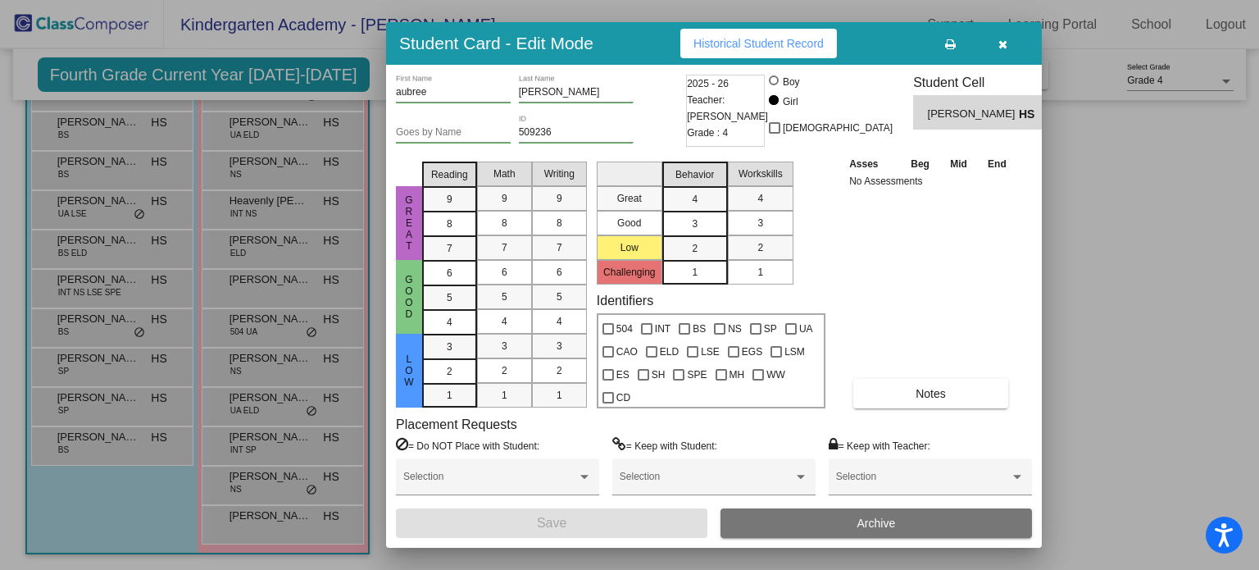
click at [1006, 42] on icon "button" at bounding box center [1003, 44] width 9 height 11
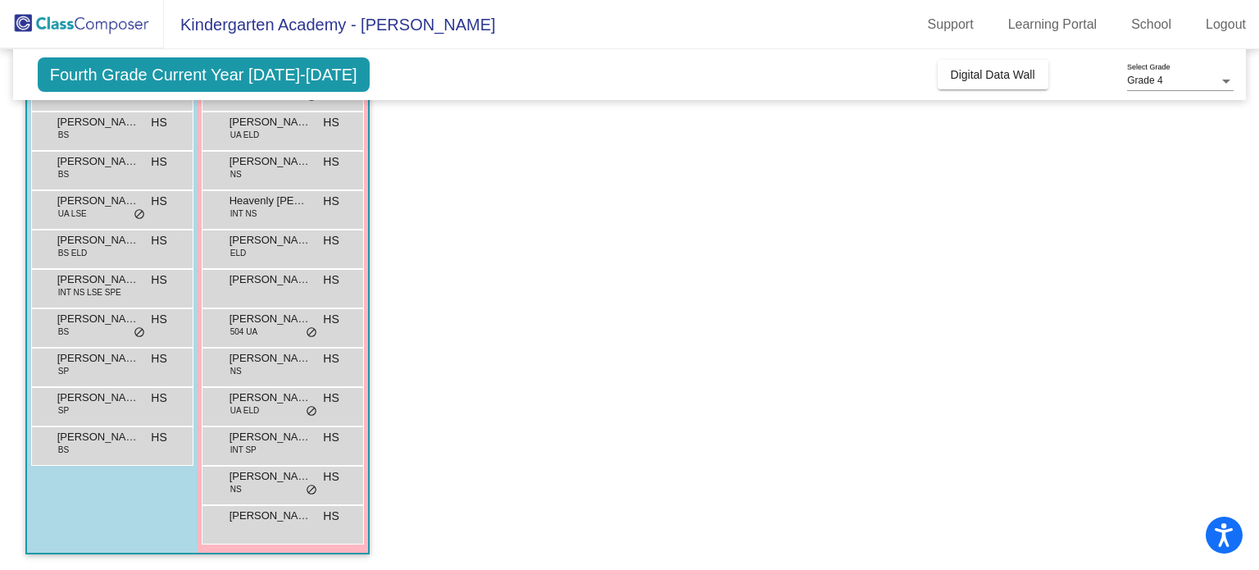
scroll to position [0, 0]
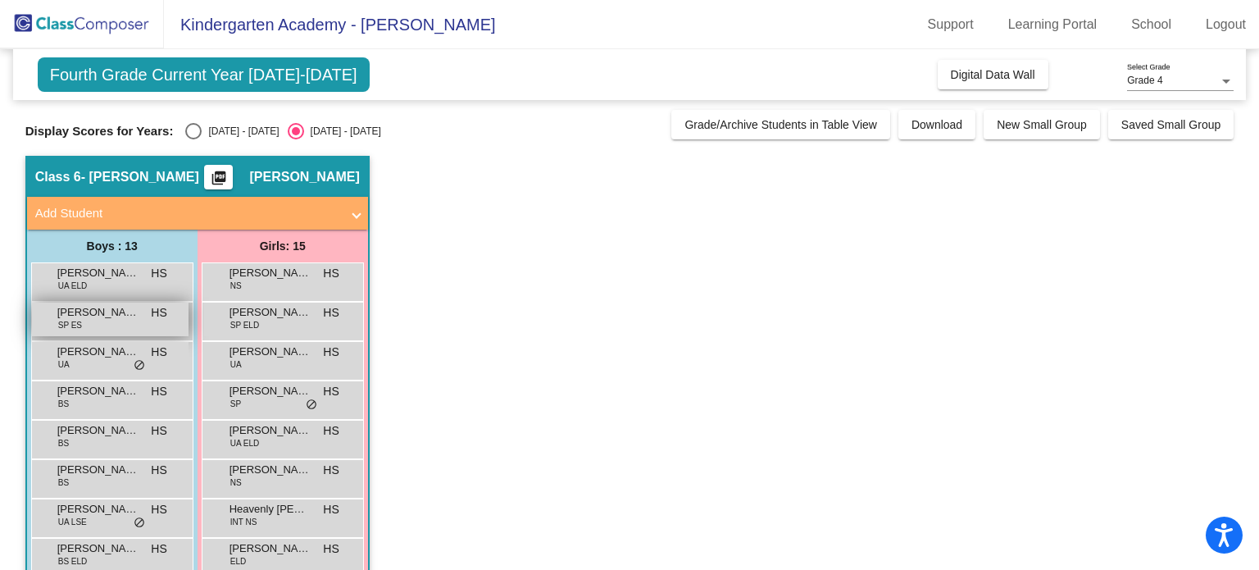
click at [102, 312] on span "Austin Flood" at bounding box center [98, 312] width 82 height 16
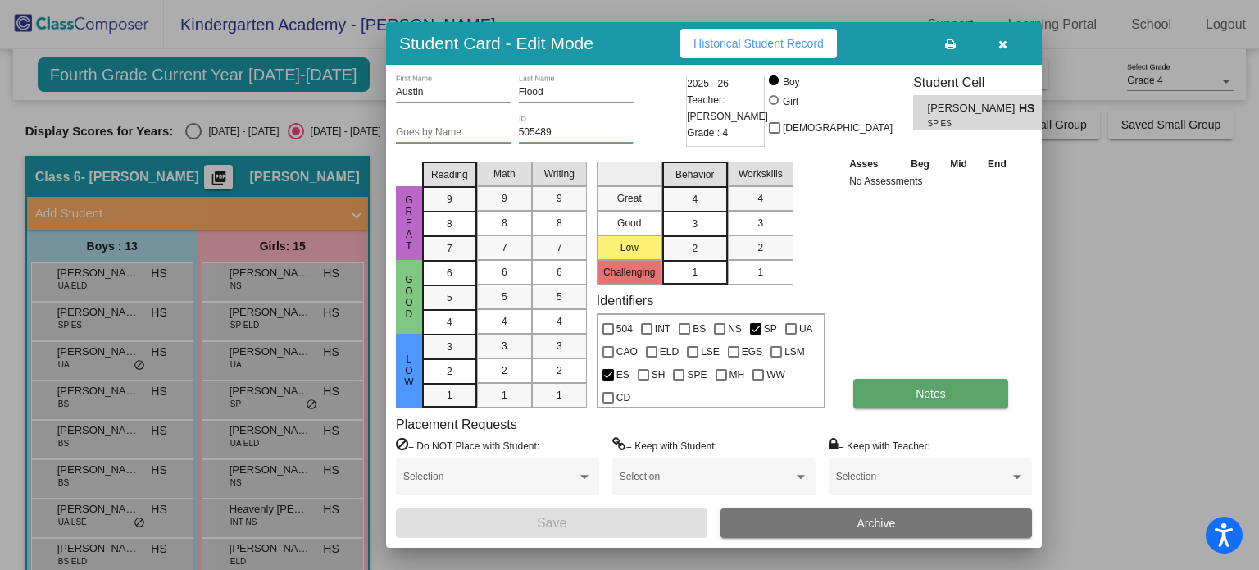
click at [895, 393] on button "Notes" at bounding box center [931, 394] width 155 height 30
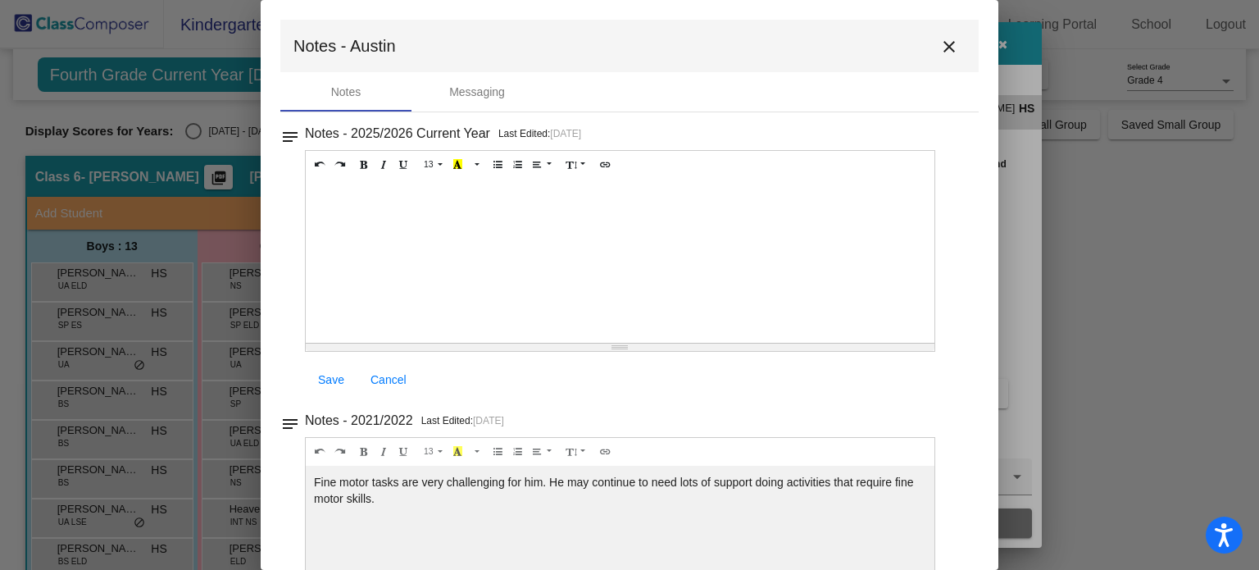
click at [941, 48] on mat-icon "close" at bounding box center [950, 47] width 20 height 20
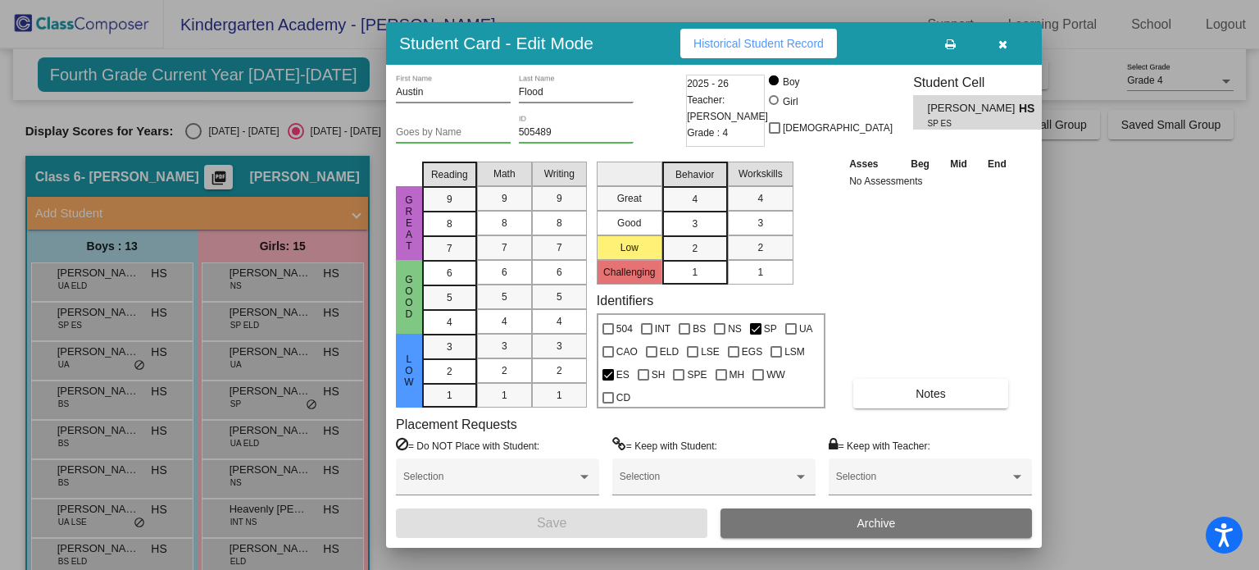
click at [1004, 42] on icon "button" at bounding box center [1003, 44] width 9 height 11
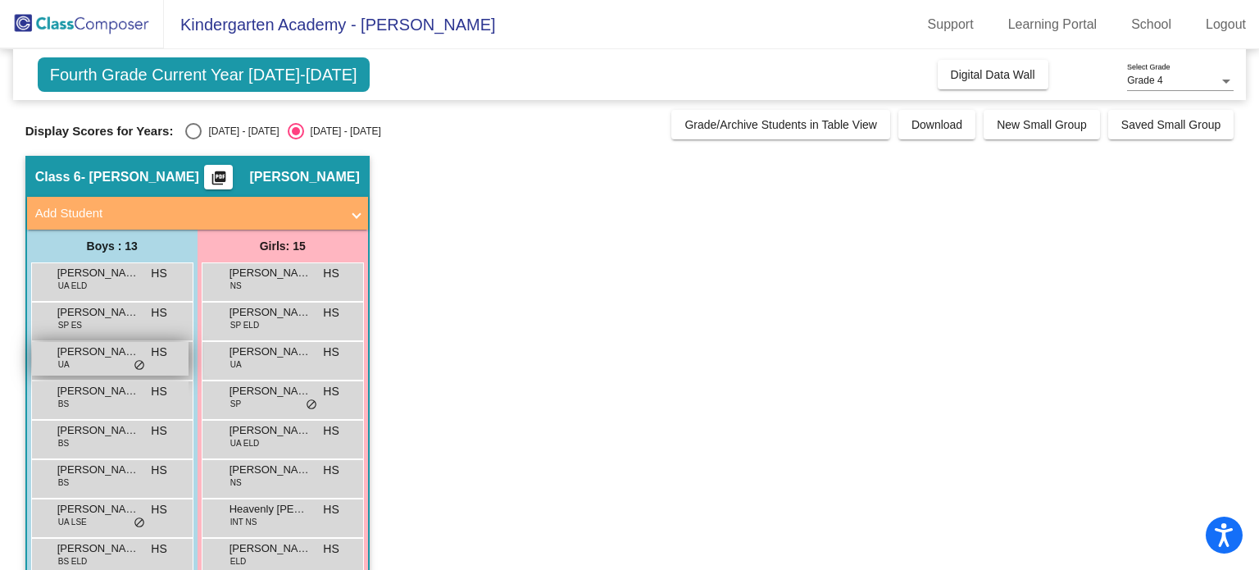
click at [89, 372] on div "Colton Thompson UA HS lock do_not_disturb_alt" at bounding box center [110, 359] width 157 height 34
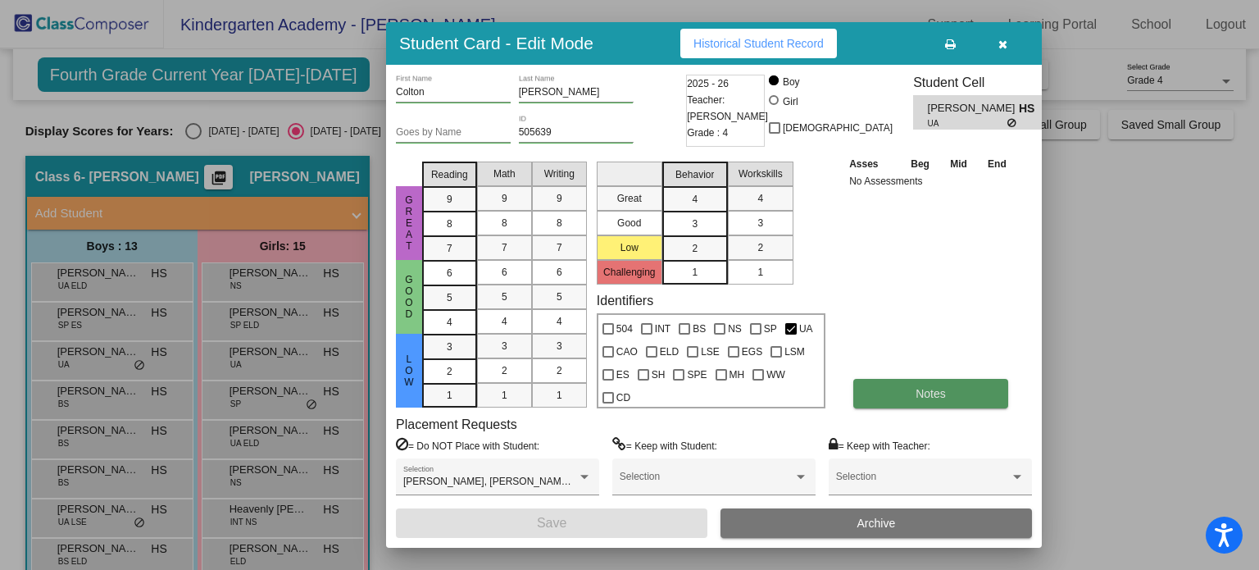
click at [909, 408] on button "Notes" at bounding box center [931, 394] width 155 height 30
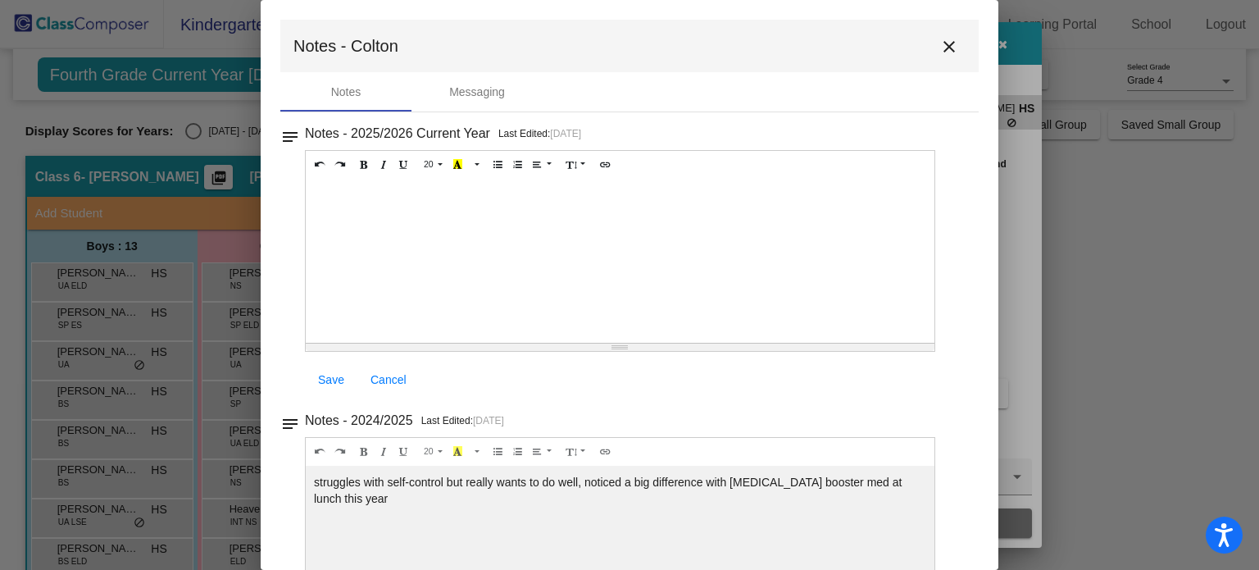
drag, startPoint x: 914, startPoint y: 481, endPoint x: 306, endPoint y: 467, distance: 608.6
click at [306, 343] on div "struggles with self-control but really wants to do well, noticed a big differen…" at bounding box center [620, 261] width 629 height 164
click at [941, 45] on mat-icon "close" at bounding box center [950, 47] width 20 height 20
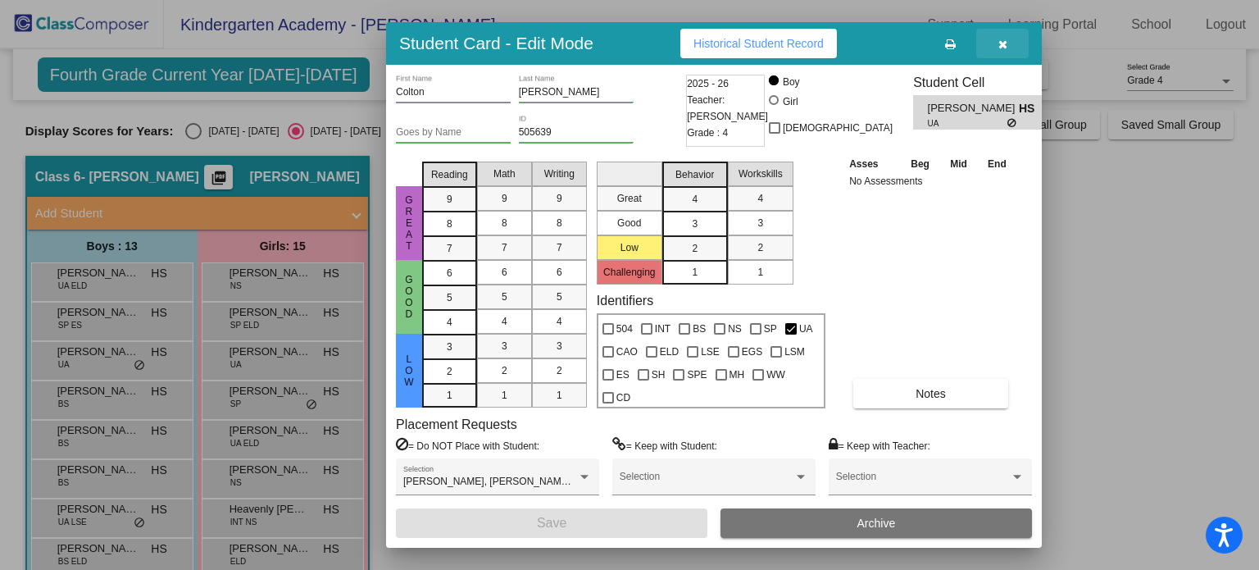
click at [1004, 35] on button "button" at bounding box center [1003, 44] width 52 height 30
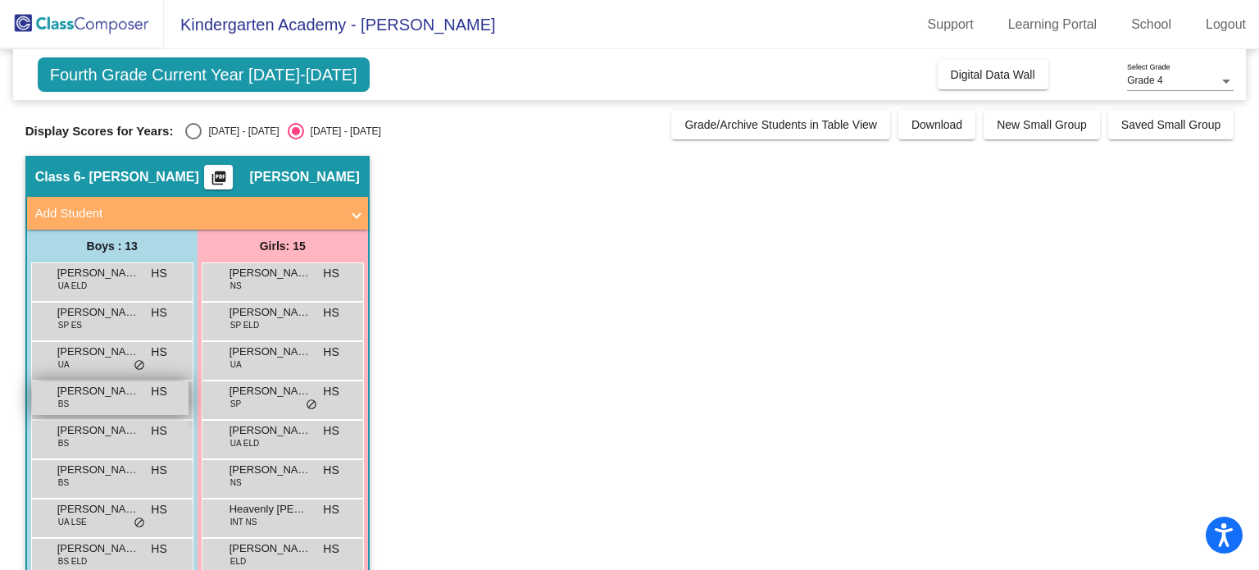
click at [75, 392] on span "Dayton Krout" at bounding box center [98, 391] width 82 height 16
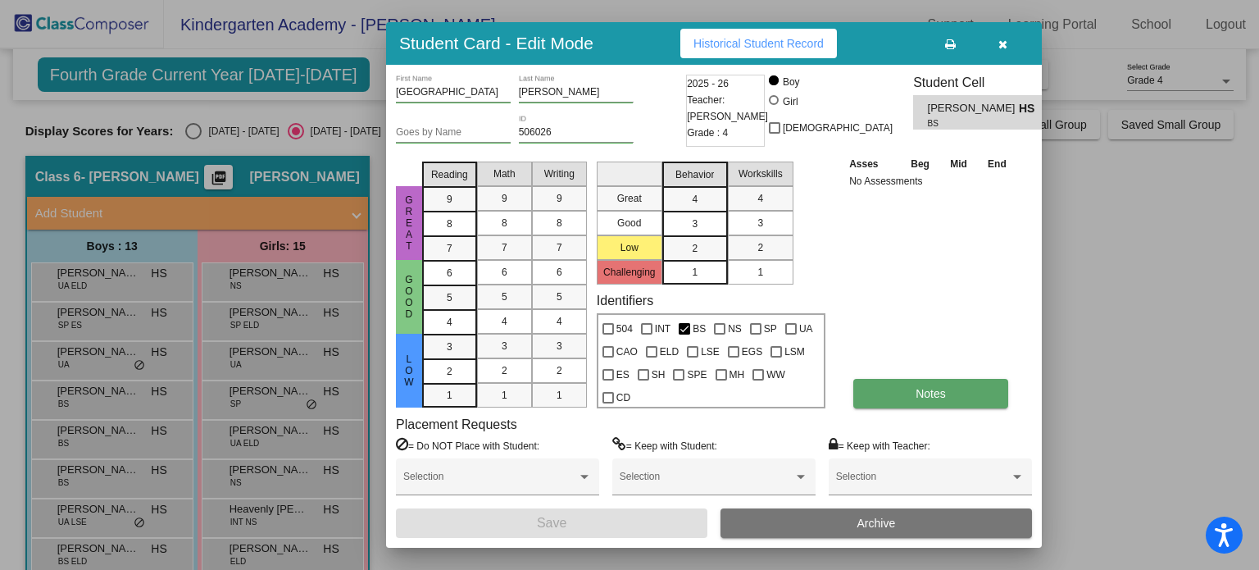
click at [925, 388] on span "Notes" at bounding box center [931, 393] width 30 height 13
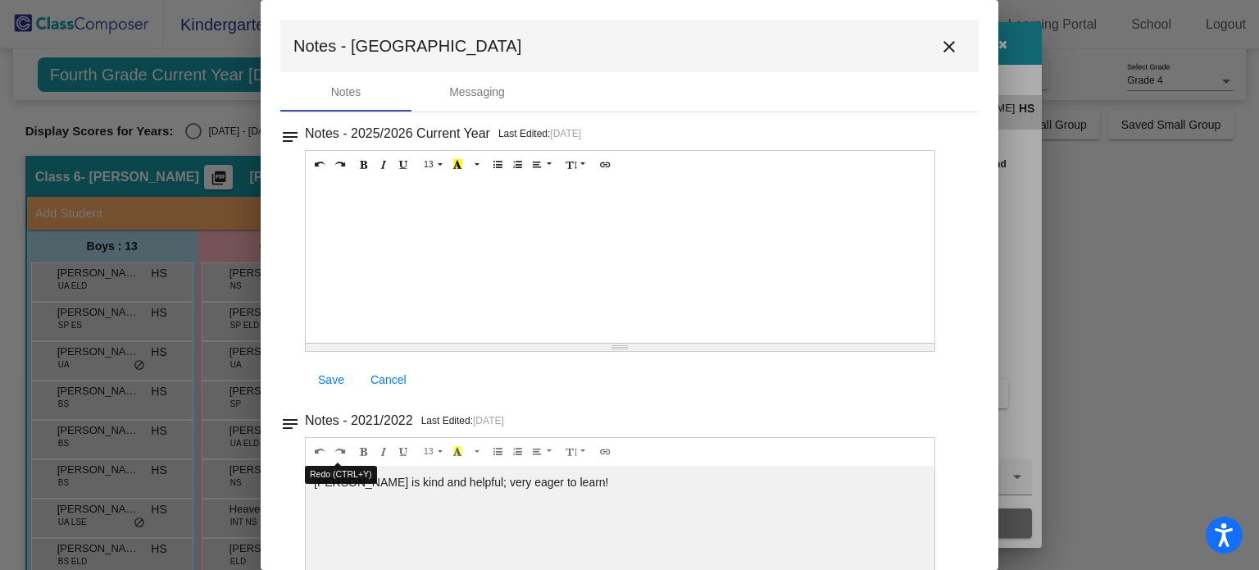
click at [339, 352] on div "13 8 9 10 11 12 14 18 24 36 Background Color Transparent Select #ffff00 Text Co…" at bounding box center [620, 251] width 631 height 202
click at [933, 47] on button "close" at bounding box center [949, 46] width 33 height 33
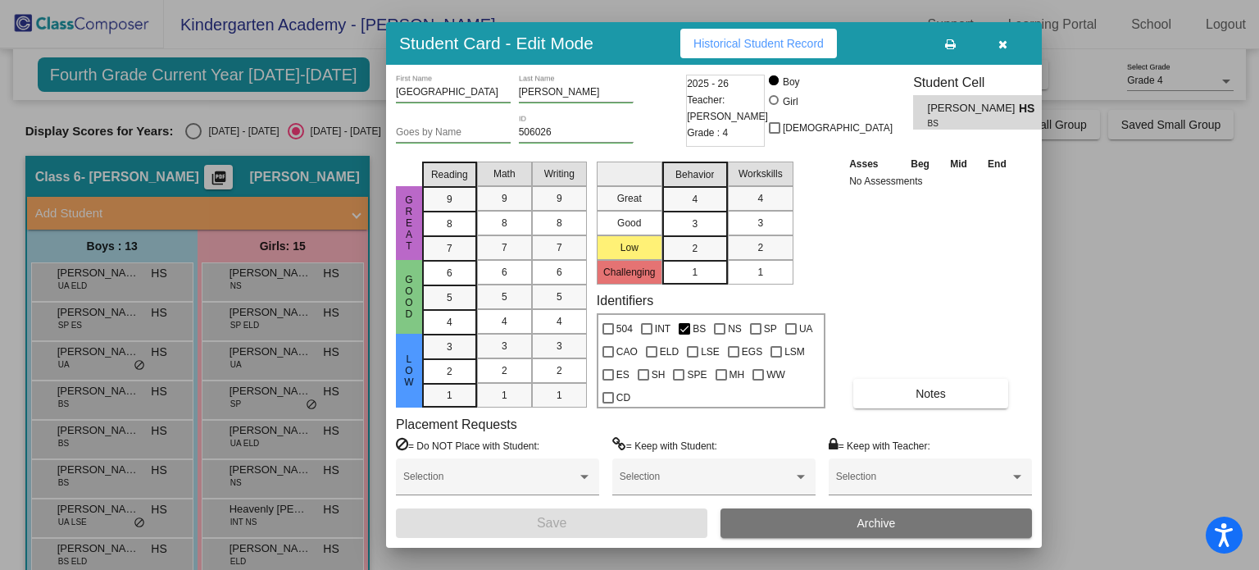
click at [1007, 34] on button "button" at bounding box center [1003, 44] width 52 height 30
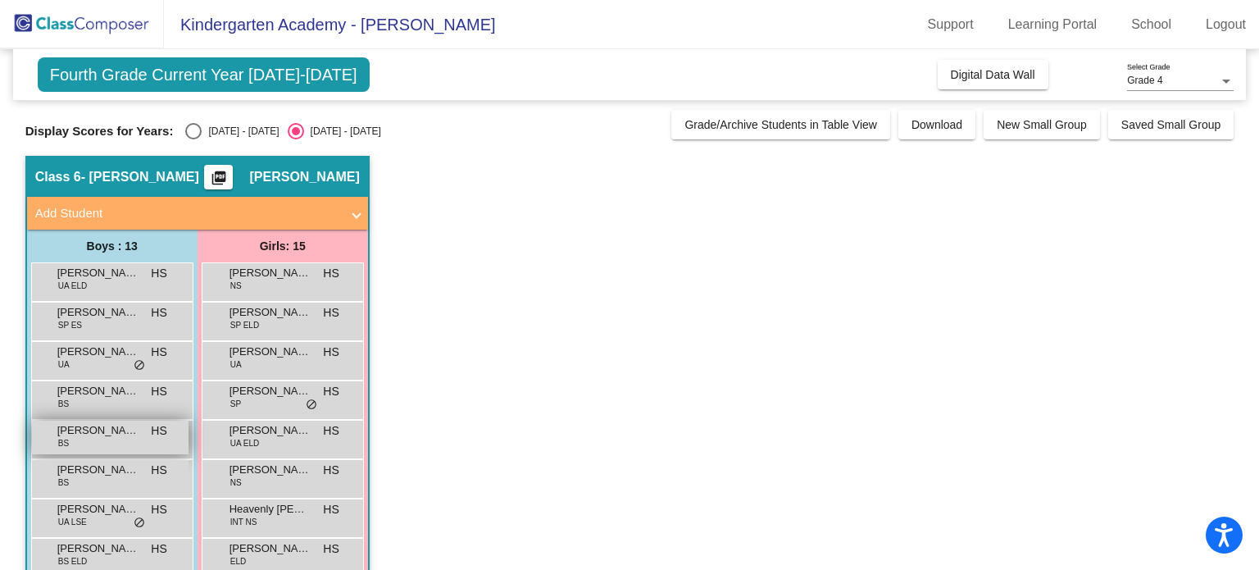
click at [107, 442] on div "Ezra Forst BS HS lock do_not_disturb_alt" at bounding box center [110, 438] width 157 height 34
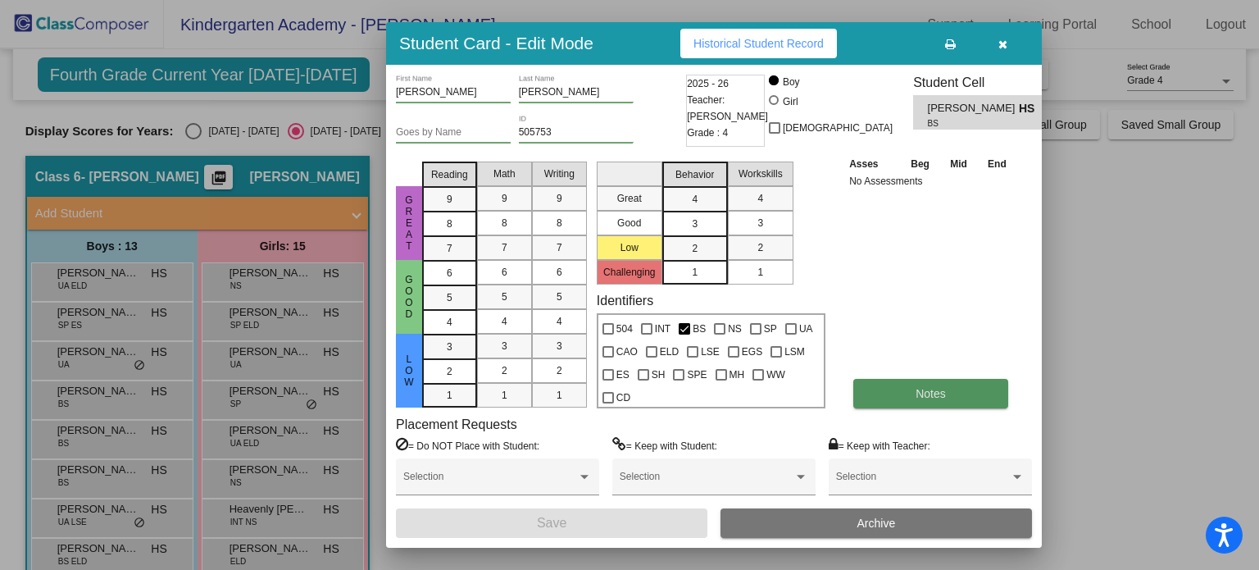
click at [939, 408] on button "Notes" at bounding box center [931, 394] width 155 height 30
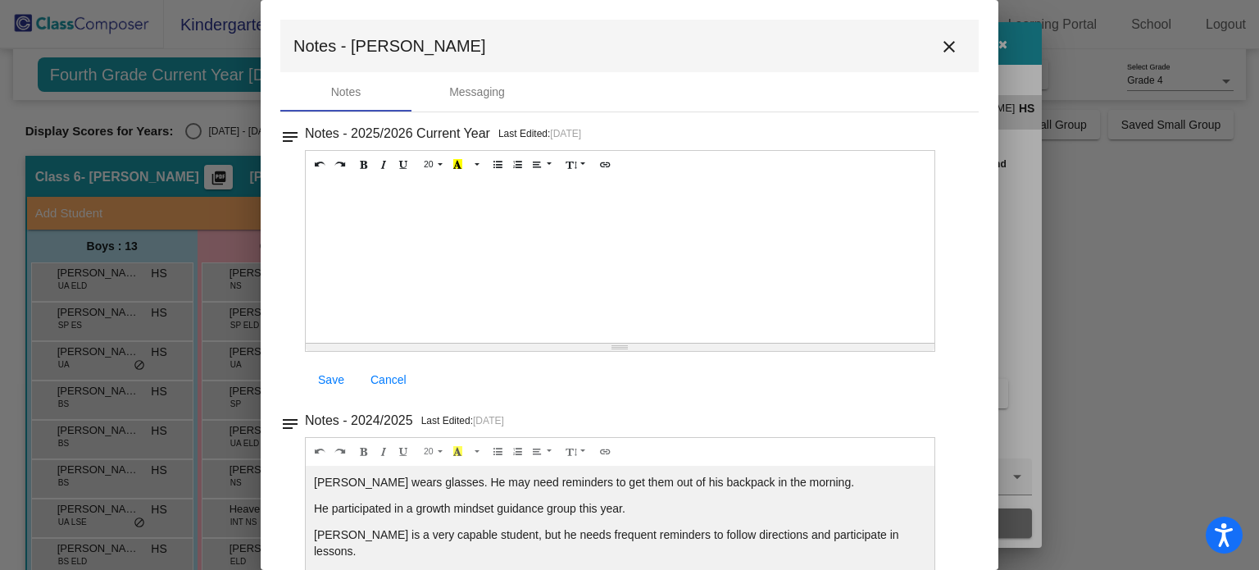
drag, startPoint x: 1251, startPoint y: 285, endPoint x: 1256, endPoint y: 324, distance: 39.7
click at [1256, 324] on div at bounding box center [629, 285] width 1259 height 570
drag, startPoint x: 1256, startPoint y: 324, endPoint x: 1259, endPoint y: 456, distance: 132.0
click at [1259, 456] on div at bounding box center [629, 285] width 1259 height 570
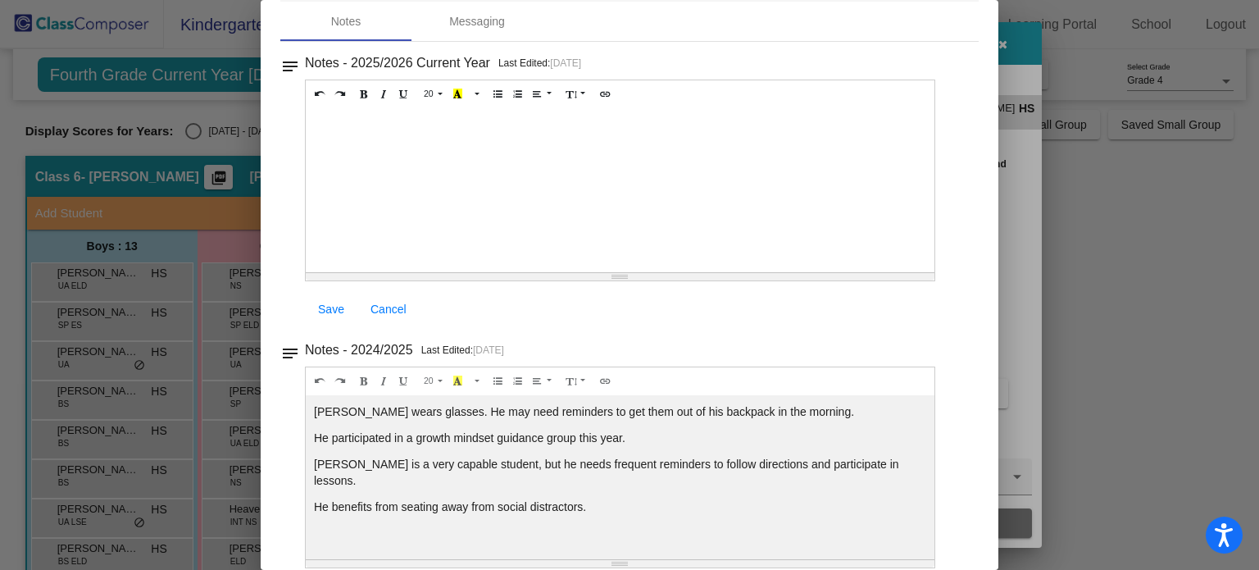
scroll to position [87, 0]
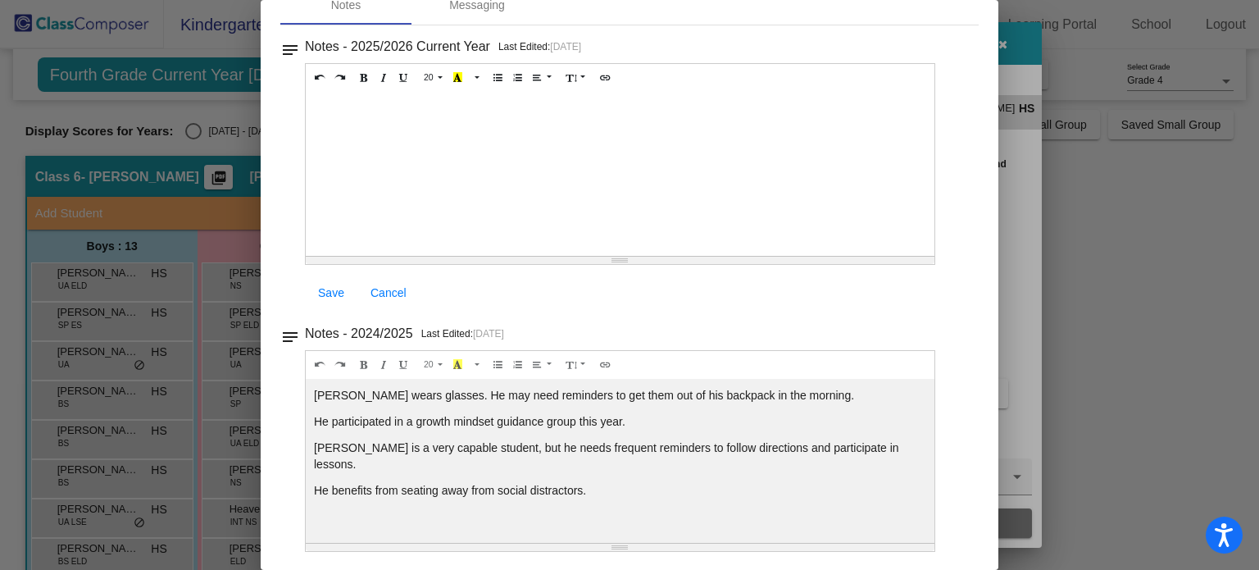
drag, startPoint x: 602, startPoint y: 476, endPoint x: 295, endPoint y: 391, distance: 318.3
click at [295, 391] on div "notes Notes - 2024/2025 Last Edited: 4/7/25 20 8 9 10 11 12 14 18 24 36 Backgro…" at bounding box center [629, 437] width 699 height 230
drag, startPoint x: 1254, startPoint y: 223, endPoint x: 1223, endPoint y: 34, distance: 191.8
click at [1223, 34] on div at bounding box center [629, 285] width 1259 height 570
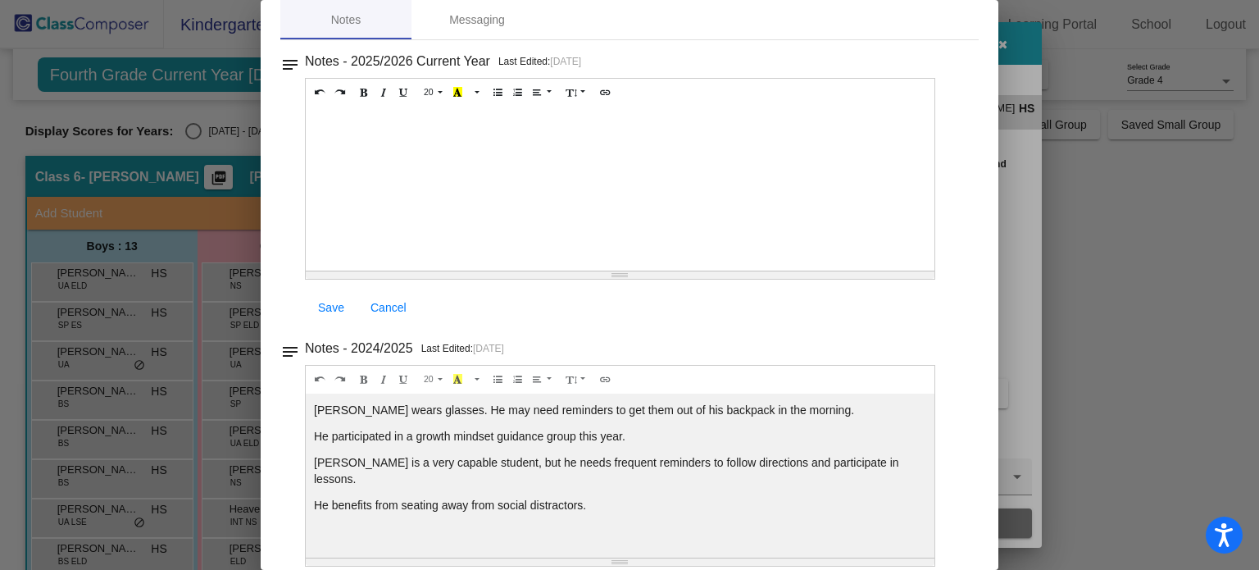
scroll to position [0, 0]
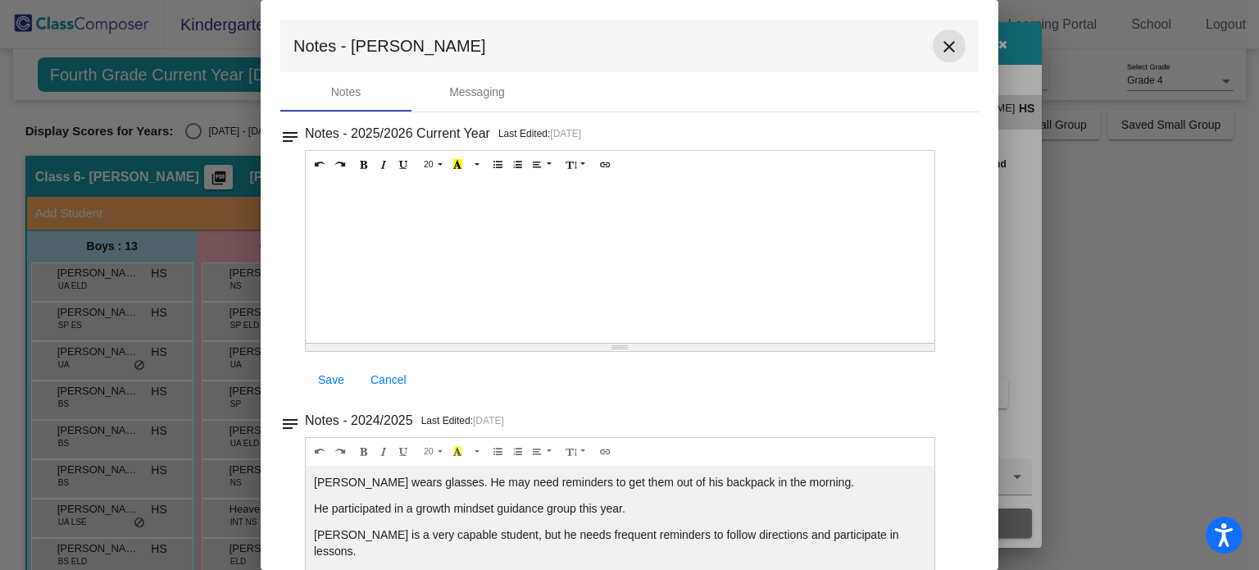
click at [946, 42] on mat-icon "close" at bounding box center [950, 47] width 20 height 20
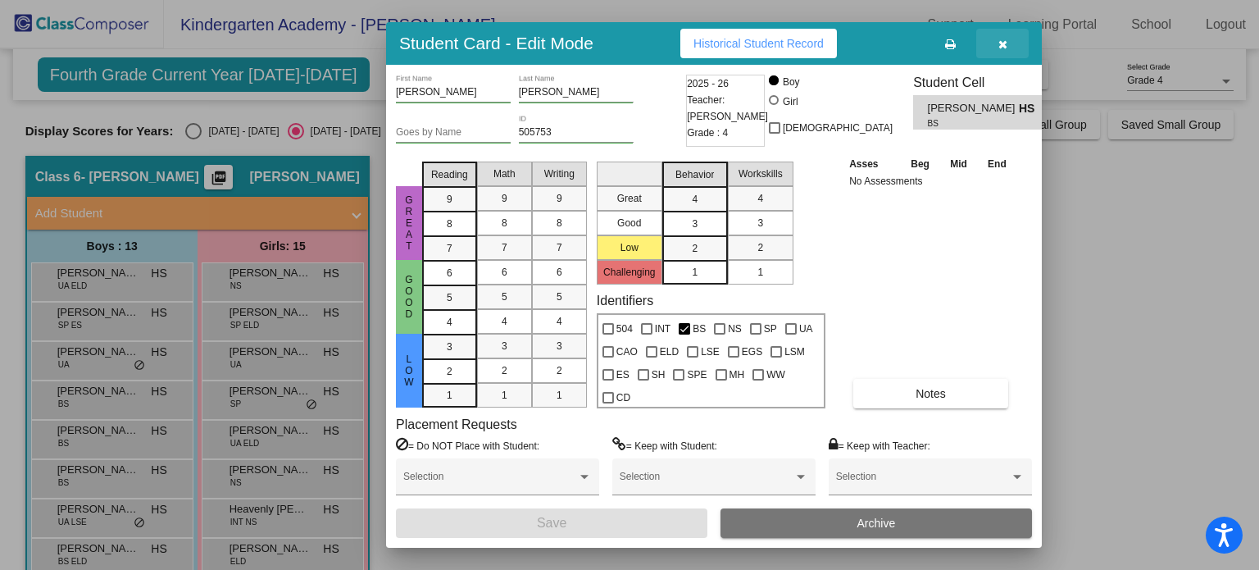
click at [1019, 43] on button "button" at bounding box center [1003, 44] width 52 height 30
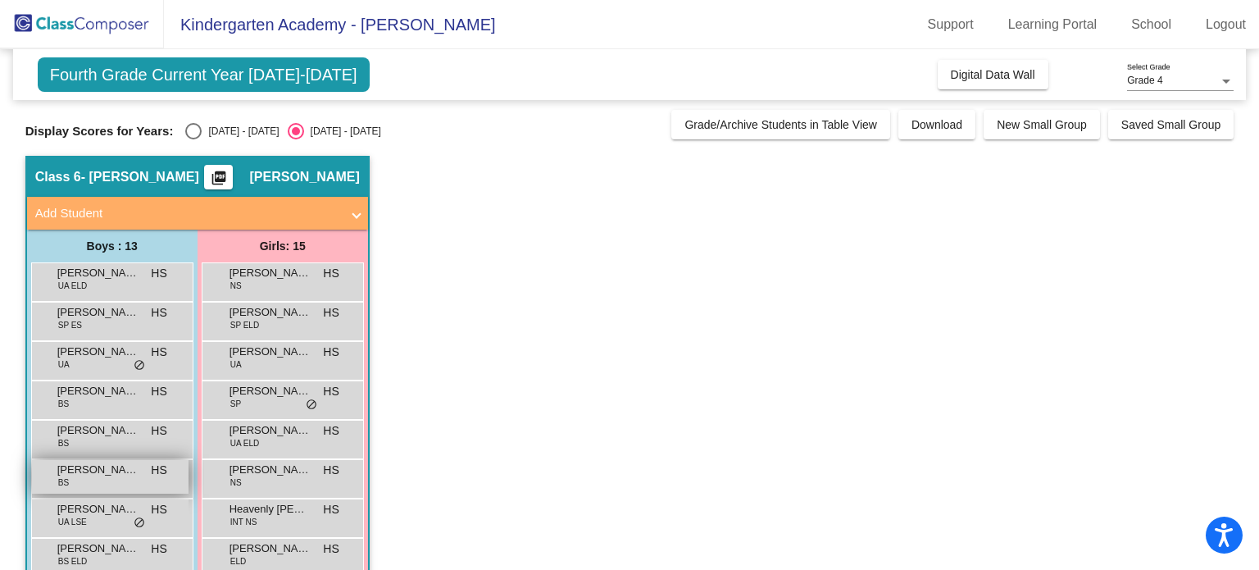
click at [98, 473] on span "Gabriel Cucuzza" at bounding box center [98, 470] width 82 height 16
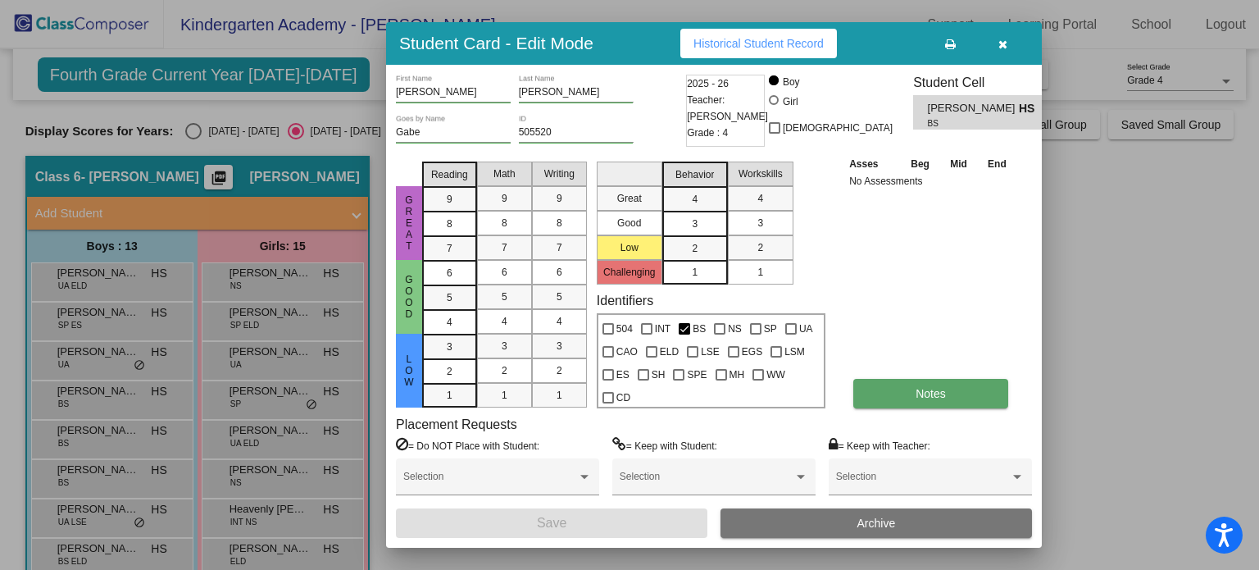
click at [890, 393] on button "Notes" at bounding box center [931, 394] width 155 height 30
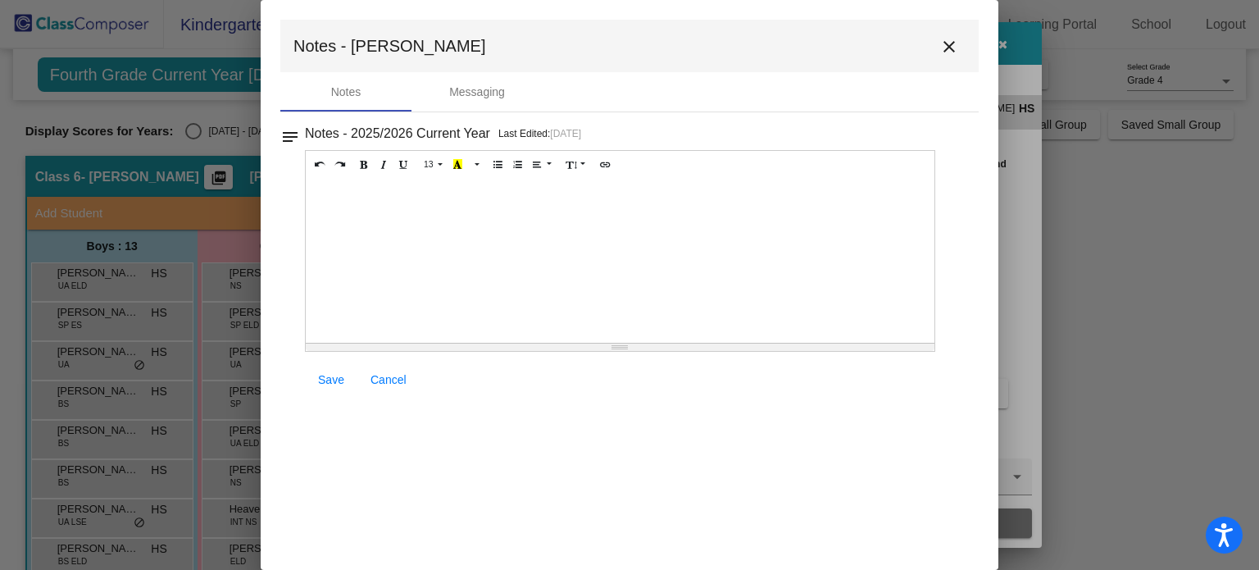
click at [952, 49] on mat-icon "close" at bounding box center [950, 47] width 20 height 20
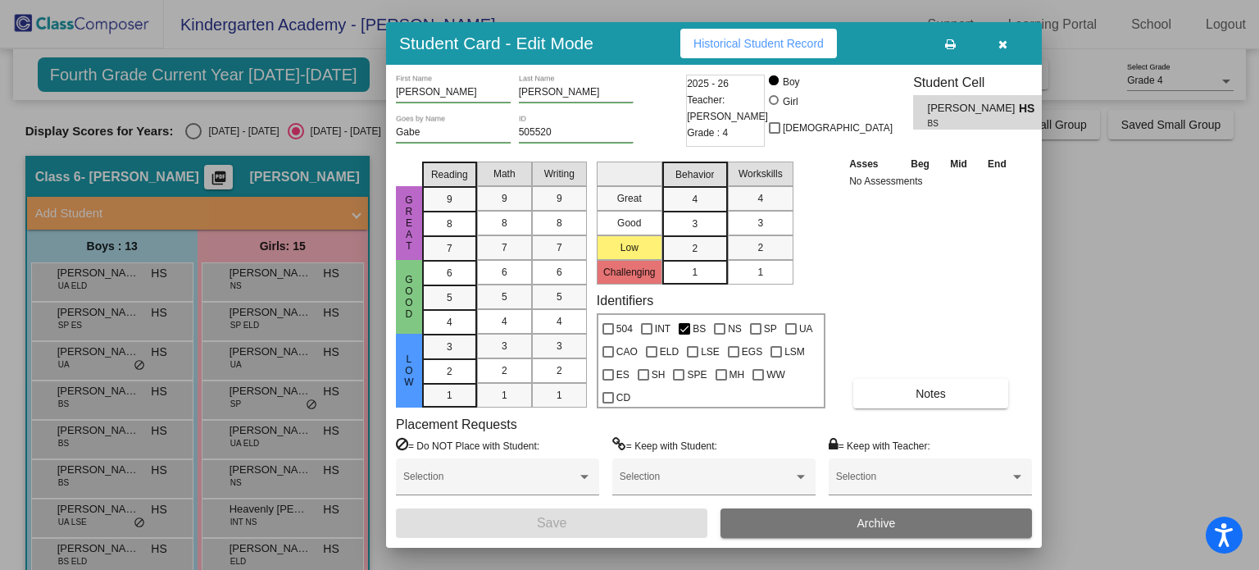
click at [1000, 42] on icon "button" at bounding box center [1003, 44] width 9 height 11
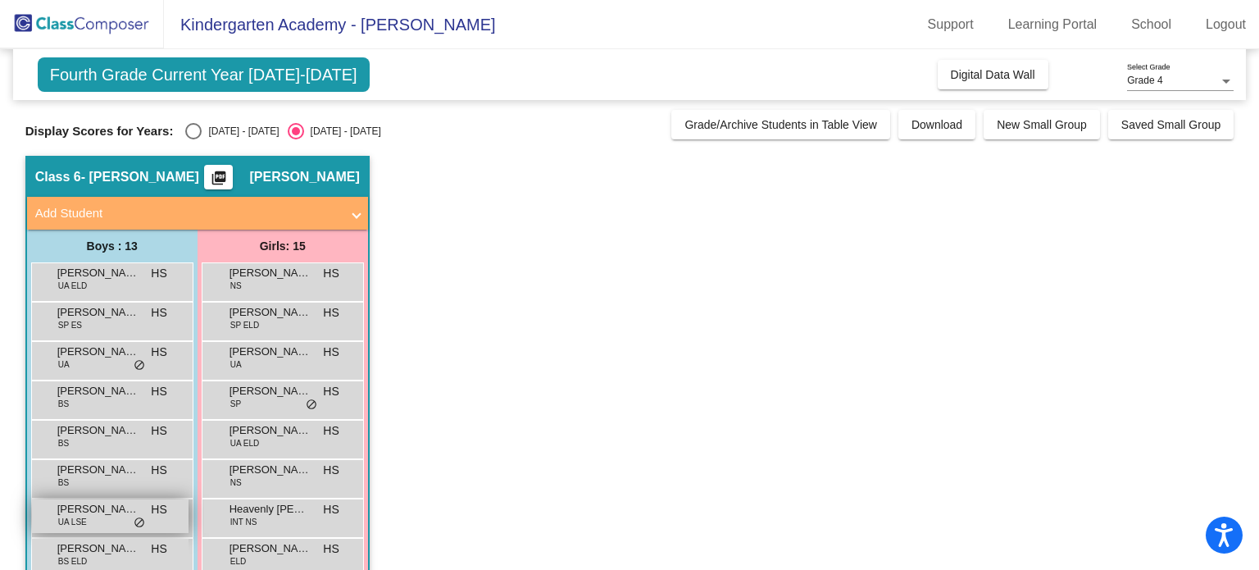
click at [108, 523] on div "Graham Spangler UA LSE HS lock do_not_disturb_alt" at bounding box center [110, 516] width 157 height 34
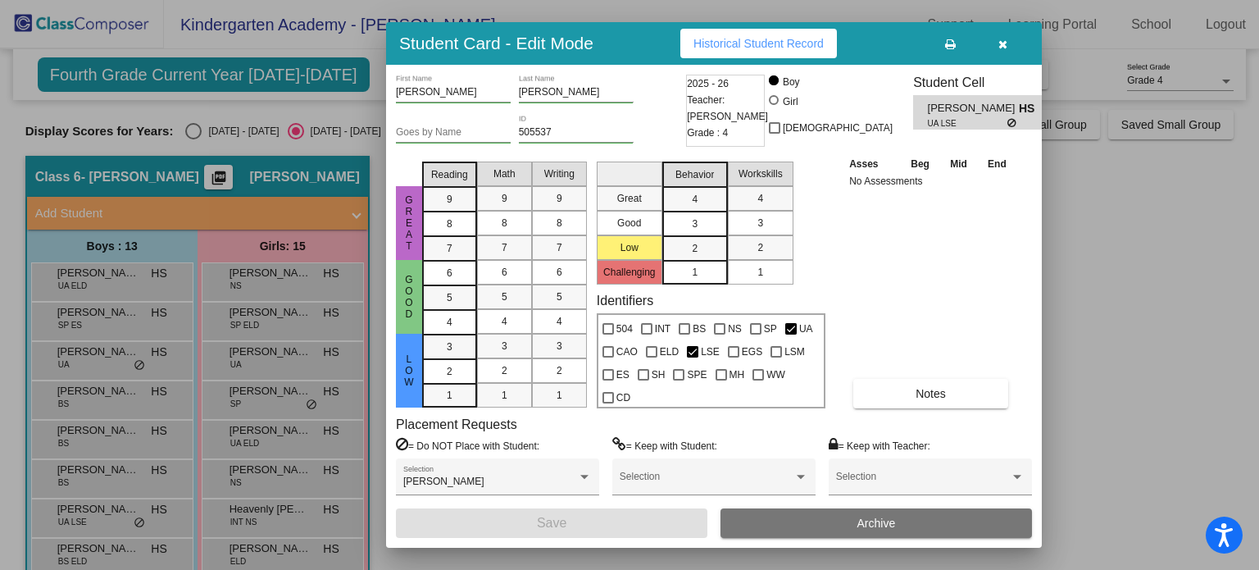
click at [899, 412] on div "Graham First Name Spangler Last Name Goes by Name 505537 ID 2025 - 26 Teacher: …" at bounding box center [714, 306] width 636 height 463
click at [897, 401] on button "Notes" at bounding box center [931, 394] width 155 height 30
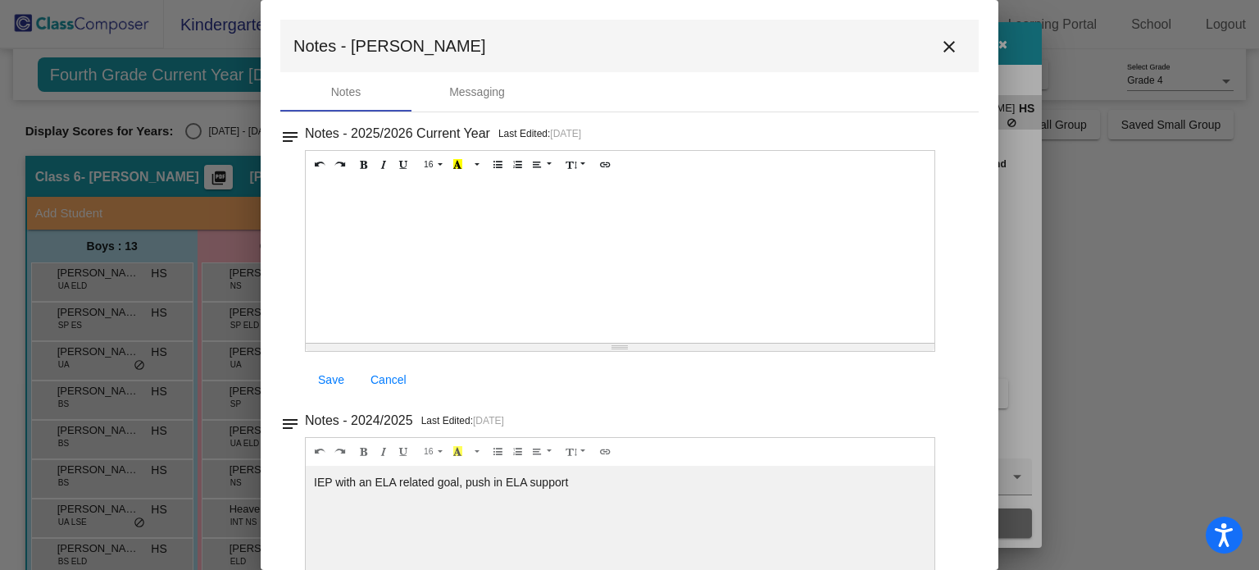
drag, startPoint x: 1256, startPoint y: 206, endPoint x: 1259, endPoint y: 262, distance: 55.8
click at [1259, 262] on div at bounding box center [629, 285] width 1259 height 570
drag, startPoint x: 989, startPoint y: 175, endPoint x: 1024, endPoint y: 271, distance: 102.2
click at [1024, 271] on div "Student Card - Edit Mode Historical Student Record Graham First Name Spangler L…" at bounding box center [629, 285] width 1259 height 570
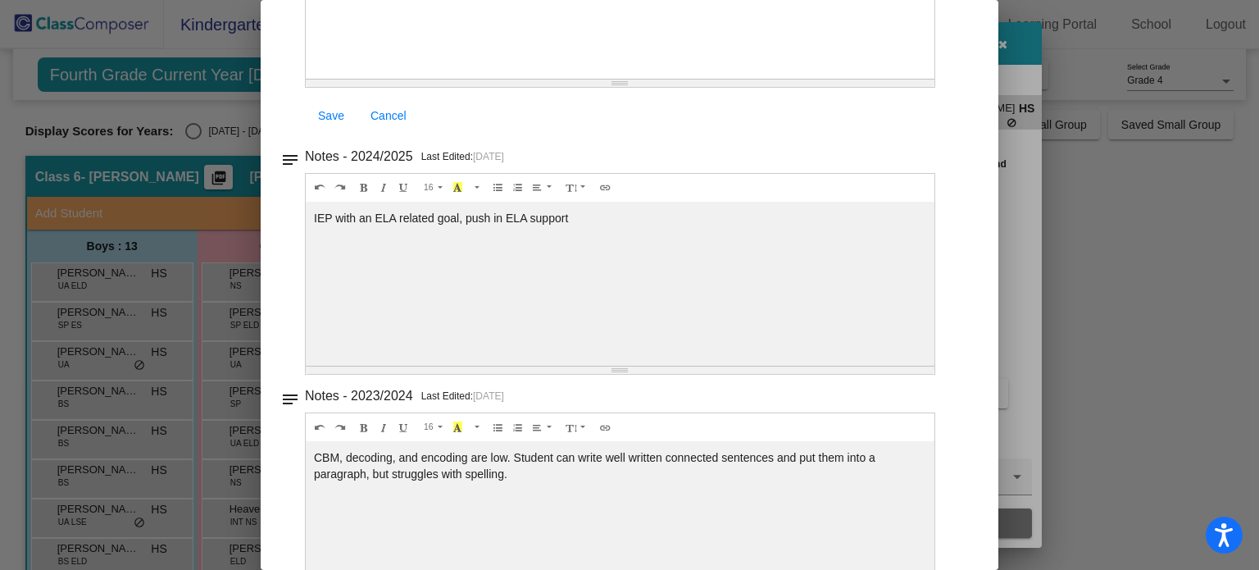
scroll to position [271, 0]
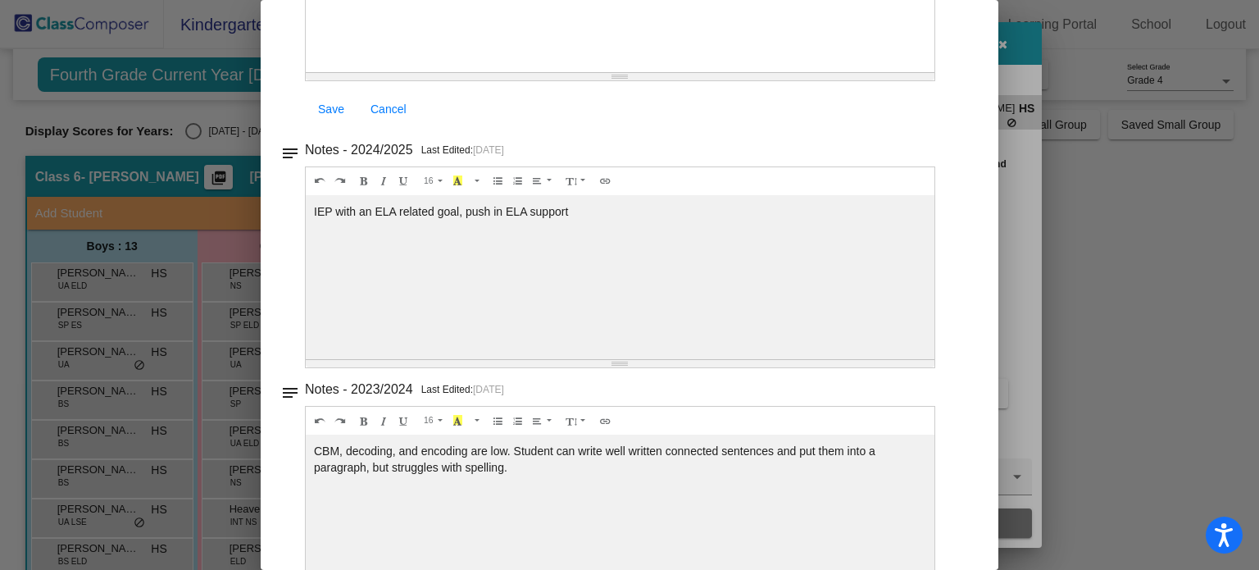
drag, startPoint x: 583, startPoint y: 212, endPoint x: 307, endPoint y: 212, distance: 275.5
drag, startPoint x: 1252, startPoint y: 276, endPoint x: 1245, endPoint y: 121, distance: 155.1
click at [1245, 121] on div at bounding box center [629, 285] width 1259 height 570
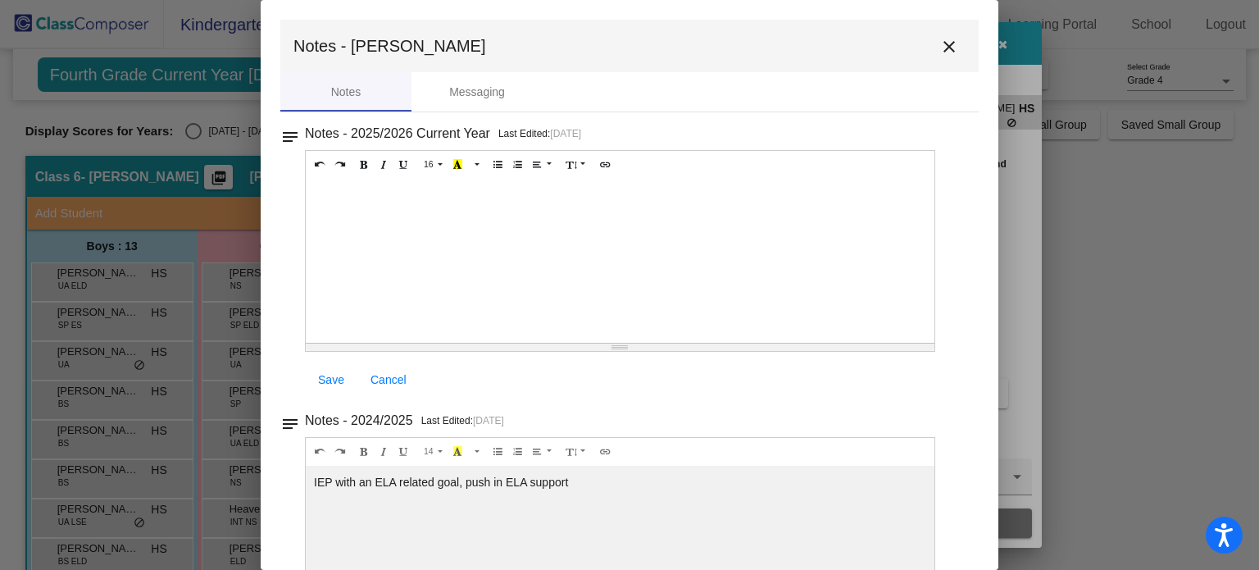
click at [930, 61] on mat-toolbar "Notes - Graham close" at bounding box center [629, 46] width 699 height 52
click at [945, 40] on mat-icon "close" at bounding box center [950, 47] width 20 height 20
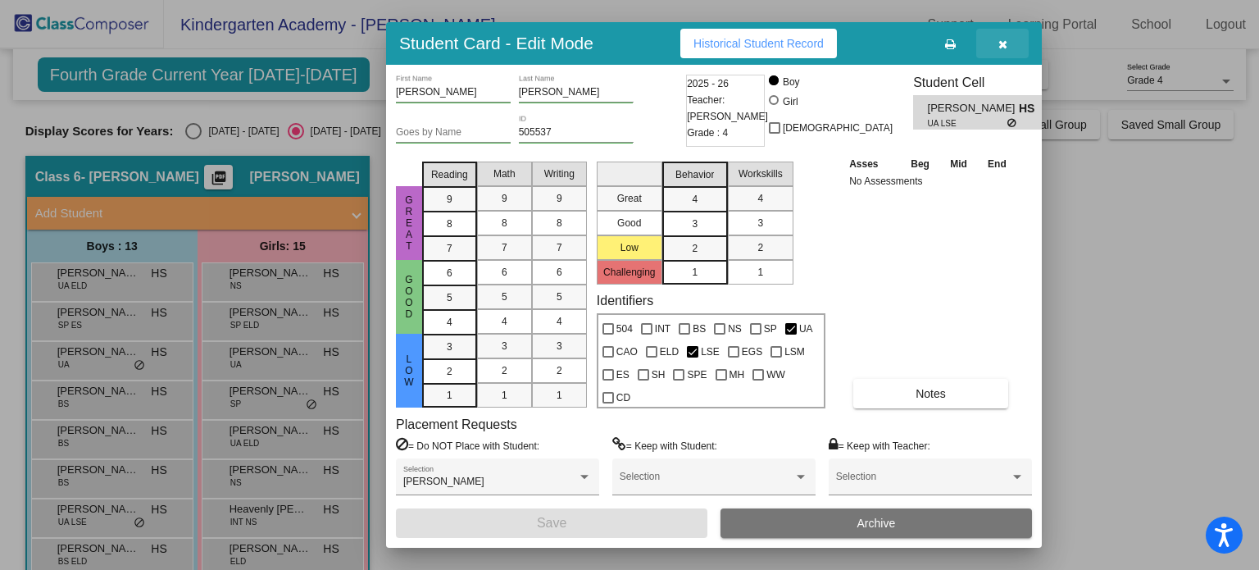
click at [1009, 42] on button "button" at bounding box center [1003, 44] width 52 height 30
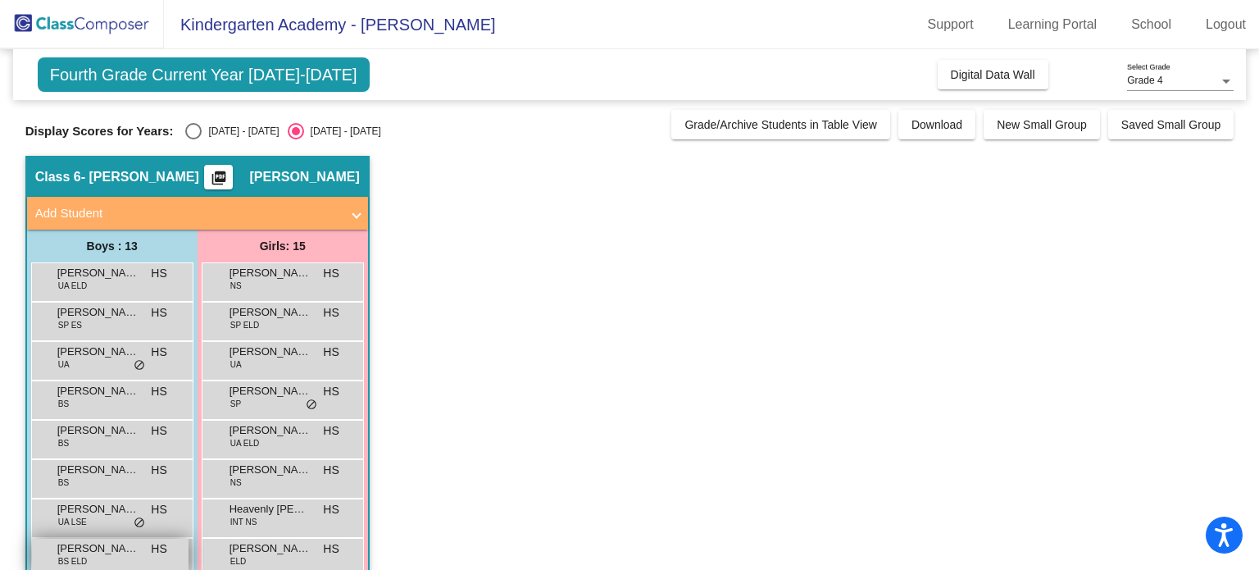
click at [84, 559] on span "BS ELD" at bounding box center [73, 561] width 30 height 12
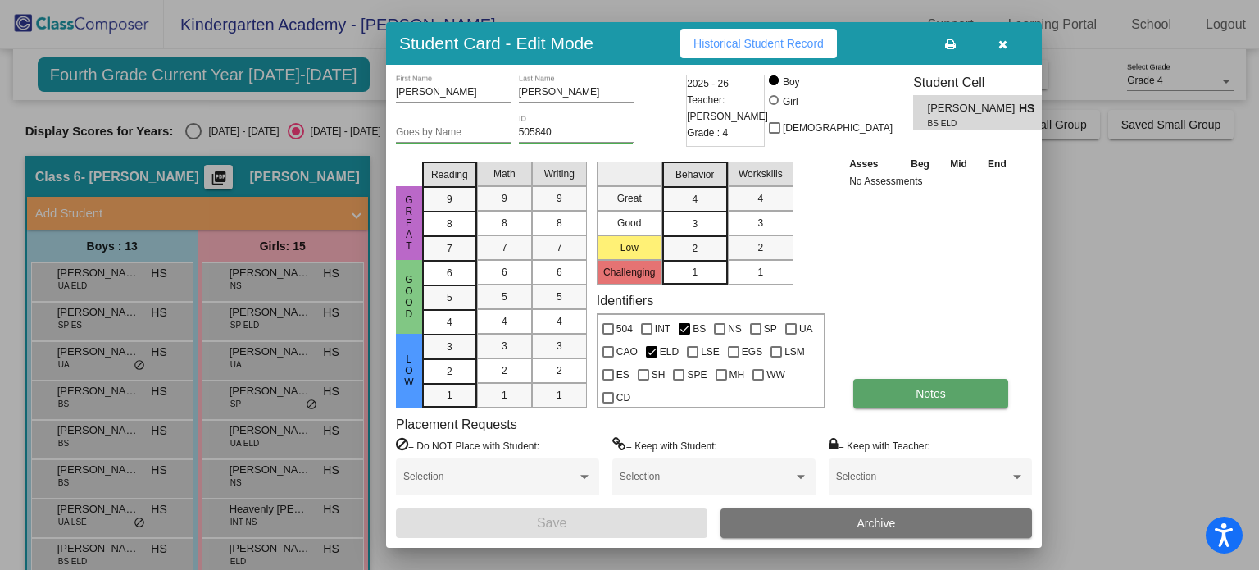
click at [946, 404] on button "Notes" at bounding box center [931, 394] width 155 height 30
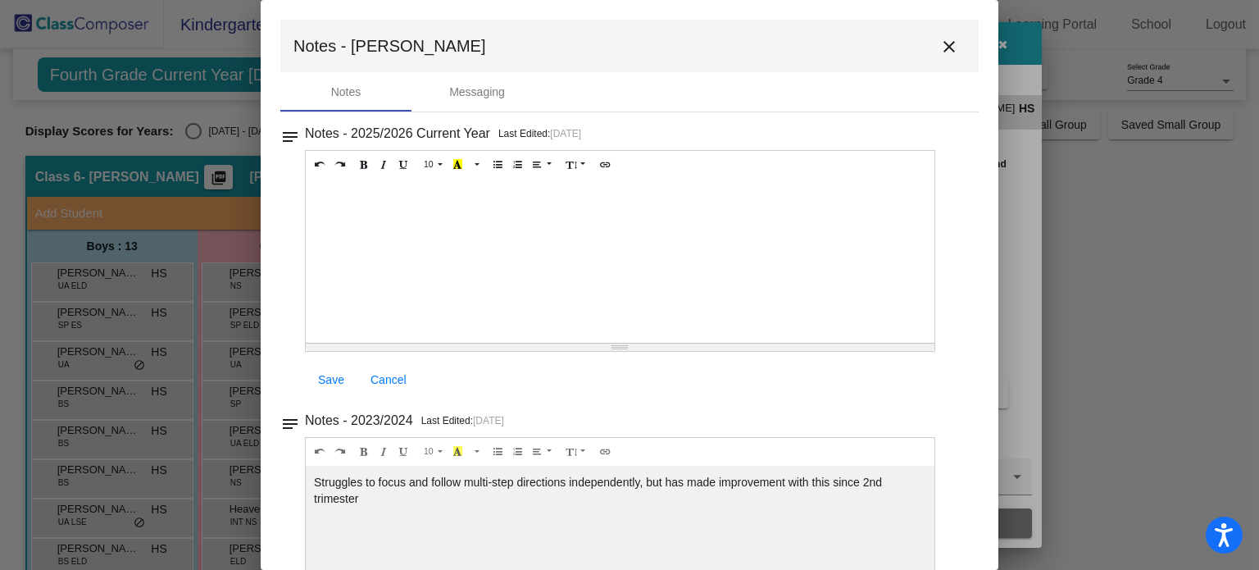
drag, startPoint x: 413, startPoint y: 494, endPoint x: 302, endPoint y: 471, distance: 113.9
click at [302, 471] on div "notes Notes - 2023/2024 Last Edited: 4/5/24 10 8 9 10 11 12 14 18 24 36 Backgro…" at bounding box center [629, 524] width 699 height 230
click at [611, 343] on div "Struggles to focus and follow multi-step directions independently, but has made…" at bounding box center [620, 261] width 629 height 164
drag, startPoint x: 642, startPoint y: 481, endPoint x: 302, endPoint y: 482, distance: 340.3
click at [302, 482] on div "notes Notes - 2023/2024 Last Edited: 4/5/24 14 8 9 10 11 12 14 18 24 36 Backgro…" at bounding box center [629, 524] width 699 height 230
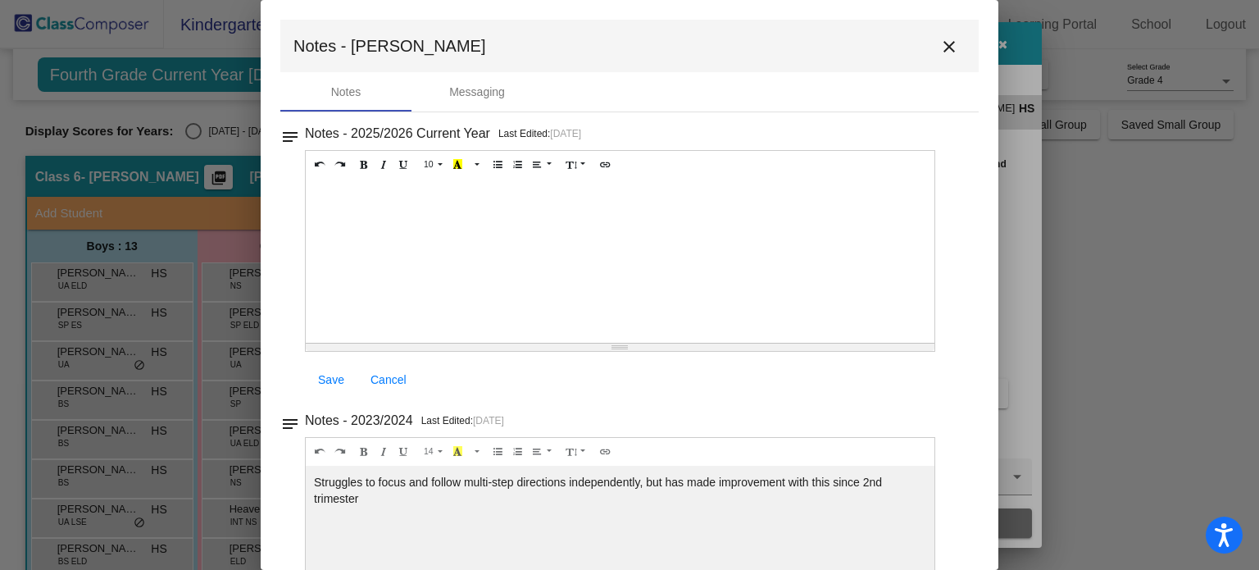
click at [940, 52] on mat-icon "close" at bounding box center [950, 47] width 20 height 20
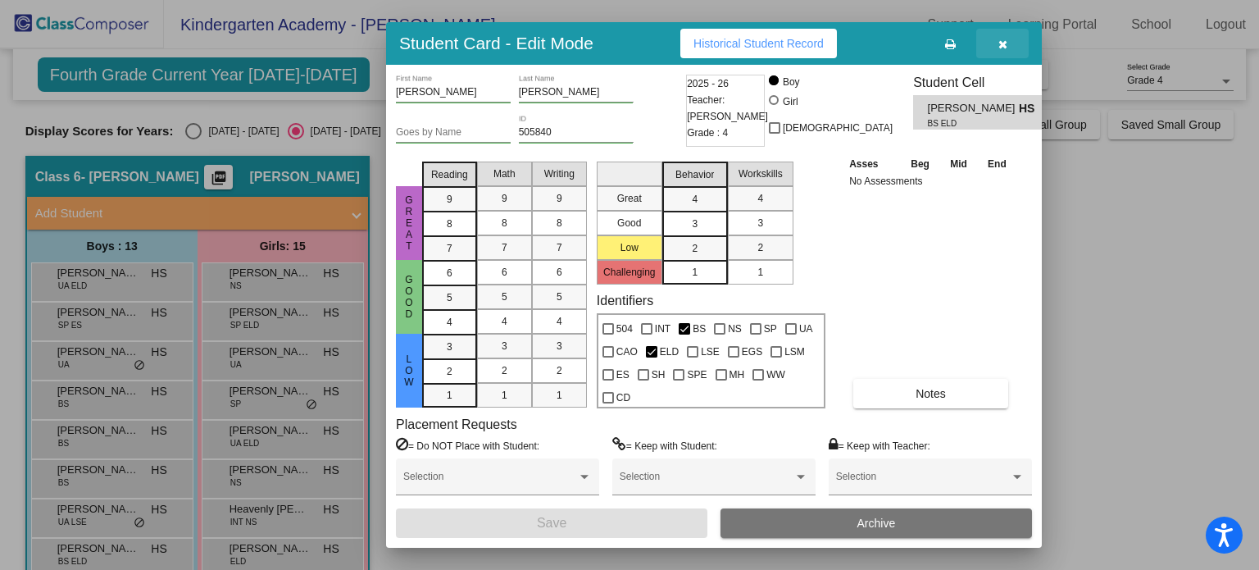
click at [1004, 43] on icon "button" at bounding box center [1003, 44] width 9 height 11
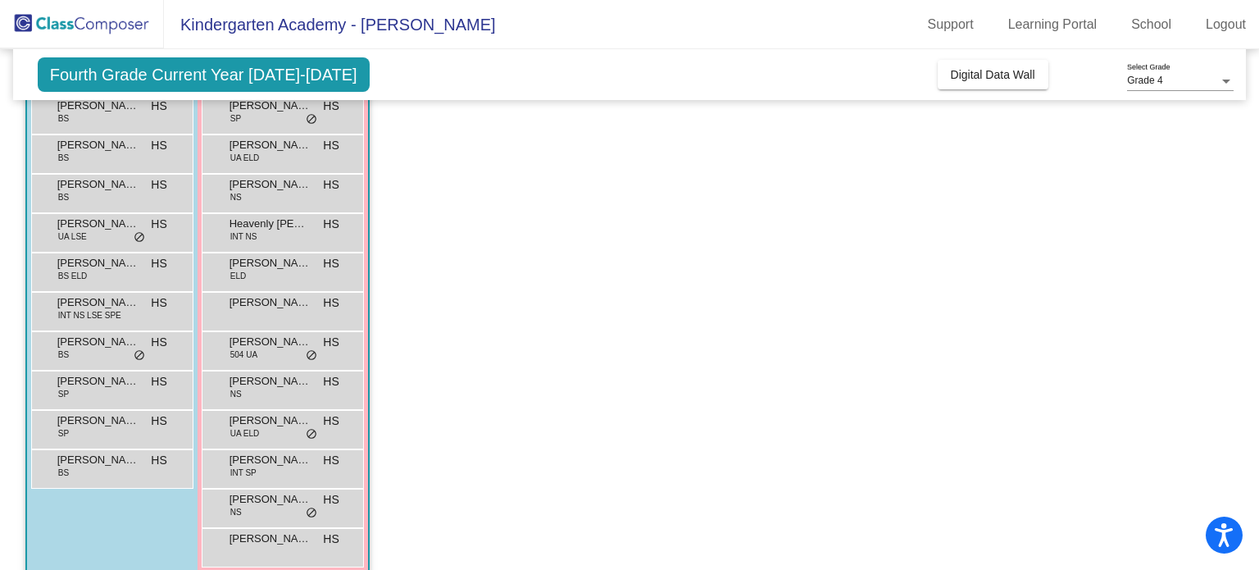
scroll to position [308, 0]
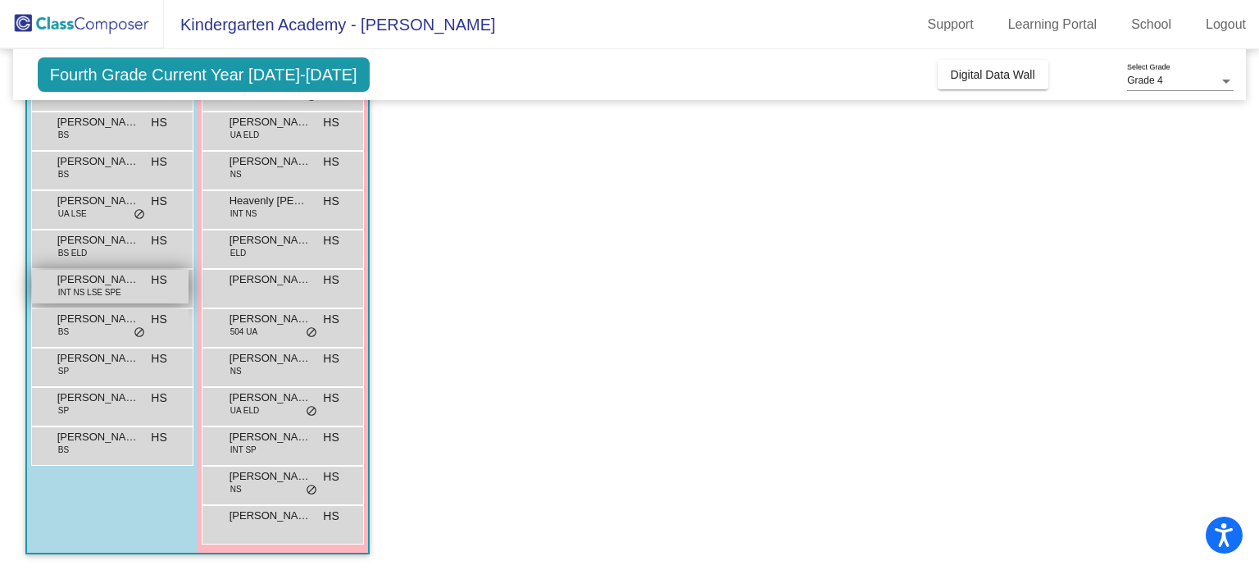
click at [79, 284] on span "Henry George" at bounding box center [98, 279] width 82 height 16
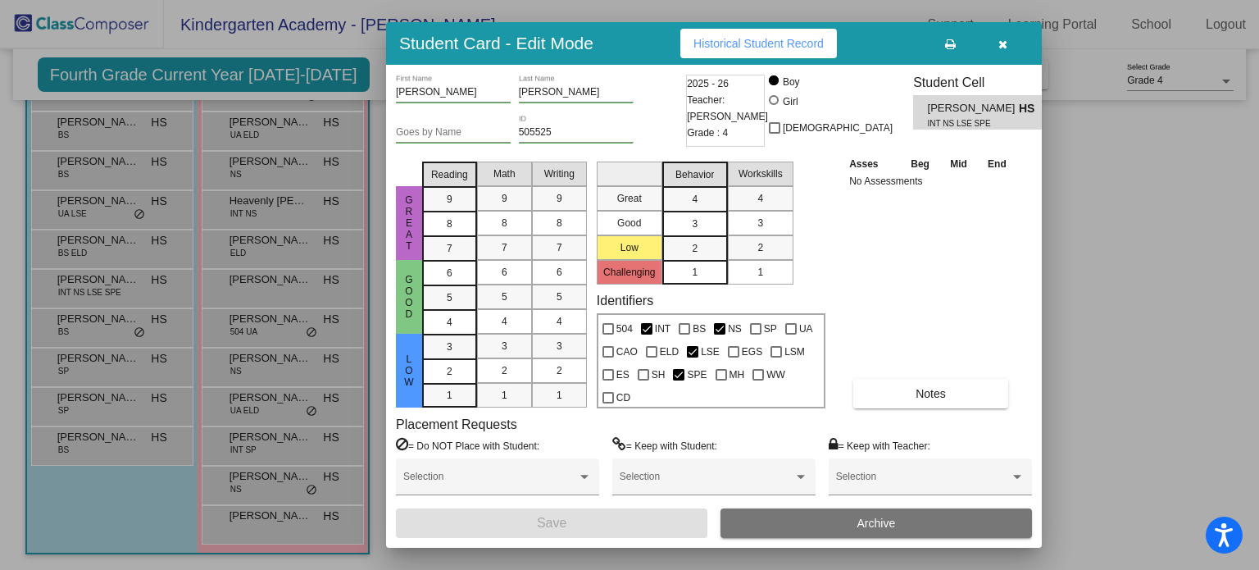
click at [945, 409] on div "Henry First Name George Last Name Goes by Name 505525 ID 2025 - 26 Teacher: Hea…" at bounding box center [714, 306] width 636 height 463
click at [943, 399] on button "Notes" at bounding box center [931, 394] width 155 height 30
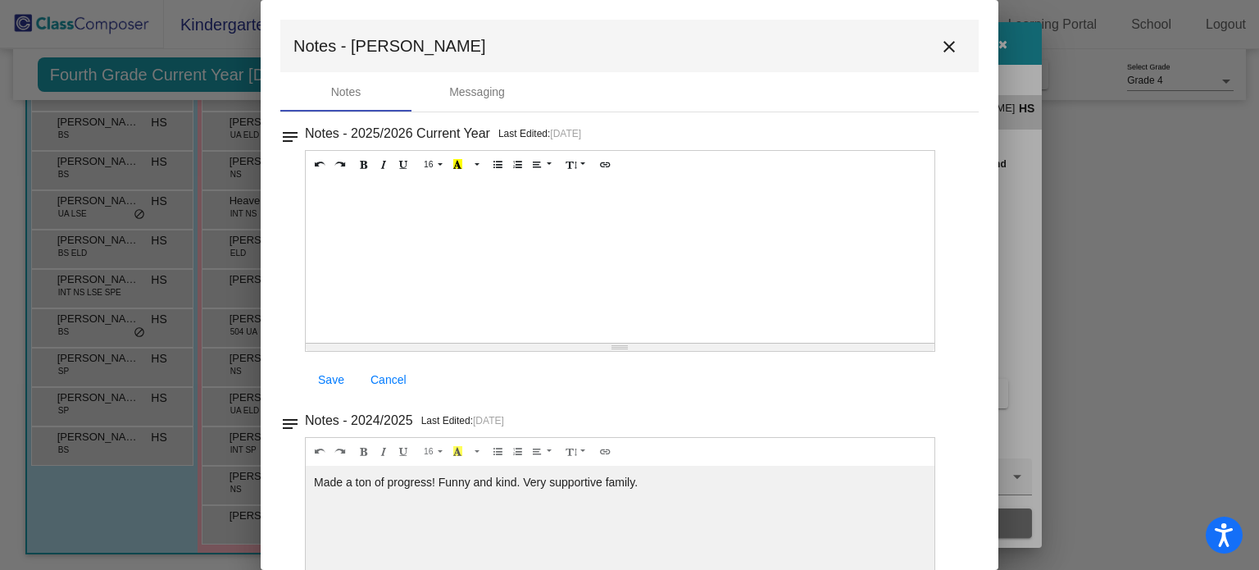
drag, startPoint x: 650, startPoint y: 481, endPoint x: 310, endPoint y: 480, distance: 340.3
click at [310, 343] on div "Made a ton of progress! Funny and kind. Very supportive family." at bounding box center [620, 261] width 629 height 164
click at [940, 47] on mat-icon "close" at bounding box center [950, 47] width 20 height 20
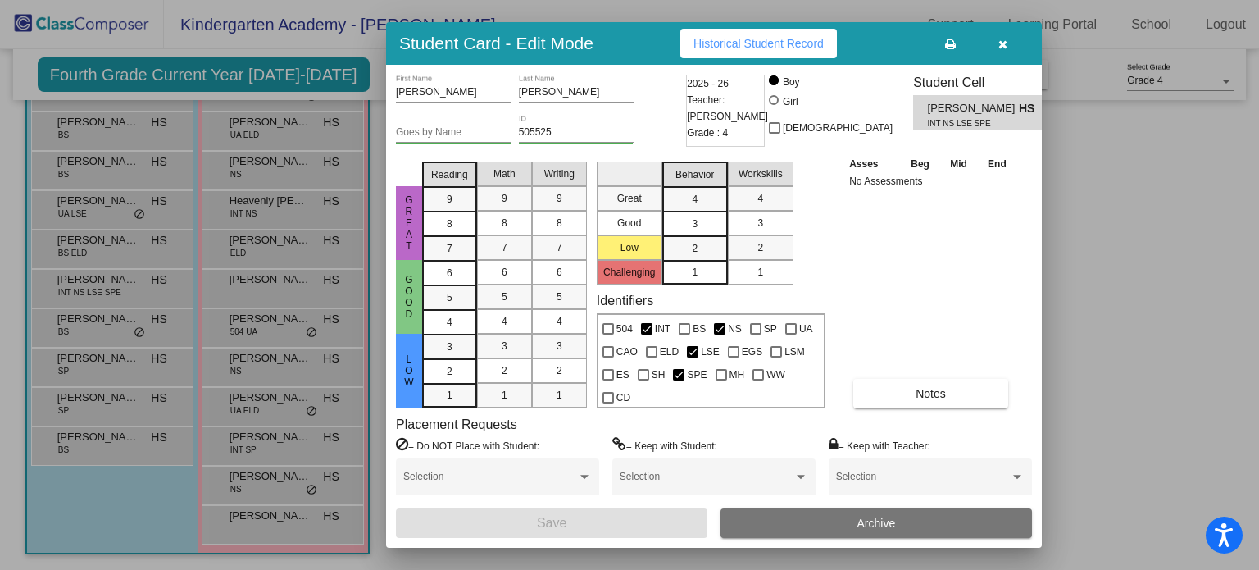
click at [997, 47] on button "button" at bounding box center [1003, 44] width 52 height 30
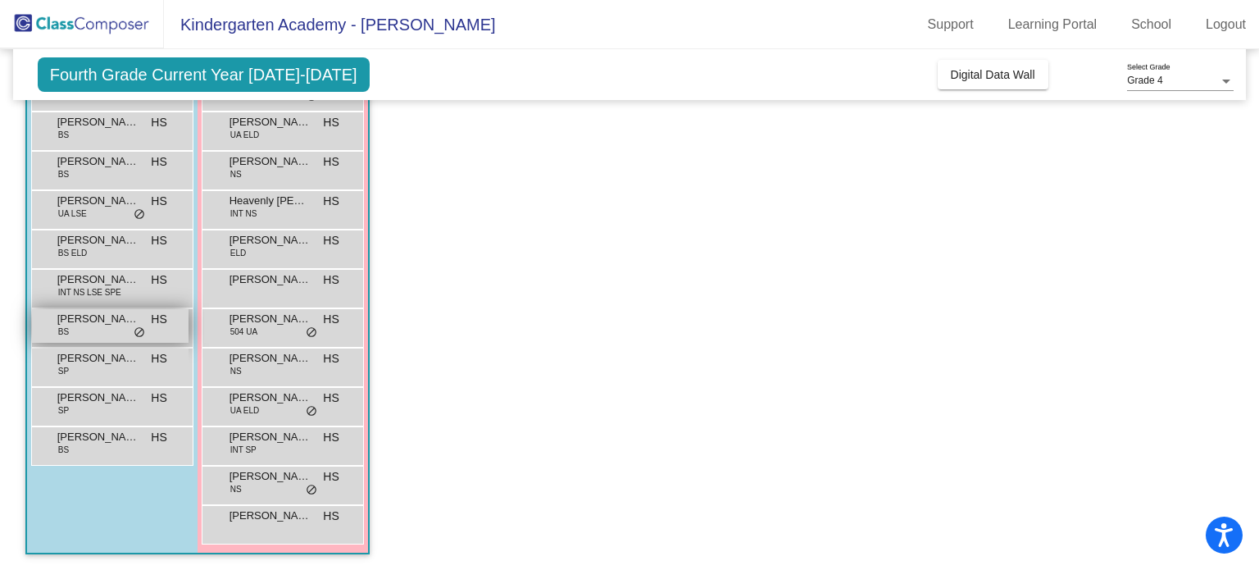
click at [77, 332] on div "Hrihaan Bastola BS HS lock do_not_disturb_alt" at bounding box center [110, 326] width 157 height 34
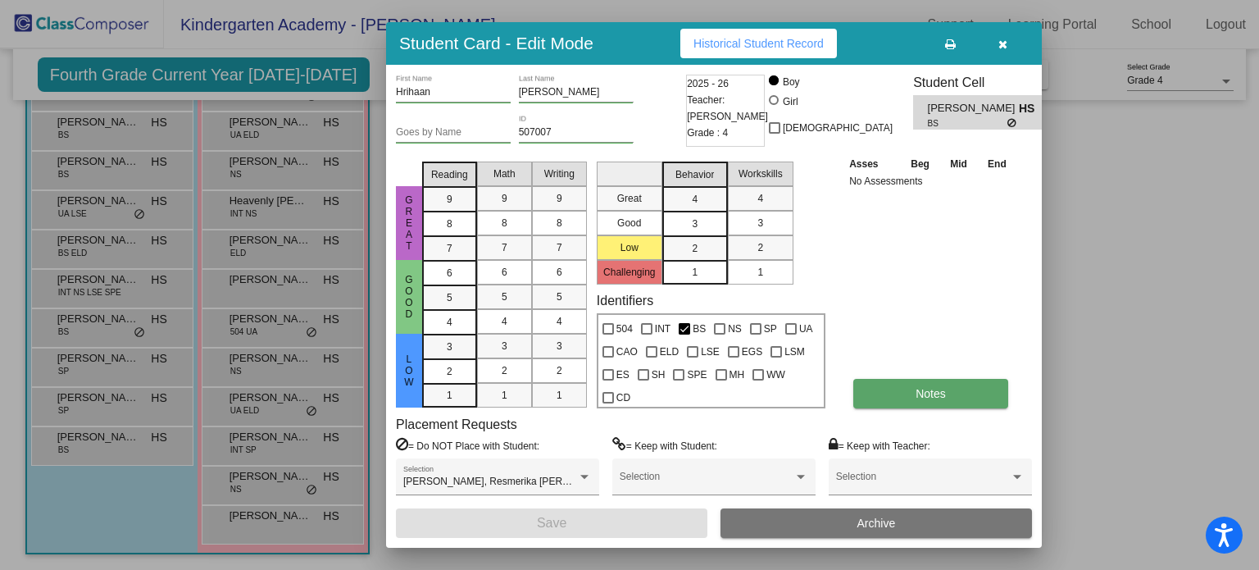
click at [934, 406] on button "Notes" at bounding box center [931, 394] width 155 height 30
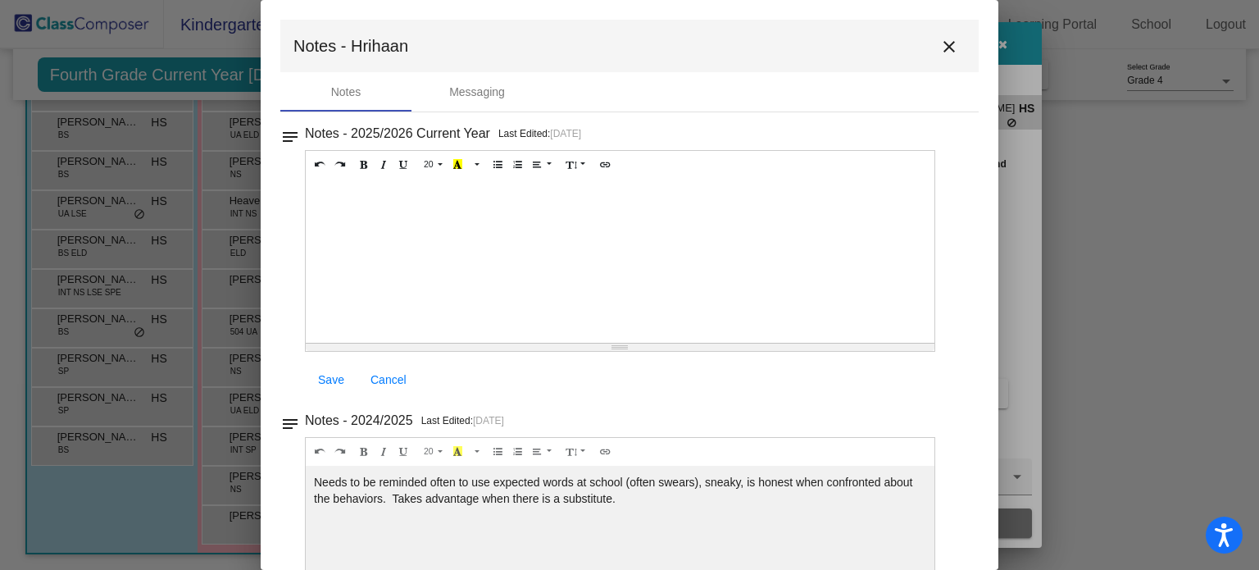
drag, startPoint x: 643, startPoint y: 494, endPoint x: 313, endPoint y: 480, distance: 329.9
click at [313, 343] on div "Needs to be reminded often to use expected words at school (often swears), snea…" at bounding box center [620, 261] width 629 height 164
click at [950, 41] on mat-icon "close" at bounding box center [950, 47] width 20 height 20
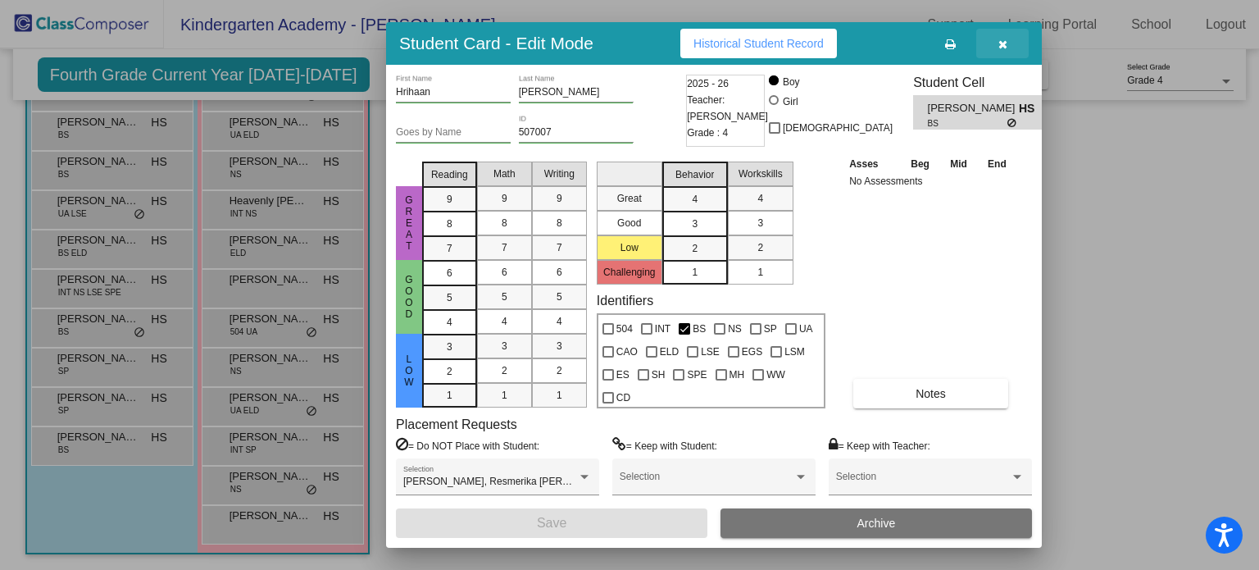
click at [1001, 41] on icon "button" at bounding box center [1003, 44] width 9 height 11
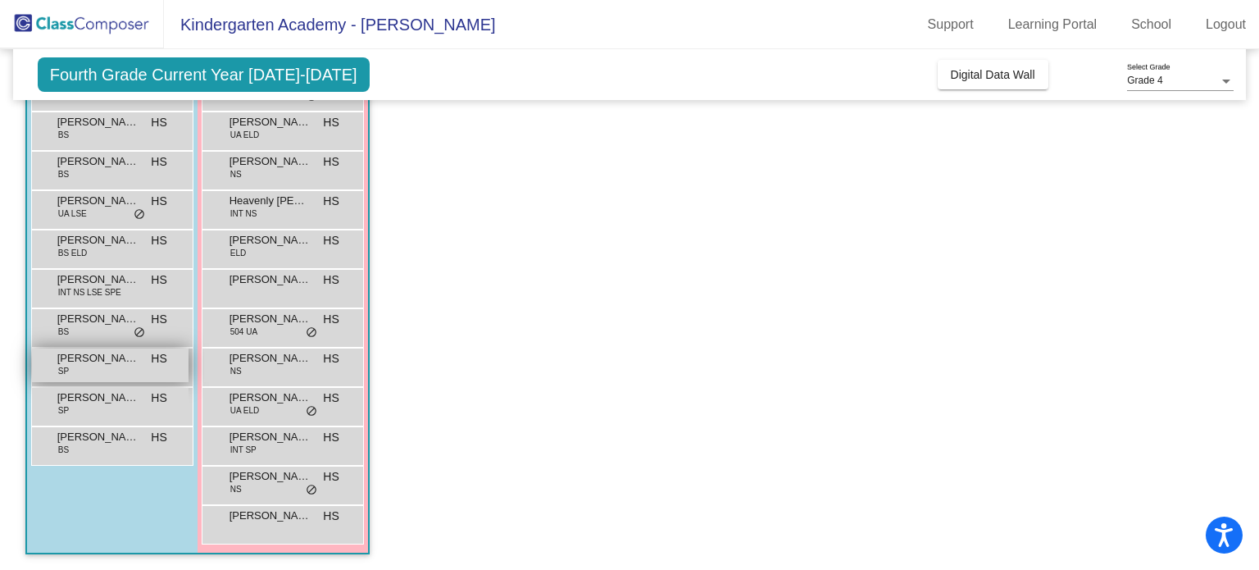
click at [61, 367] on span "SP" at bounding box center [63, 371] width 11 height 12
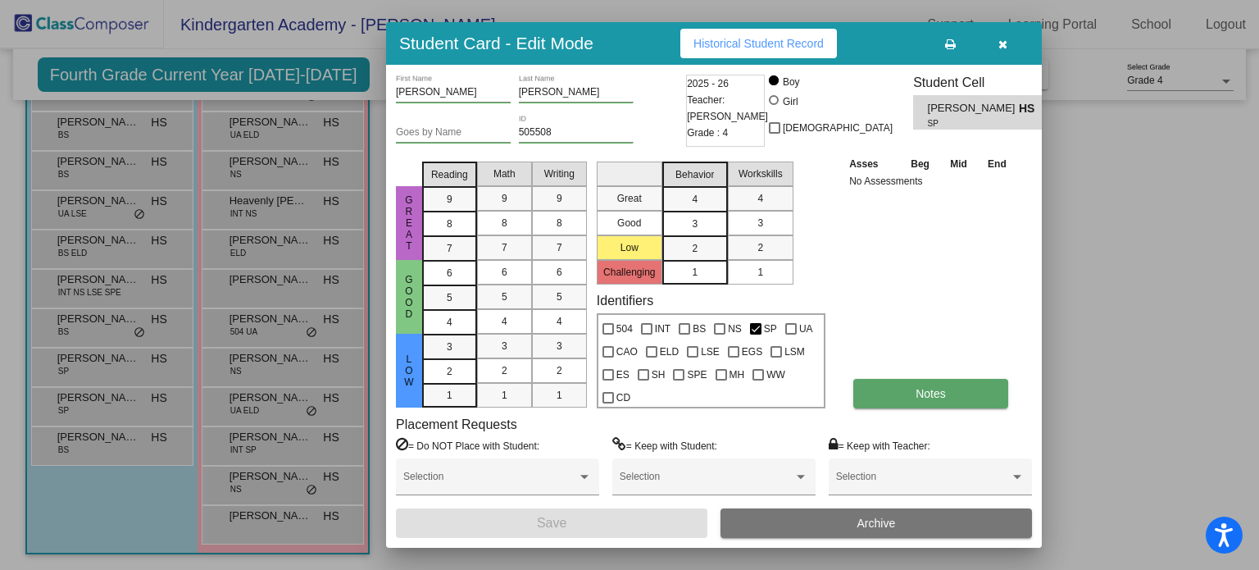
click at [968, 389] on button "Notes" at bounding box center [931, 394] width 155 height 30
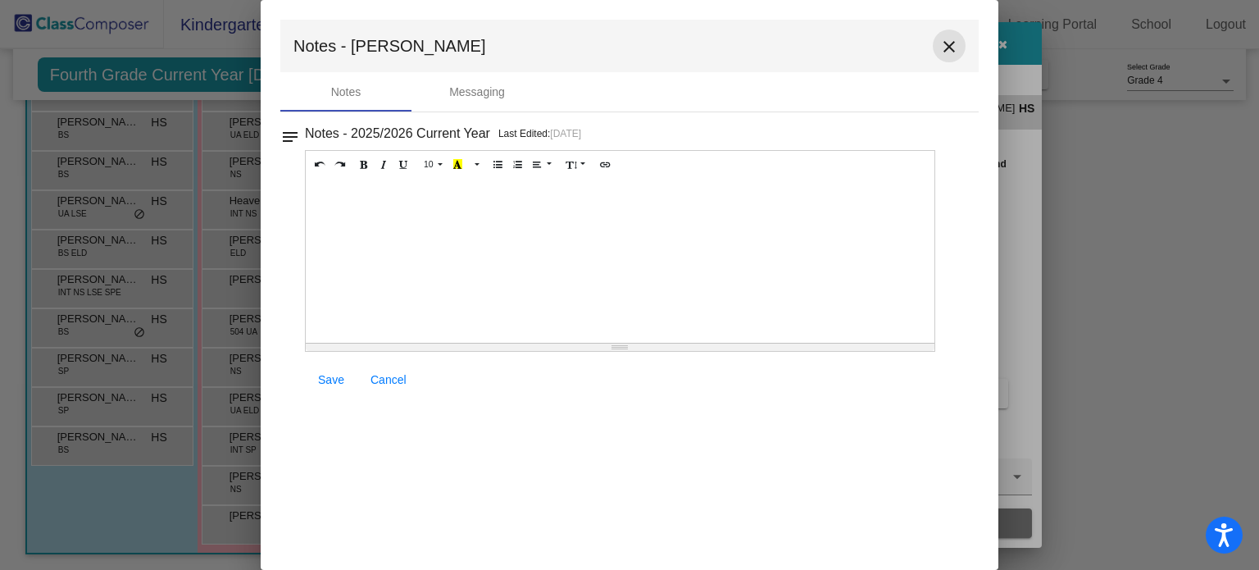
click at [956, 38] on mat-icon "close" at bounding box center [950, 47] width 20 height 20
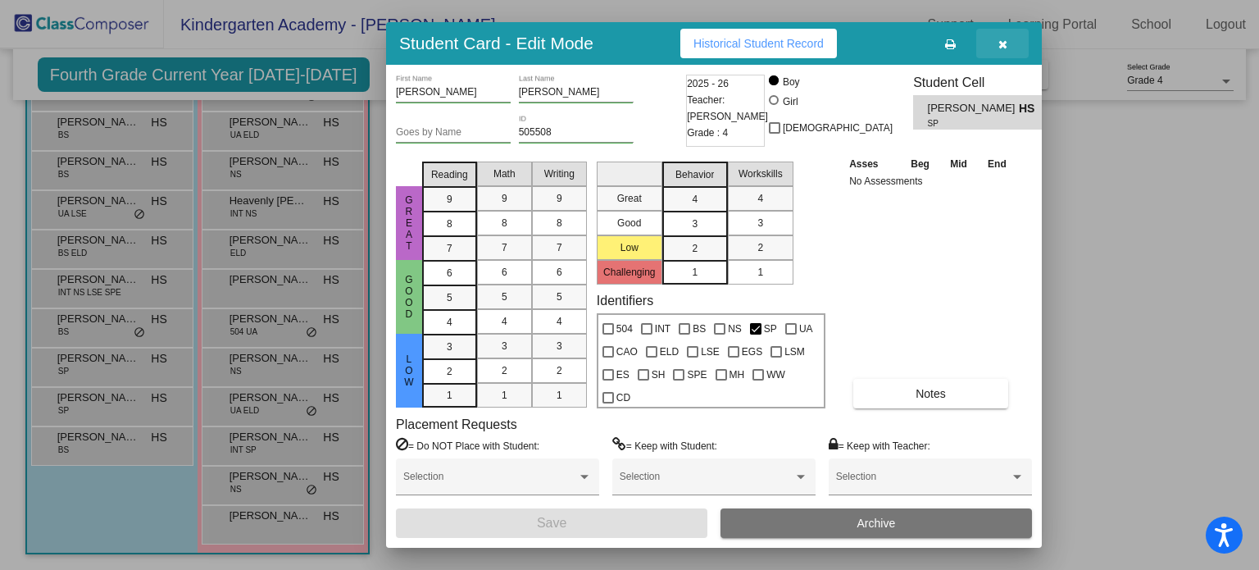
click at [1007, 48] on button "button" at bounding box center [1003, 44] width 52 height 30
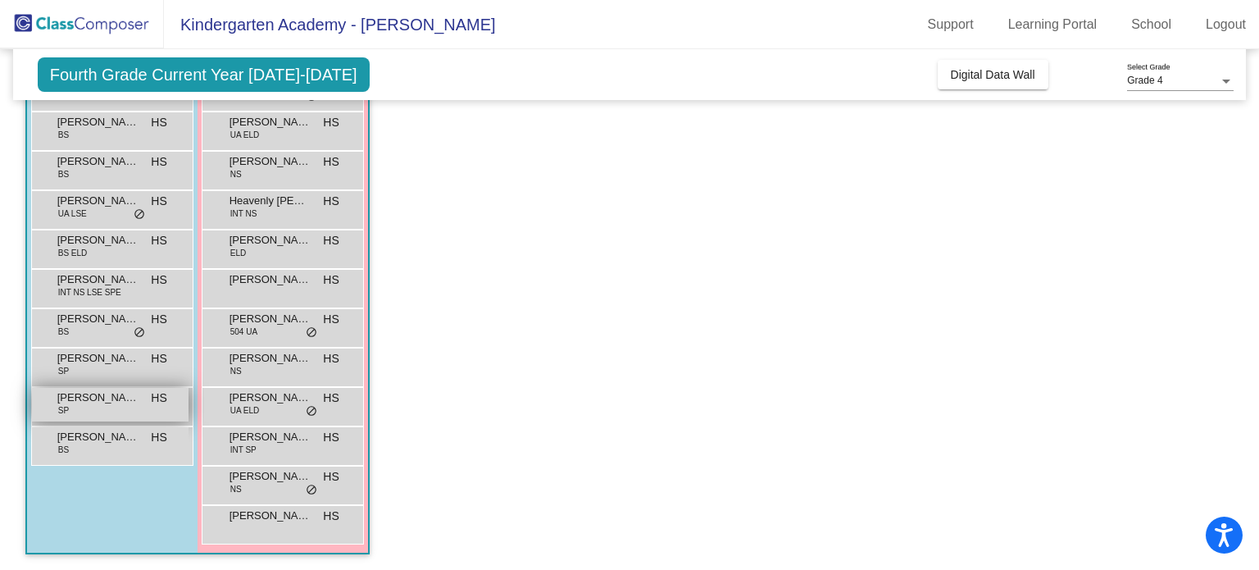
click at [105, 405] on div "Kane Vazquez SP HS lock do_not_disturb_alt" at bounding box center [110, 405] width 157 height 34
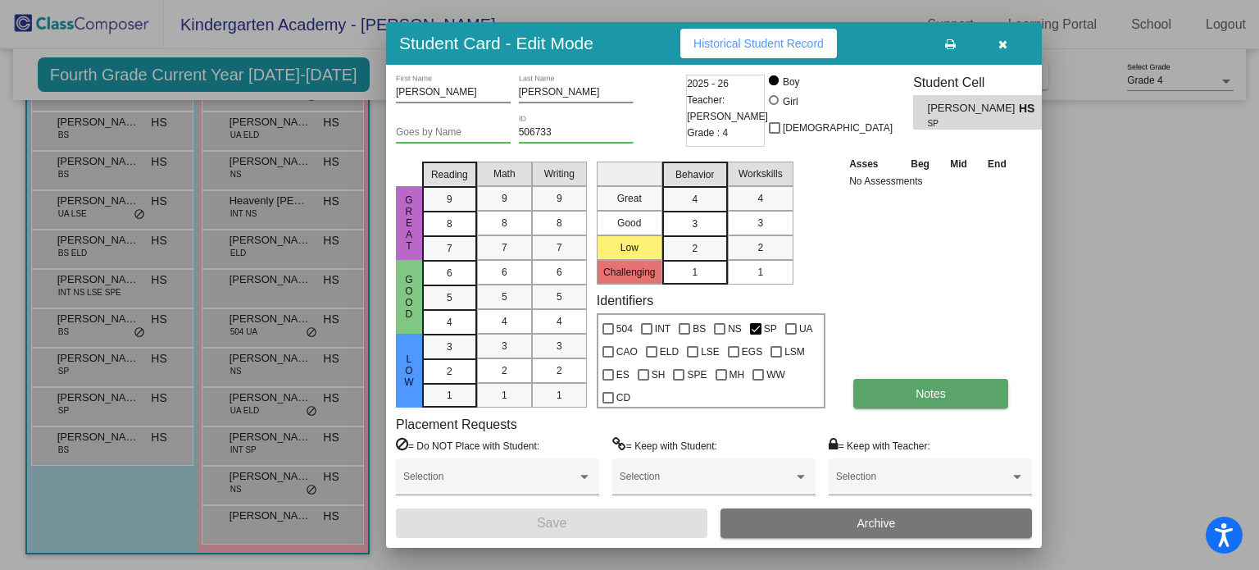
click at [869, 389] on button "Notes" at bounding box center [931, 394] width 155 height 30
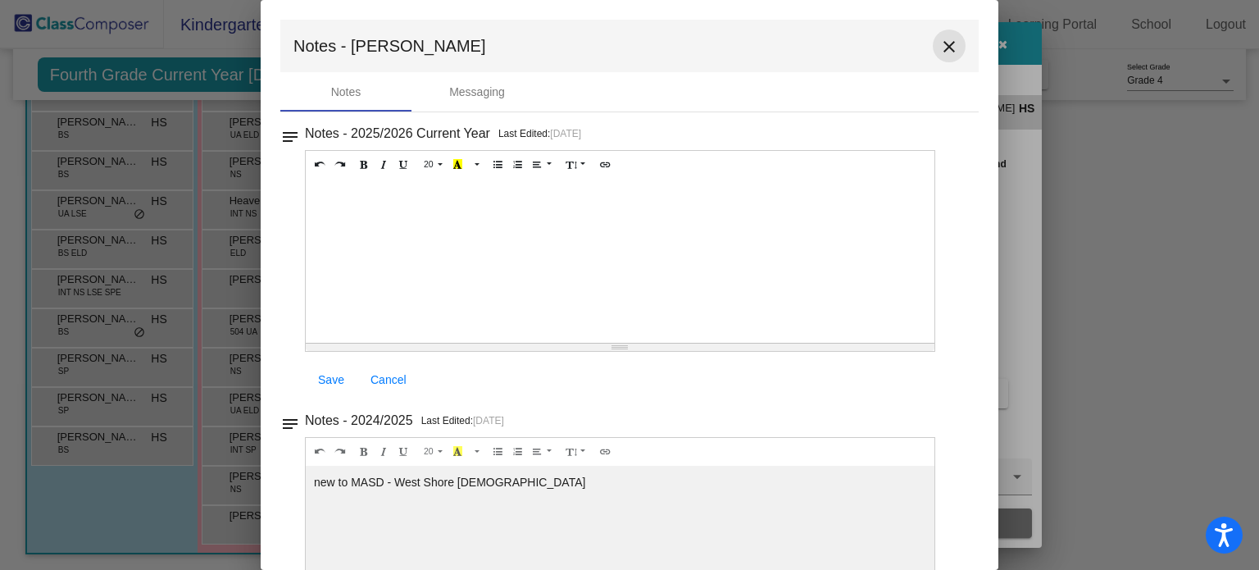
click at [945, 52] on mat-icon "close" at bounding box center [950, 47] width 20 height 20
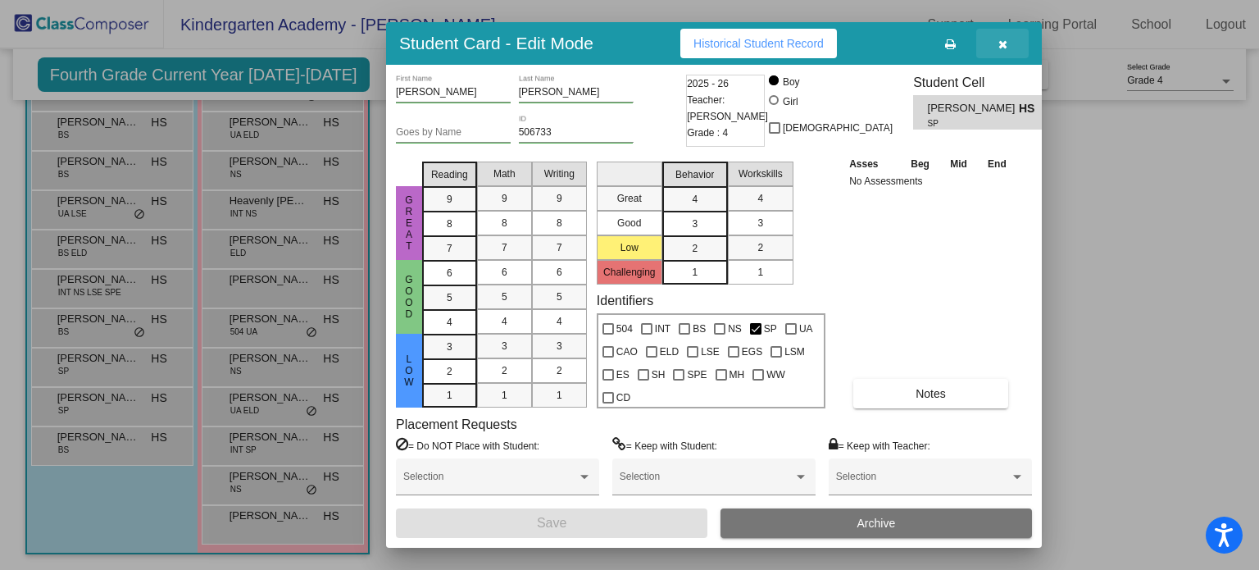
click at [1010, 38] on button "button" at bounding box center [1003, 44] width 52 height 30
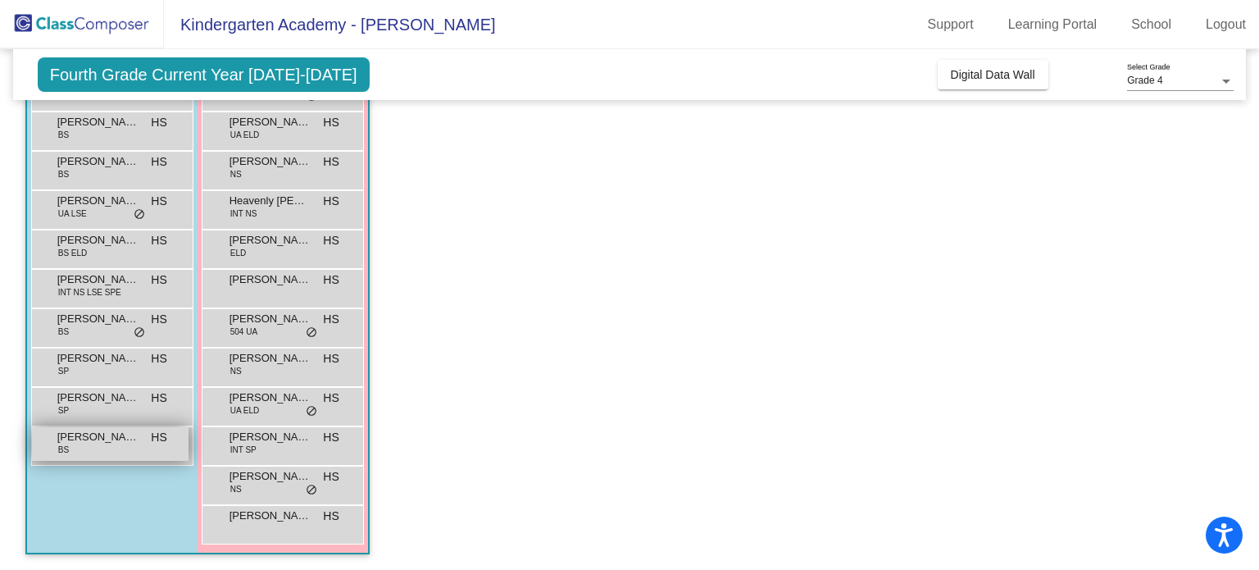
click at [134, 435] on span "Luca Keiser" at bounding box center [98, 437] width 82 height 16
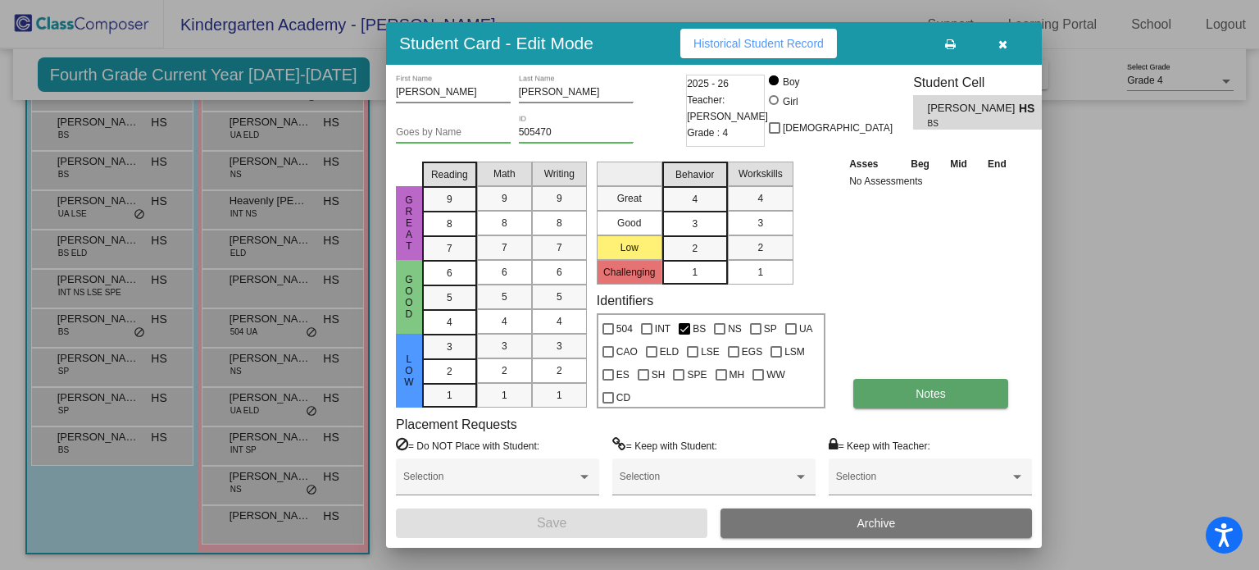
click at [938, 399] on button "Notes" at bounding box center [931, 394] width 155 height 30
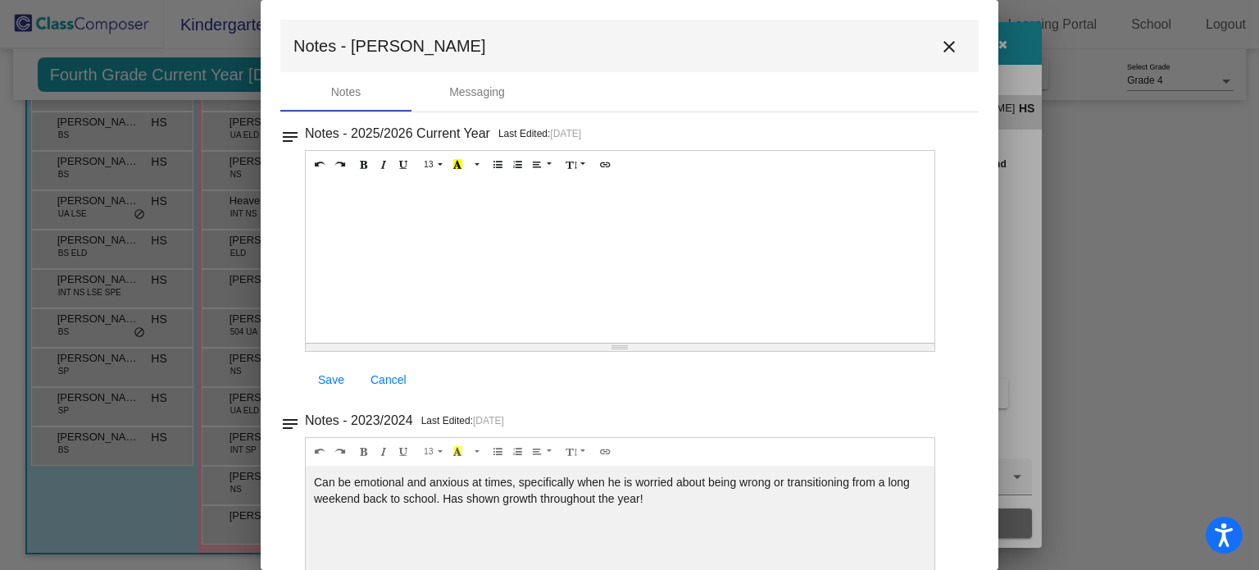
drag, startPoint x: 660, startPoint y: 498, endPoint x: 311, endPoint y: 481, distance: 349.7
click at [311, 343] on div "Can be emotional and anxious at times, specifically when he is worried about be…" at bounding box center [620, 261] width 629 height 164
click at [940, 48] on mat-icon "close" at bounding box center [950, 47] width 20 height 20
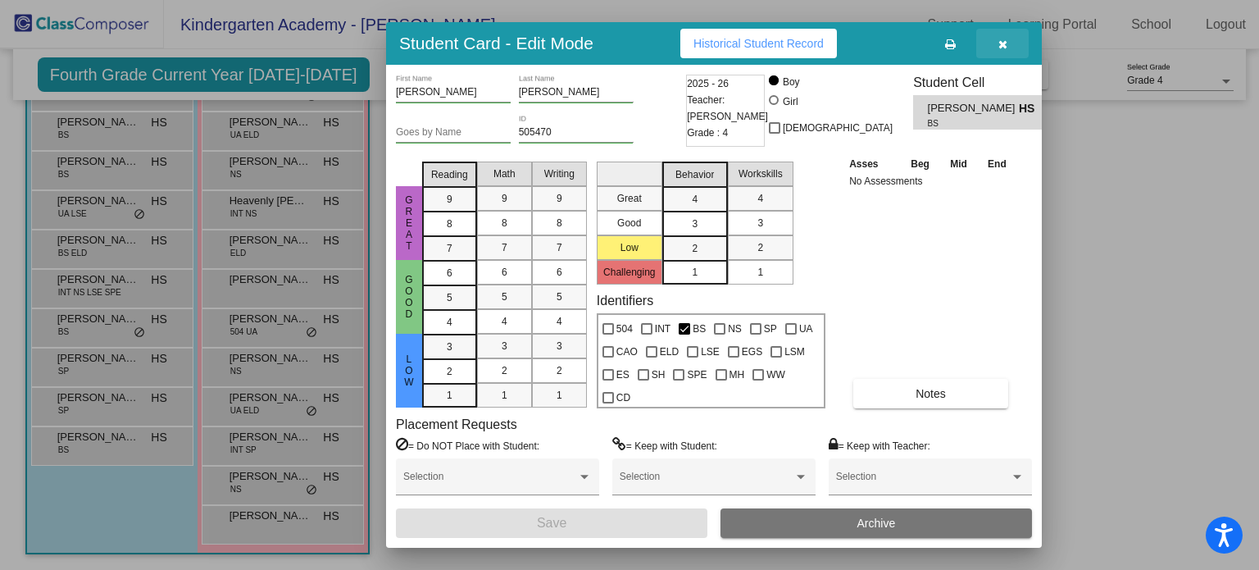
click at [1007, 39] on button "button" at bounding box center [1003, 44] width 52 height 30
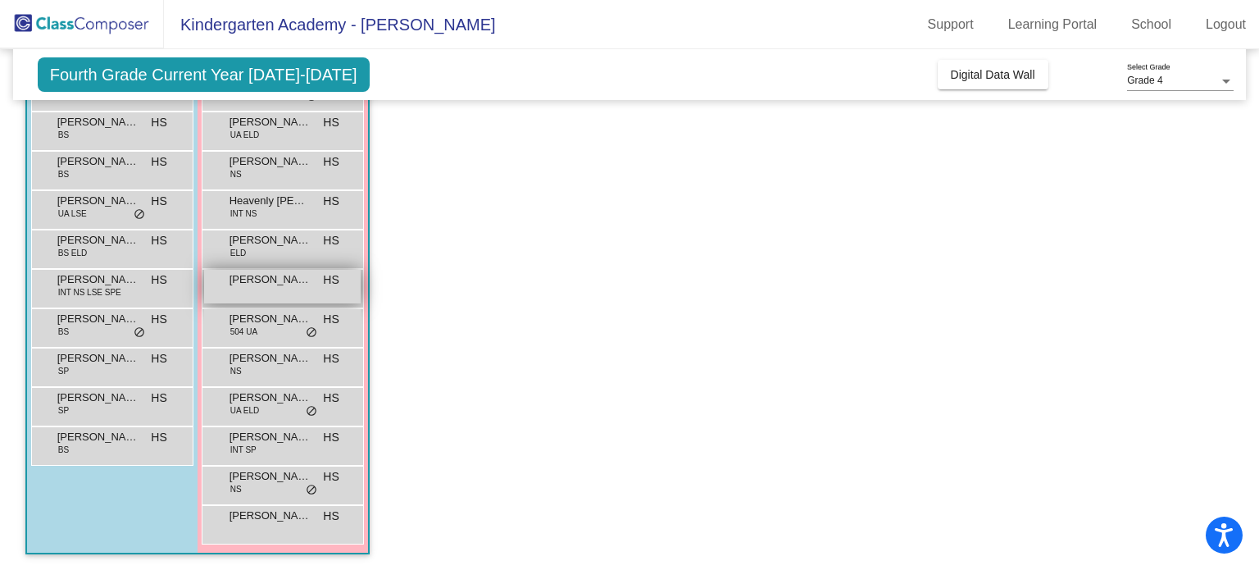
click at [254, 282] on span "Ma’Riyah Schoffstall" at bounding box center [271, 279] width 82 height 16
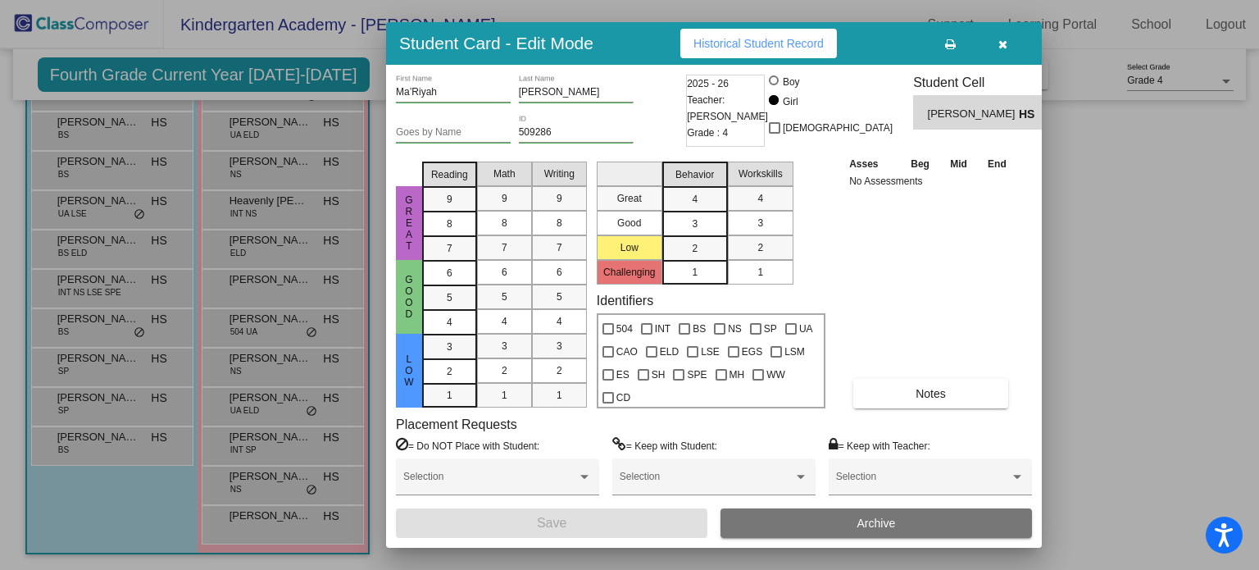
click at [902, 414] on div "Ma’Riyah First Name Schoffstall Last Name Goes by Name 509286 ID 2025 - 26 Teac…" at bounding box center [714, 306] width 636 height 463
click at [903, 408] on div "Ma’Riyah First Name Schoffstall Last Name Goes by Name 509286 ID 2025 - 26 Teac…" at bounding box center [714, 306] width 636 height 463
click at [901, 393] on button "Notes" at bounding box center [931, 394] width 155 height 30
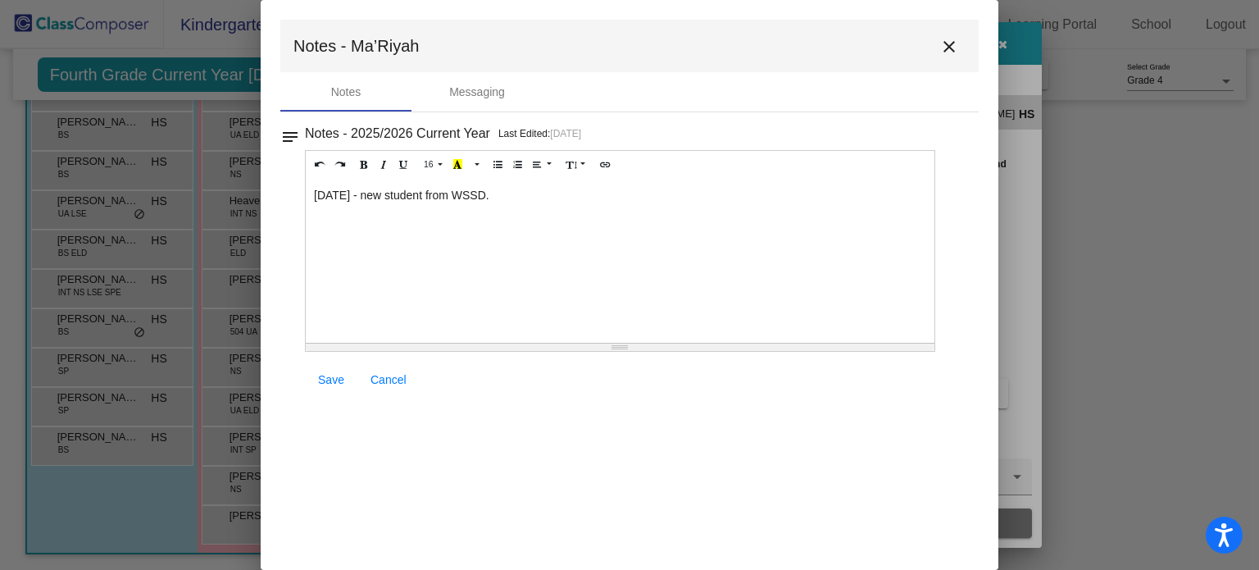
drag, startPoint x: 438, startPoint y: 196, endPoint x: 358, endPoint y: 196, distance: 79.5
click at [358, 196] on div "8/7/25 - new student from WSSD." at bounding box center [620, 261] width 629 height 164
click at [946, 48] on mat-icon "close" at bounding box center [950, 47] width 20 height 20
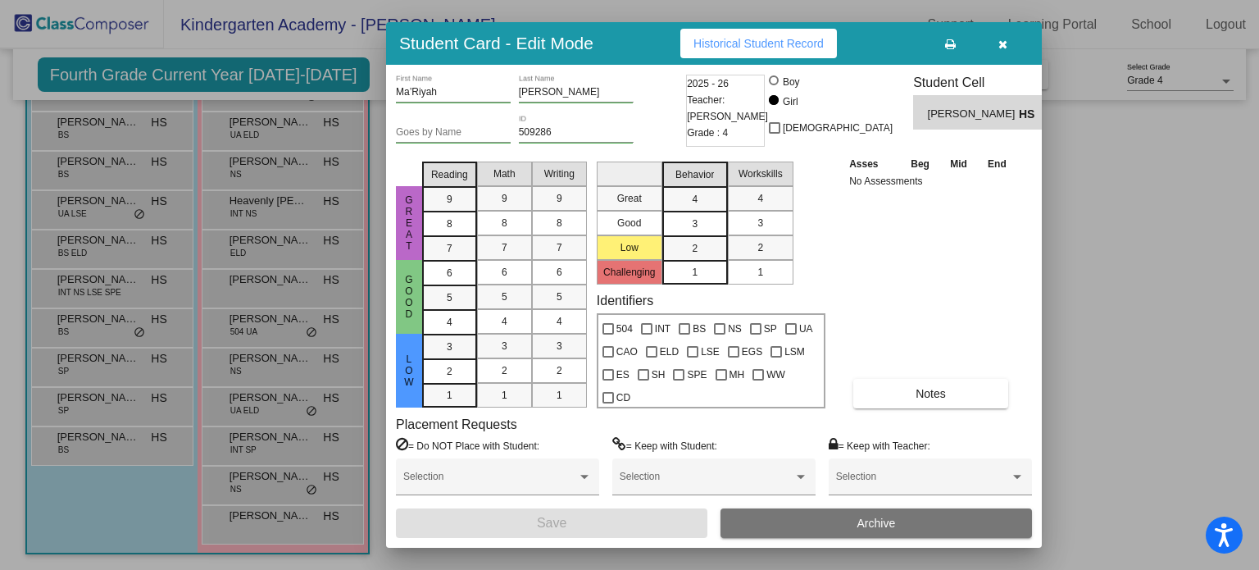
click at [1003, 42] on icon "button" at bounding box center [1003, 44] width 9 height 11
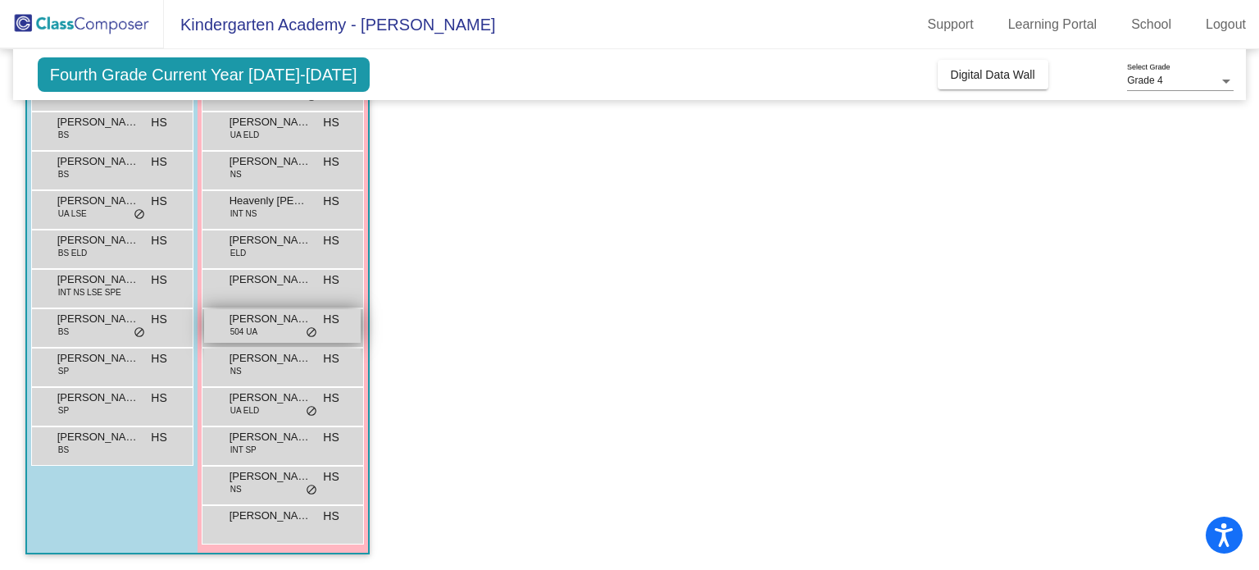
click at [301, 322] on span "Mila Newell" at bounding box center [271, 319] width 82 height 16
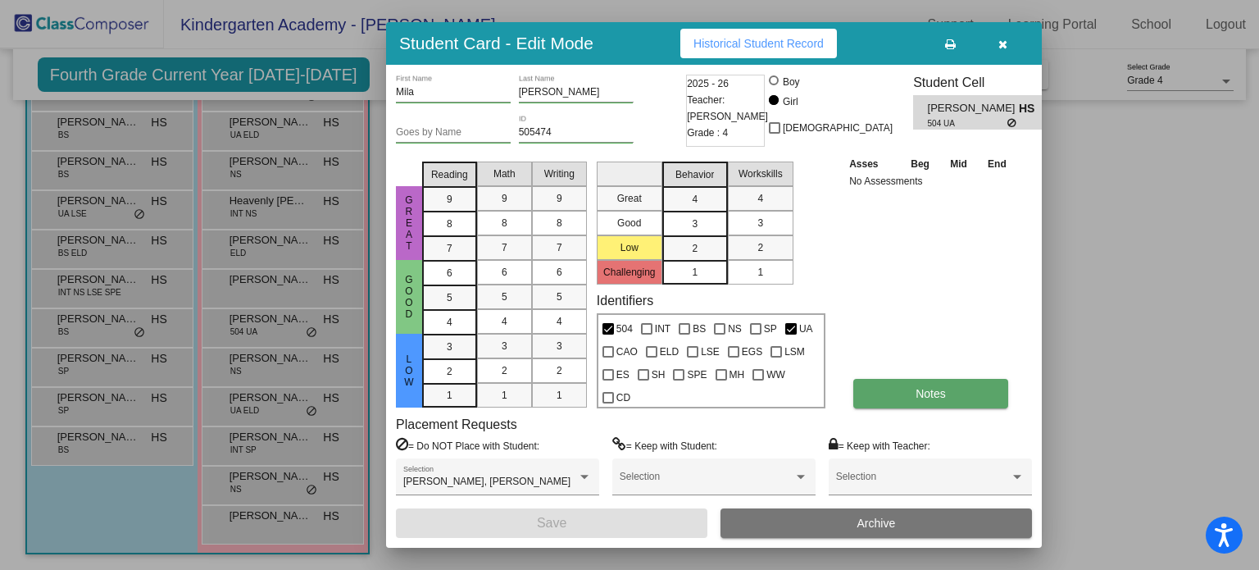
click at [934, 396] on span "Notes" at bounding box center [931, 393] width 30 height 13
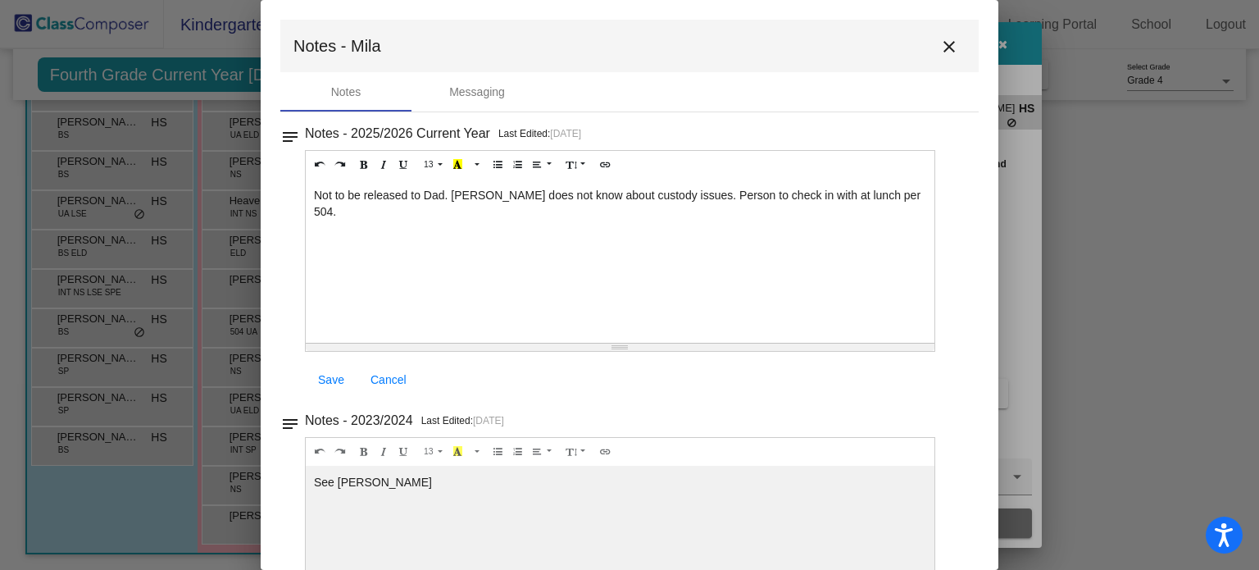
click at [940, 48] on mat-icon "close" at bounding box center [950, 47] width 20 height 20
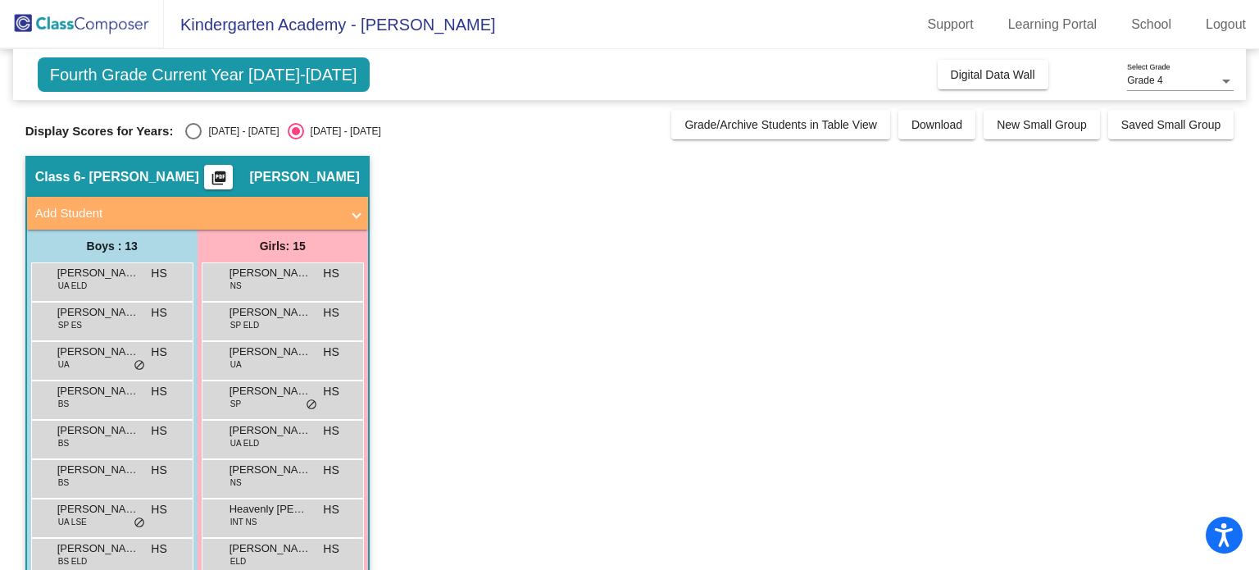
click at [445, 239] on app-classroom "Class 6 - [PERSON_NAME] picture_as_pdf [PERSON_NAME] Add Student First Name Las…" at bounding box center [629, 517] width 1209 height 723
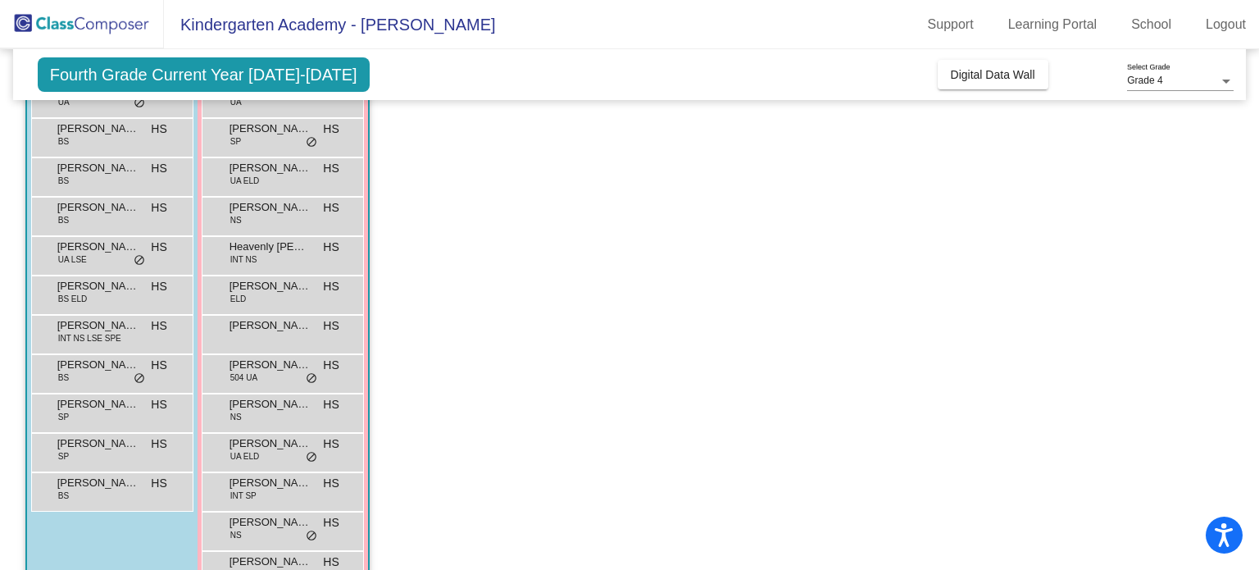
scroll to position [308, 0]
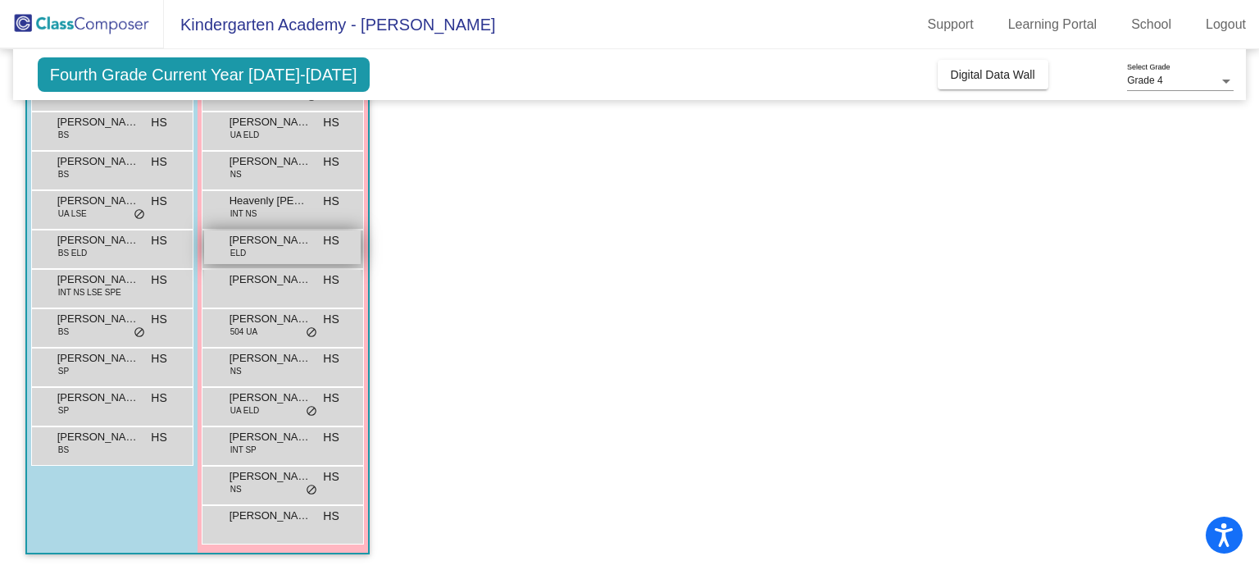
click at [262, 235] on span "Malia Murutu" at bounding box center [271, 240] width 82 height 16
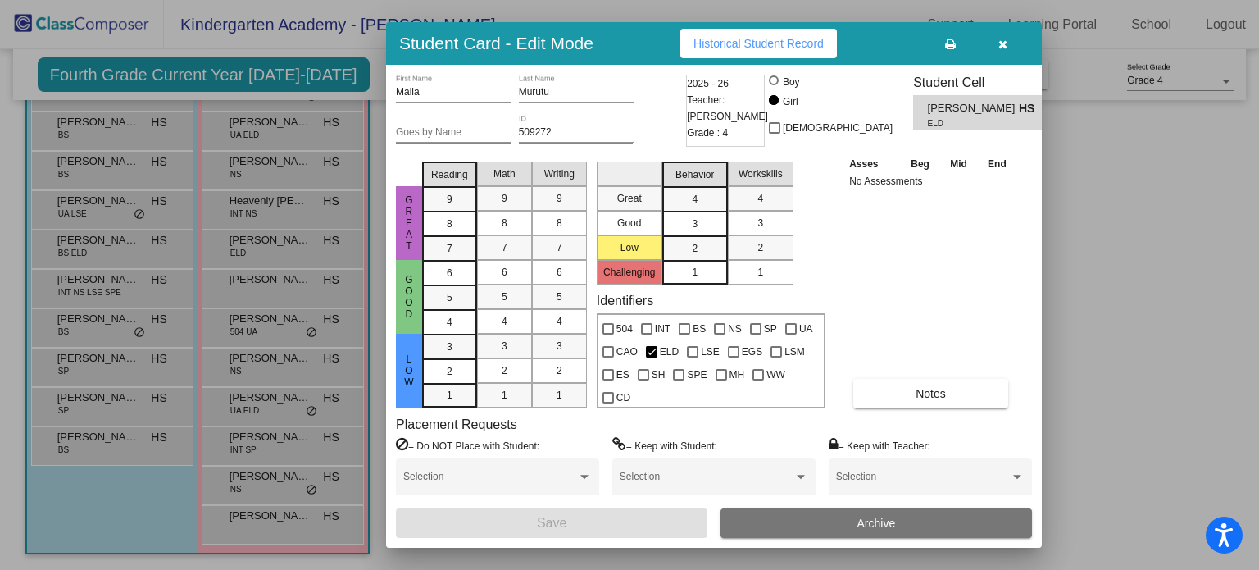
click at [917, 409] on div "Malia First Name Murutu Last Name Goes by Name 509272 ID 2025 - 26 Teacher: Hea…" at bounding box center [714, 306] width 636 height 463
click at [918, 401] on button "Notes" at bounding box center [931, 394] width 155 height 30
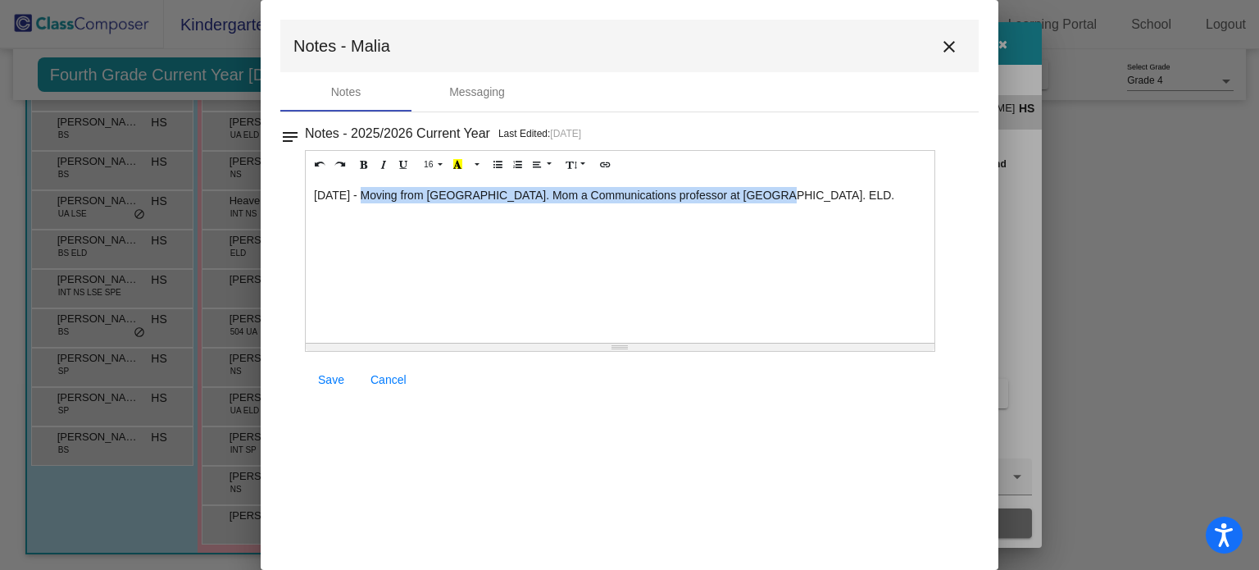
drag, startPoint x: 763, startPoint y: 199, endPoint x: 359, endPoint y: 189, distance: 404.4
click at [359, 189] on div "8/7/25 - Moving from Columbia MO. Mom a Communications professor at Messiah. EL…" at bounding box center [620, 261] width 629 height 164
copy div "Moving from Columbia MO. Mom a Communications professor at Messiah. ELD."
